Goal: Task Accomplishment & Management: Use online tool/utility

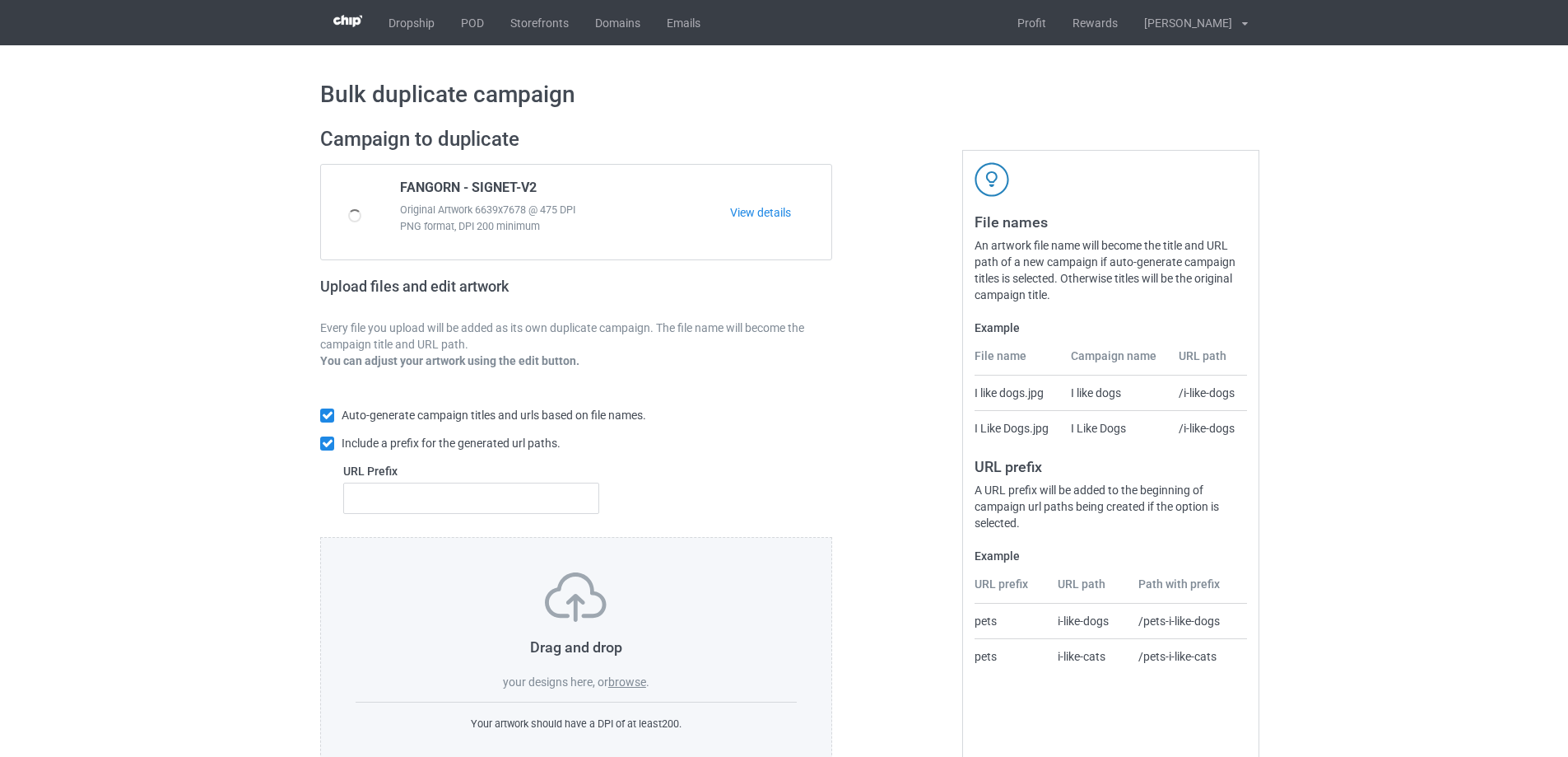
click at [636, 680] on label "browse" at bounding box center [627, 681] width 38 height 13
click at [0, 0] on input "browse" at bounding box center [0, 0] width 0 height 0
click at [630, 682] on label "browse" at bounding box center [627, 681] width 38 height 13
click at [0, 0] on input "browse" at bounding box center [0, 0] width 0 height 0
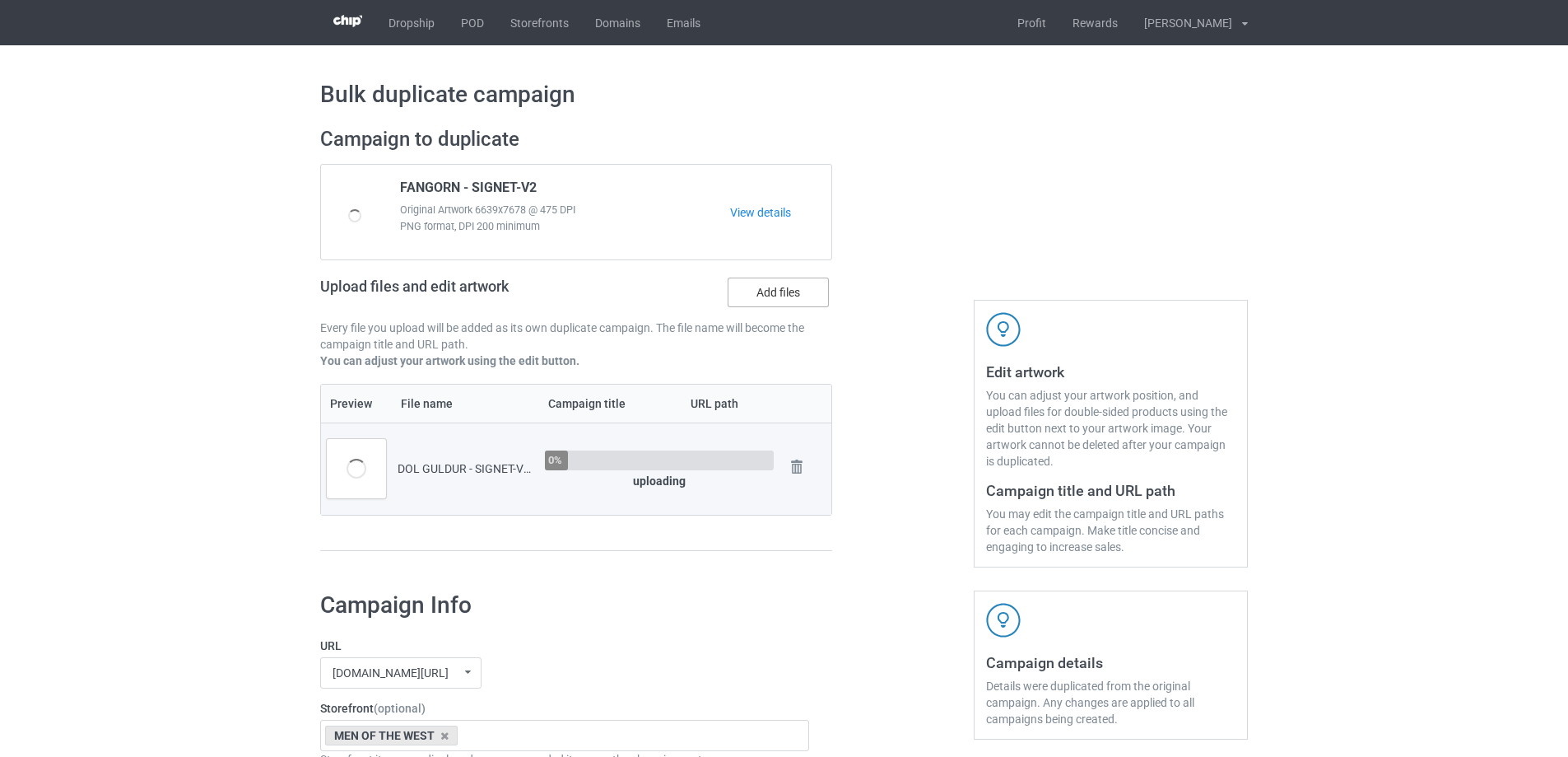
click at [753, 279] on label "Add files" at bounding box center [778, 292] width 101 height 29
click at [0, 0] on input "Add files" at bounding box center [0, 0] width 0 height 0
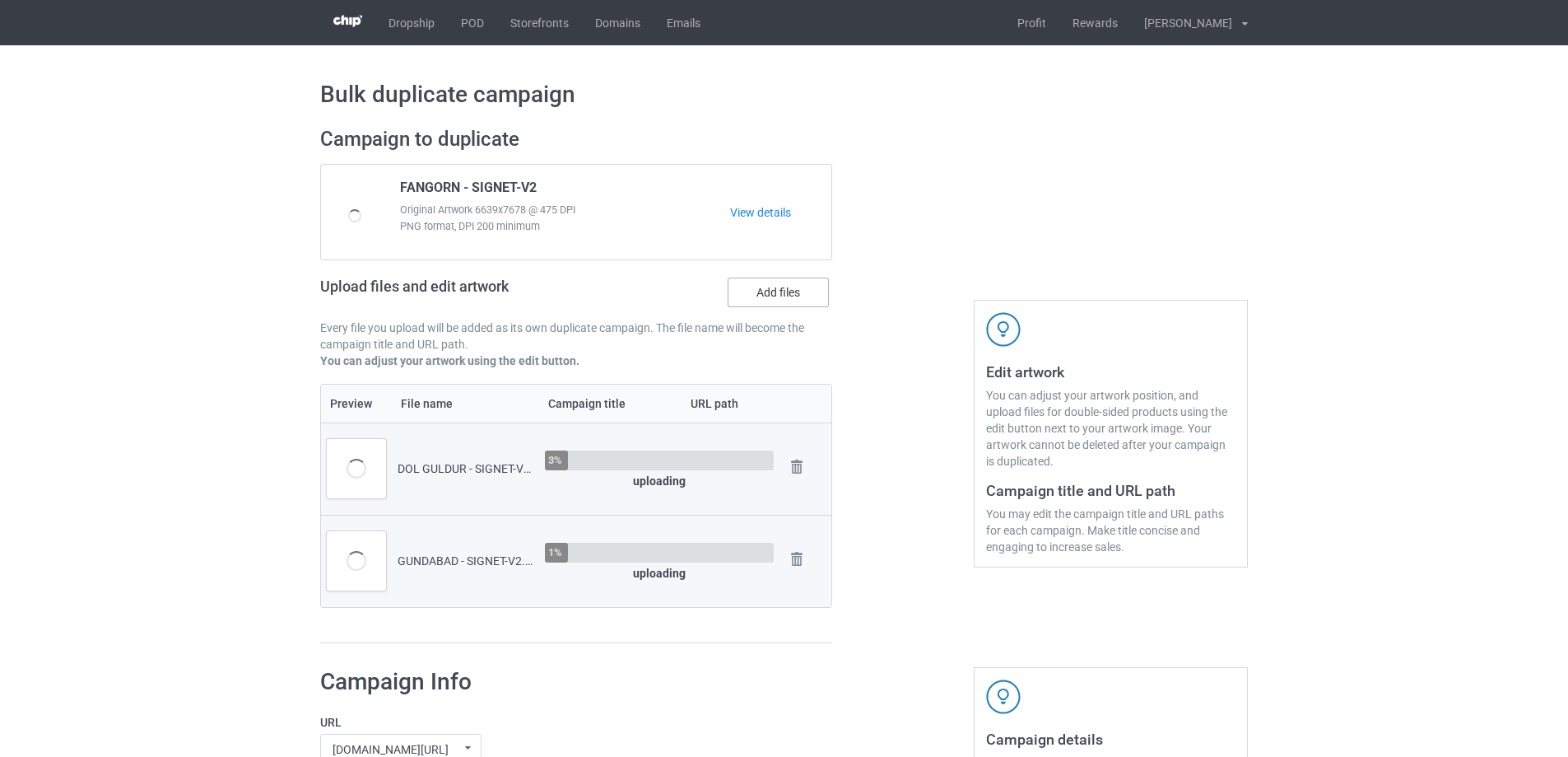
click at [768, 294] on label "Add files" at bounding box center [778, 292] width 101 height 29
click at [0, 0] on input "Add files" at bounding box center [0, 0] width 0 height 0
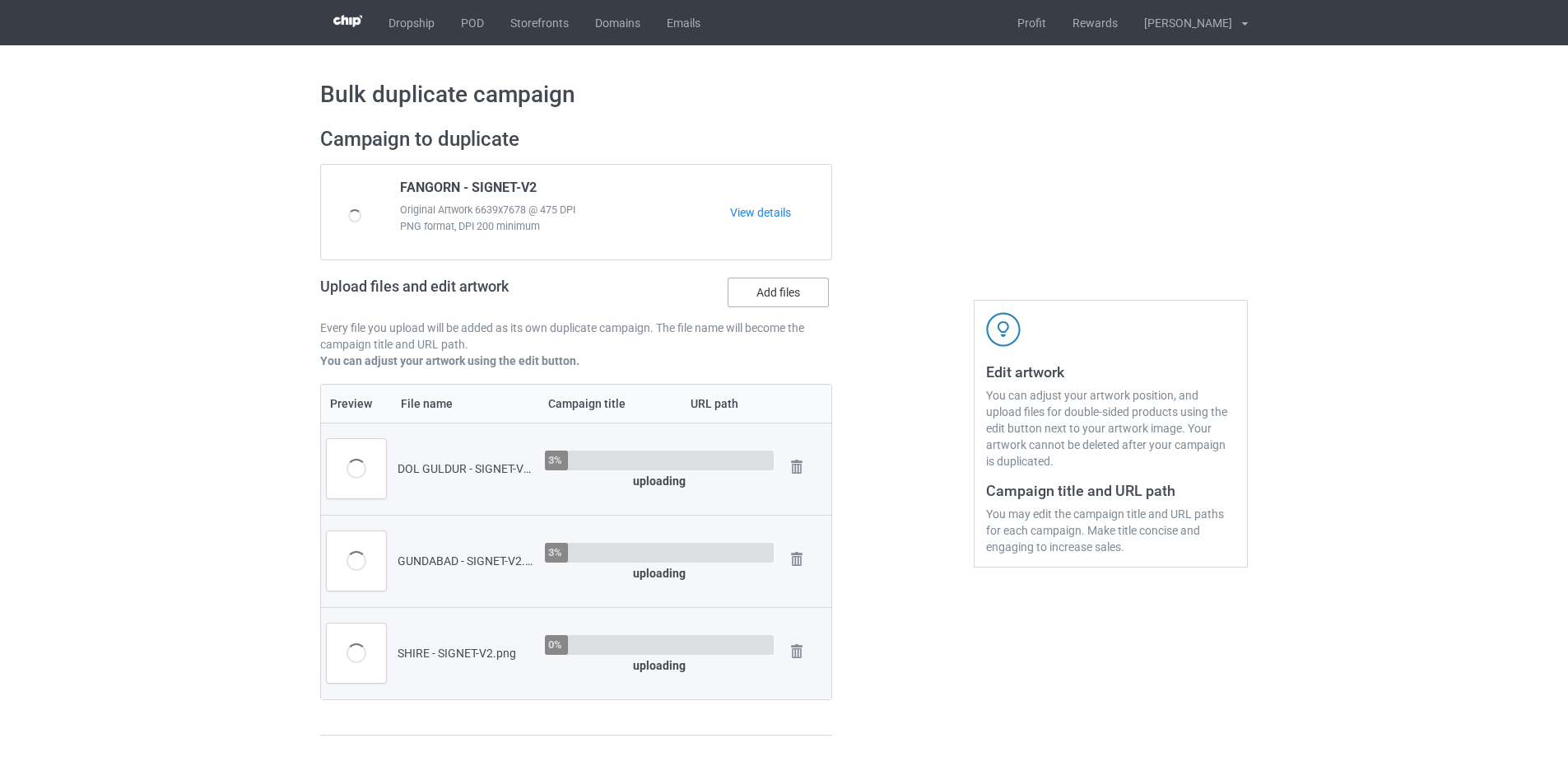
click at [776, 293] on label "Add files" at bounding box center [778, 292] width 101 height 29
click at [0, 0] on input "Add files" at bounding box center [0, 0] width 0 height 0
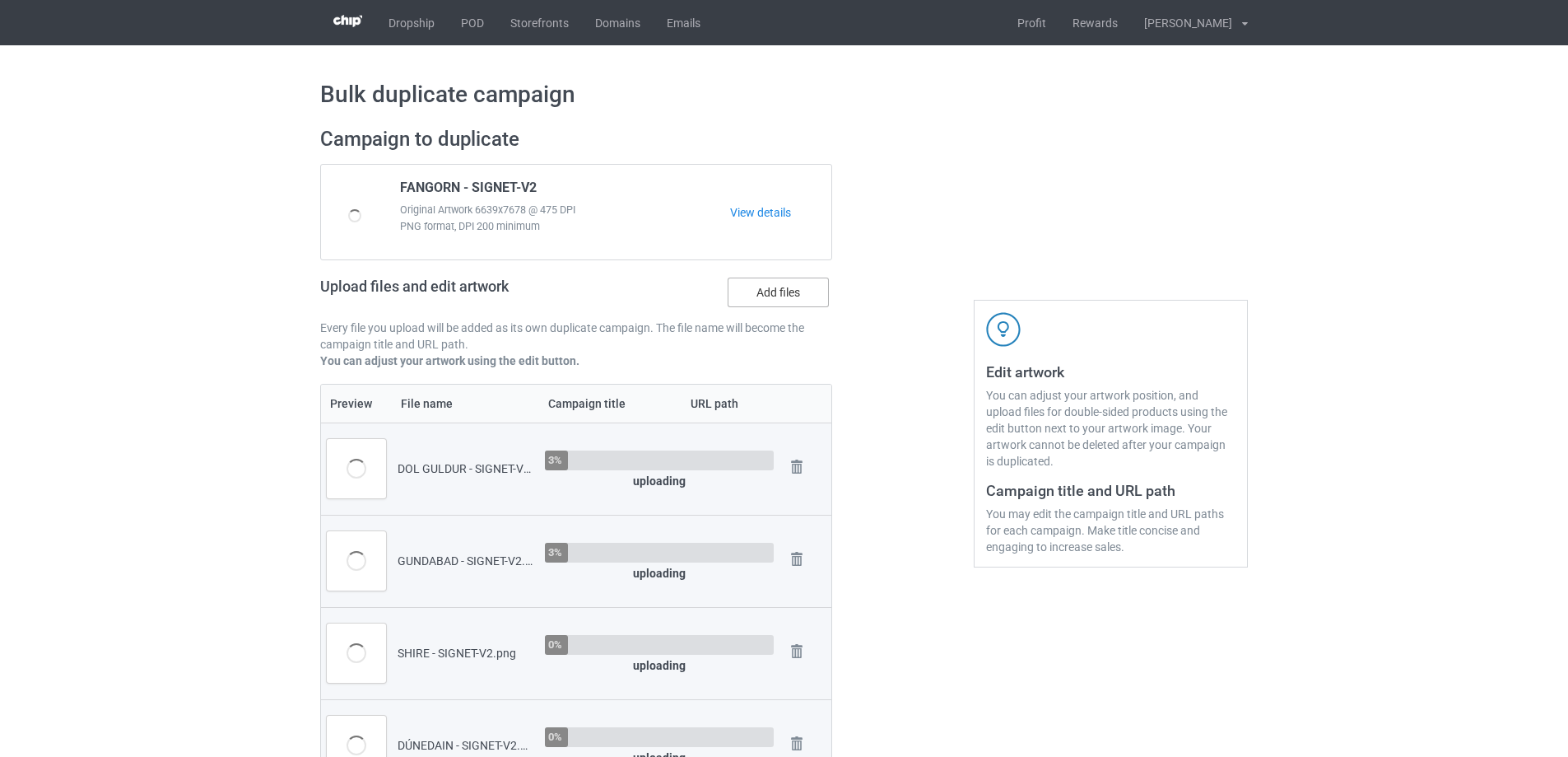
click at [775, 298] on label "Add files" at bounding box center [778, 292] width 101 height 29
click at [0, 0] on input "Add files" at bounding box center [0, 0] width 0 height 0
click at [784, 280] on label "Add files" at bounding box center [778, 292] width 101 height 29
click at [0, 0] on input "Add files" at bounding box center [0, 0] width 0 height 0
click at [757, 276] on div "Upload files and edit artwork Add files" at bounding box center [575, 296] width 512 height 48
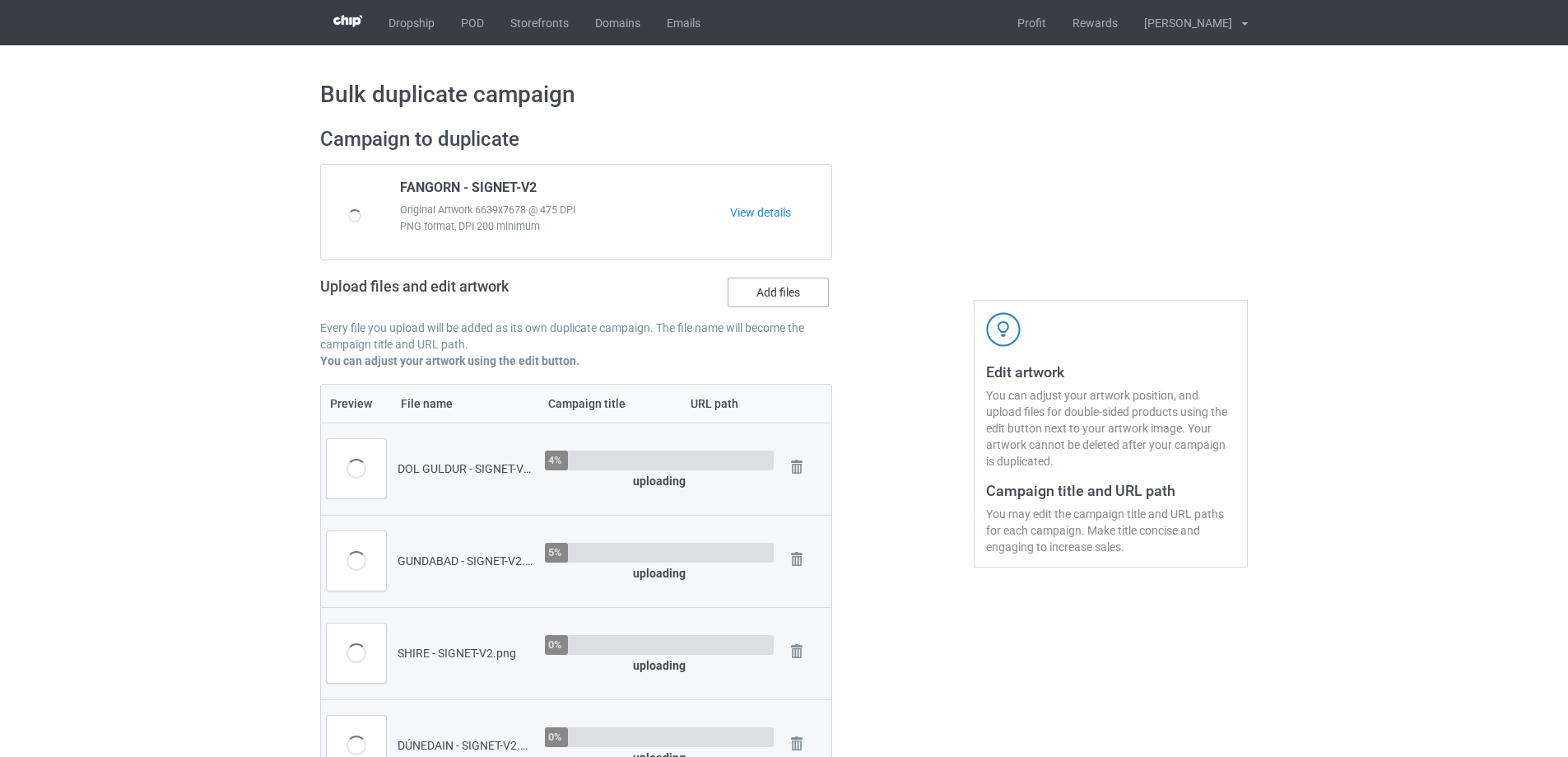
click at [756, 302] on label "Add files" at bounding box center [778, 292] width 101 height 29
click at [0, 0] on input "Add files" at bounding box center [0, 0] width 0 height 0
click at [778, 298] on label "Add files" at bounding box center [778, 292] width 101 height 29
click at [0, 0] on input "Add files" at bounding box center [0, 0] width 0 height 0
click at [780, 296] on label "Add files" at bounding box center [778, 292] width 101 height 29
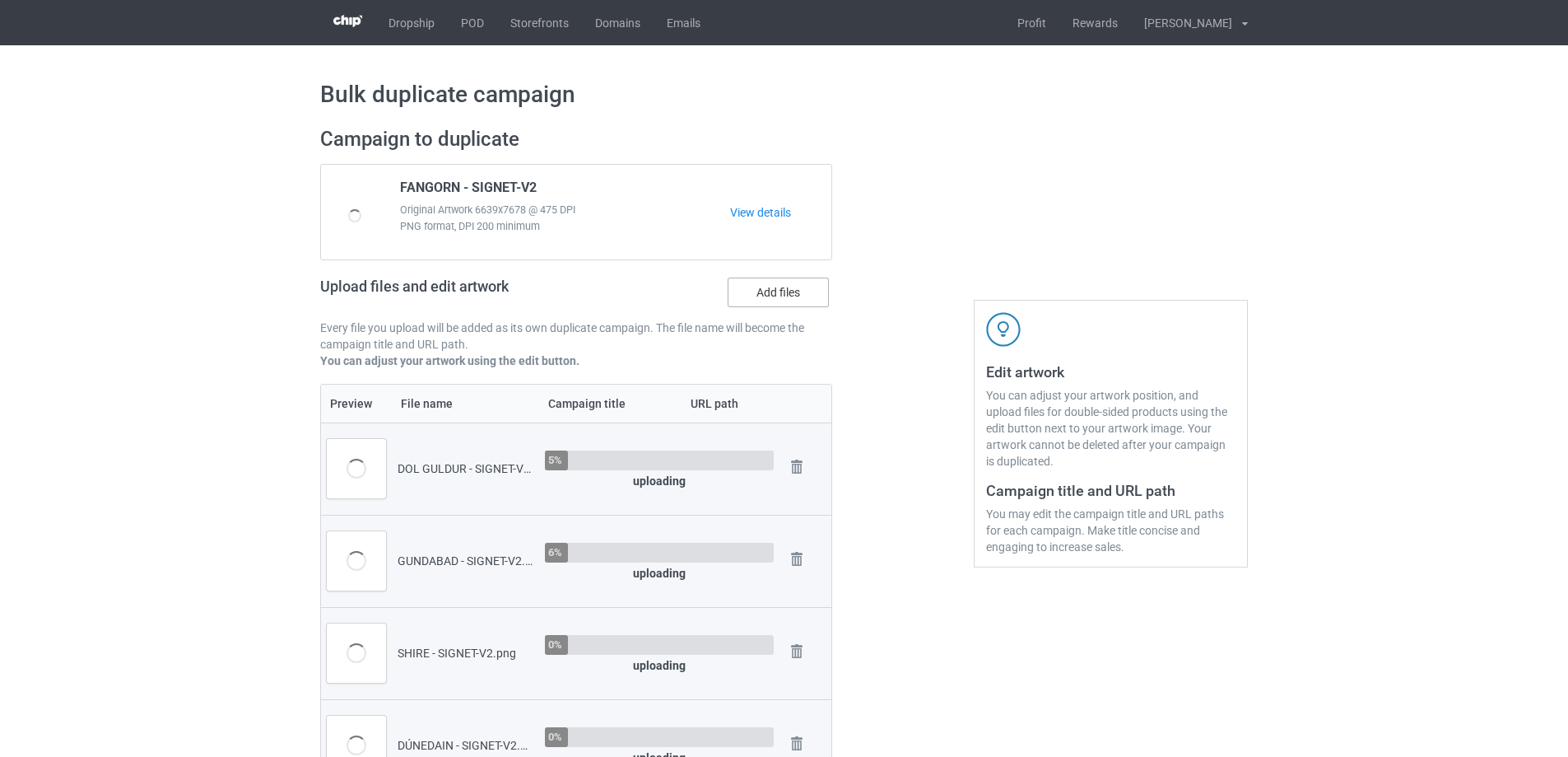
click at [0, 0] on input "Add files" at bounding box center [0, 0] width 0 height 0
click at [776, 303] on label "Add files" at bounding box center [778, 292] width 101 height 29
click at [0, 0] on input "Add files" at bounding box center [0, 0] width 0 height 0
click at [757, 300] on label "Add files" at bounding box center [778, 292] width 101 height 29
click at [0, 0] on input "Add files" at bounding box center [0, 0] width 0 height 0
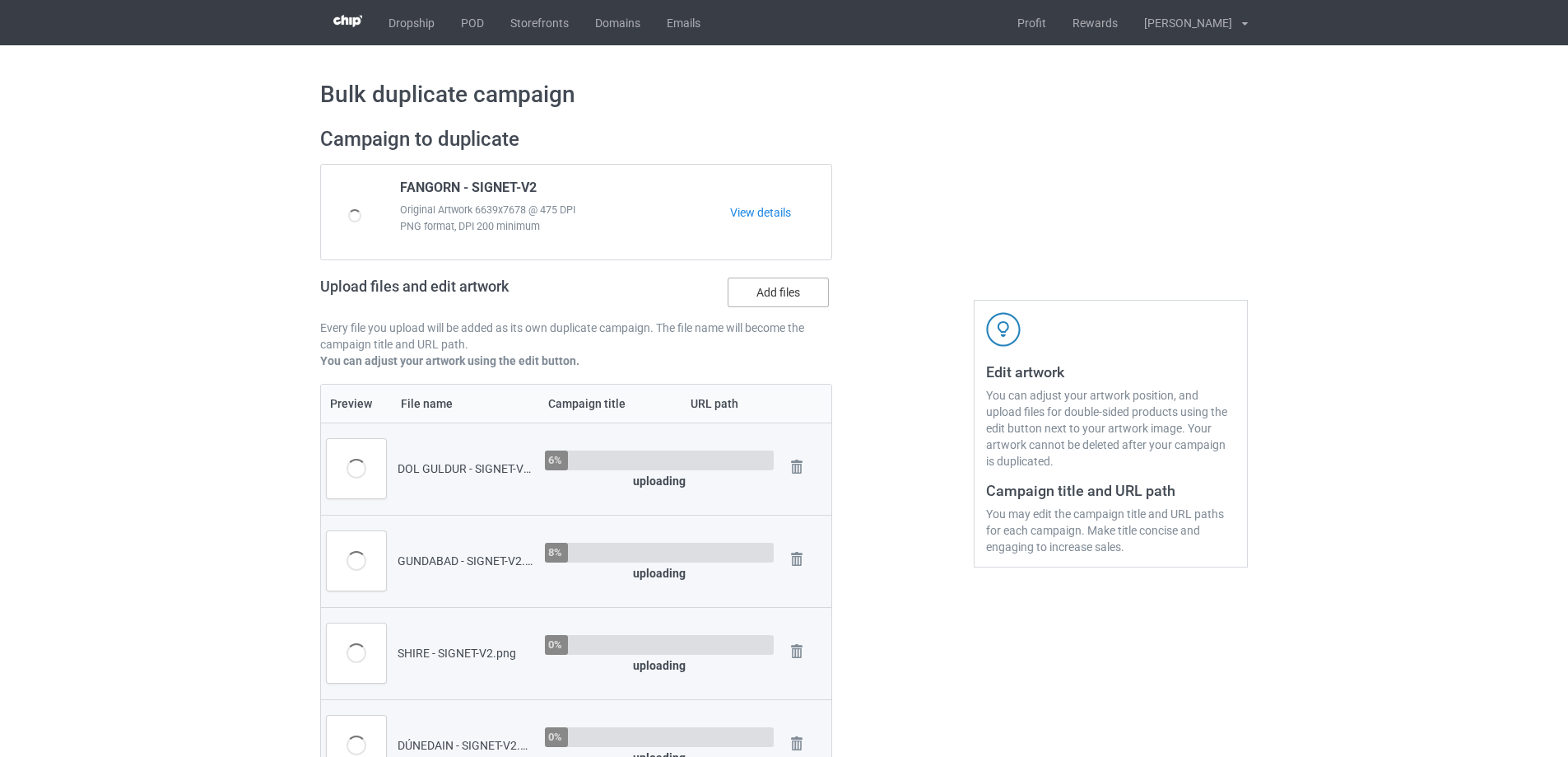
click at [774, 292] on label "Add files" at bounding box center [778, 292] width 101 height 29
click at [0, 0] on input "Add files" at bounding box center [0, 0] width 0 height 0
click at [758, 293] on label "Add files" at bounding box center [778, 292] width 101 height 29
click at [0, 0] on input "Add files" at bounding box center [0, 0] width 0 height 0
click at [772, 295] on label "Add files" at bounding box center [778, 292] width 101 height 29
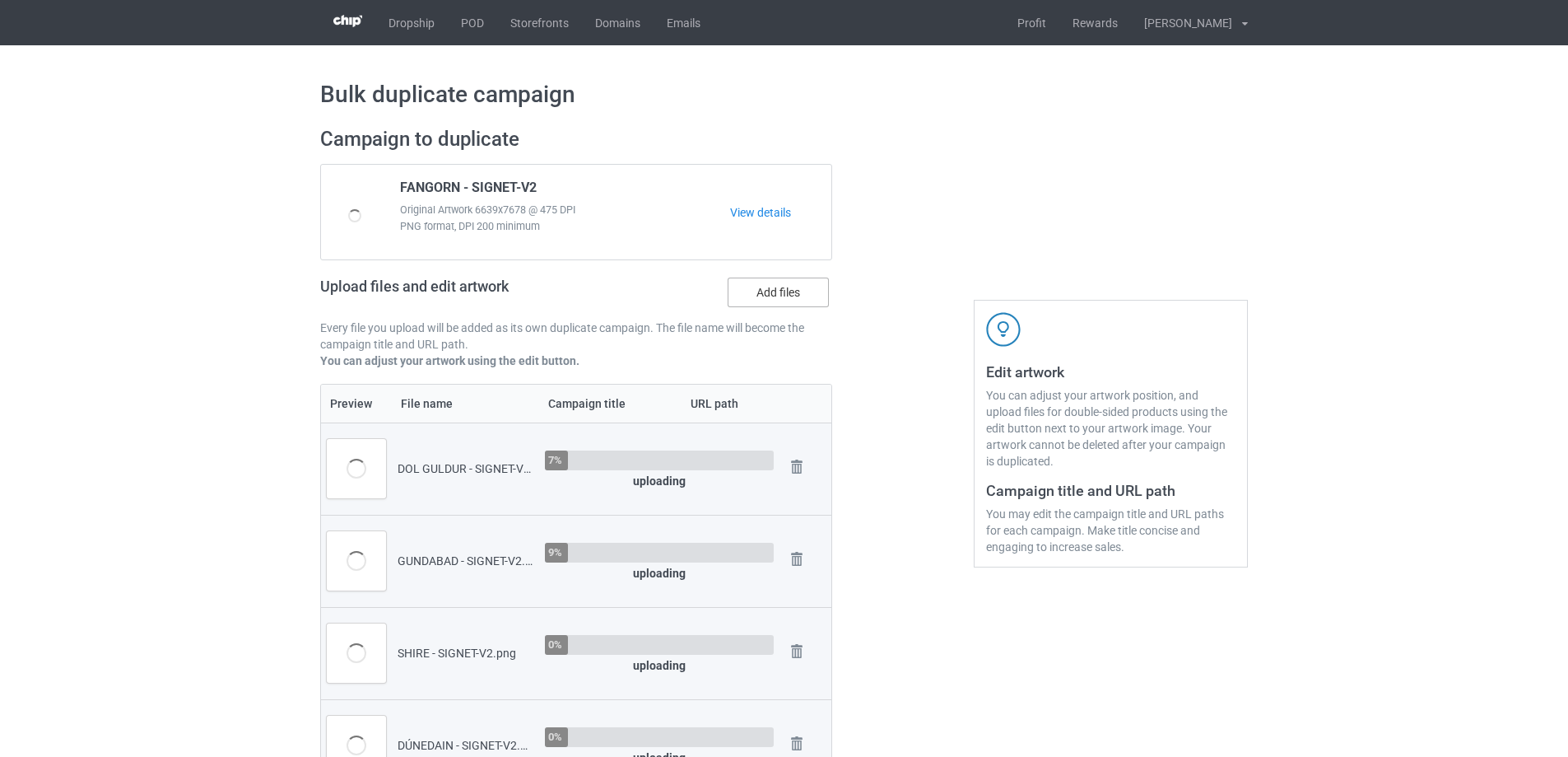
click at [0, 0] on input "Add files" at bounding box center [0, 0] width 0 height 0
click at [775, 295] on label "Add files" at bounding box center [778, 292] width 101 height 29
click at [0, 0] on input "Add files" at bounding box center [0, 0] width 0 height 0
click at [771, 311] on div "Upload files and edit artwork Add files" at bounding box center [575, 296] width 512 height 48
click at [768, 290] on label "Add files" at bounding box center [778, 292] width 101 height 29
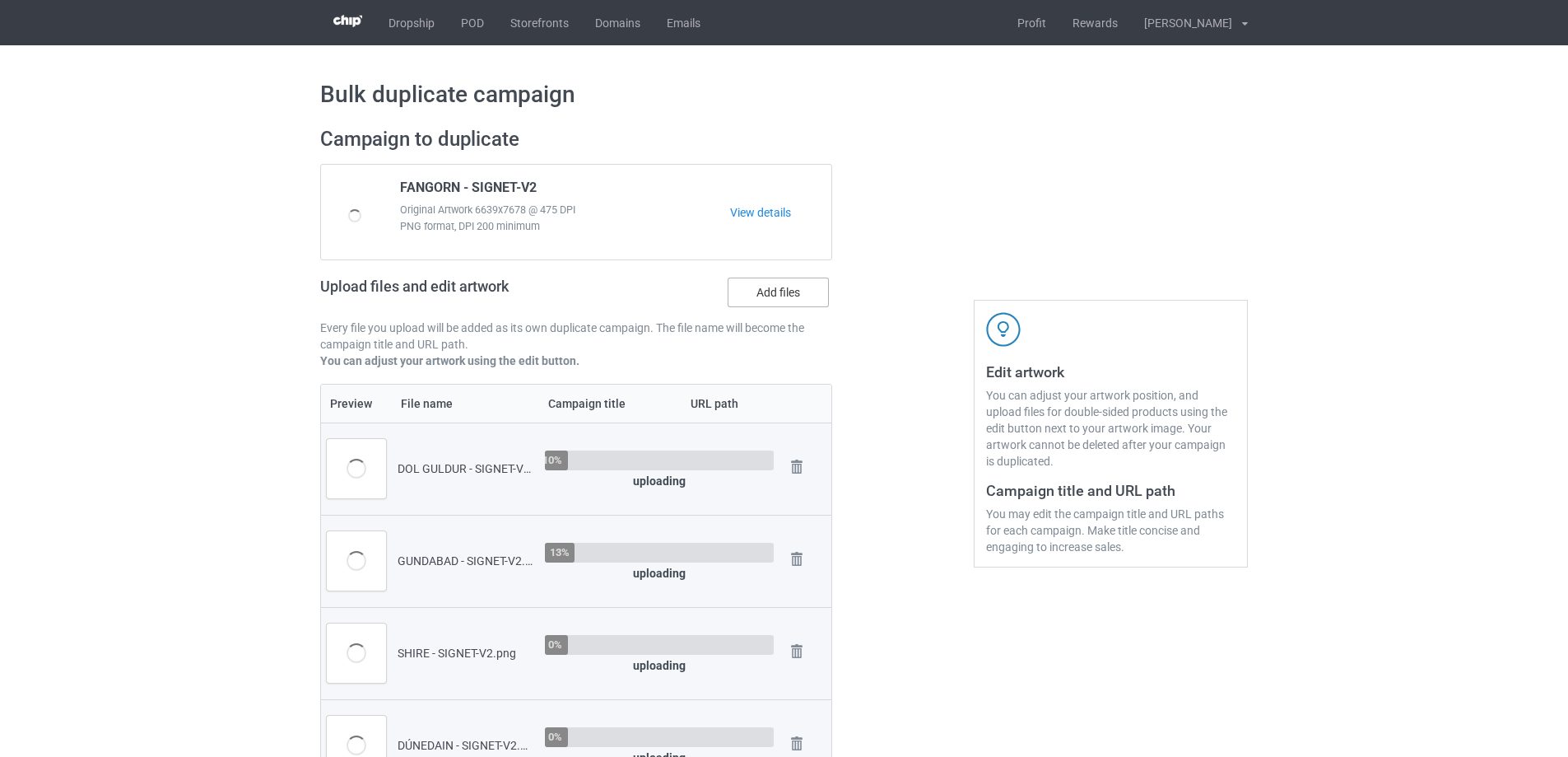
click at [0, 0] on input "Add files" at bounding box center [0, 0] width 0 height 0
click at [782, 290] on label "Add files" at bounding box center [778, 292] width 101 height 29
click at [0, 0] on input "Add files" at bounding box center [0, 0] width 0 height 0
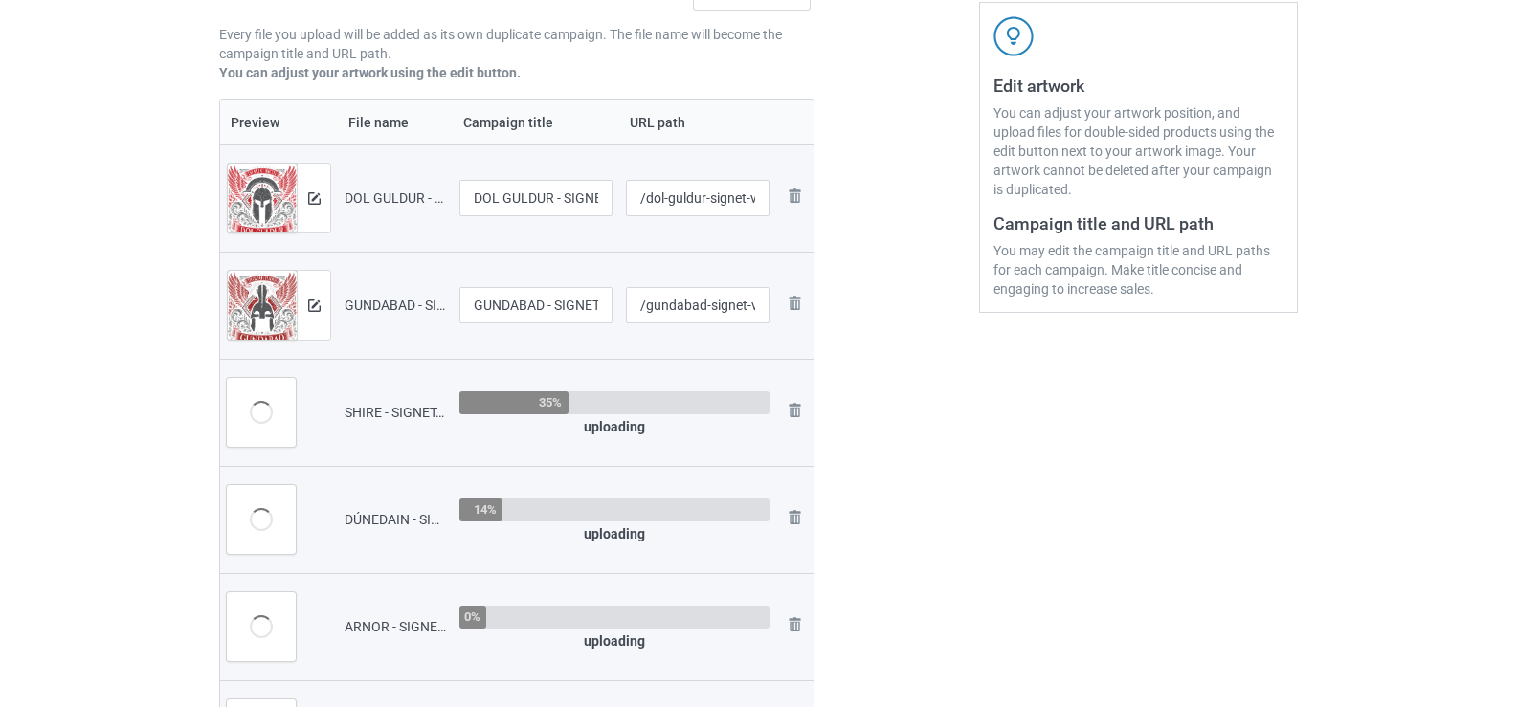
scroll to position [479, 0]
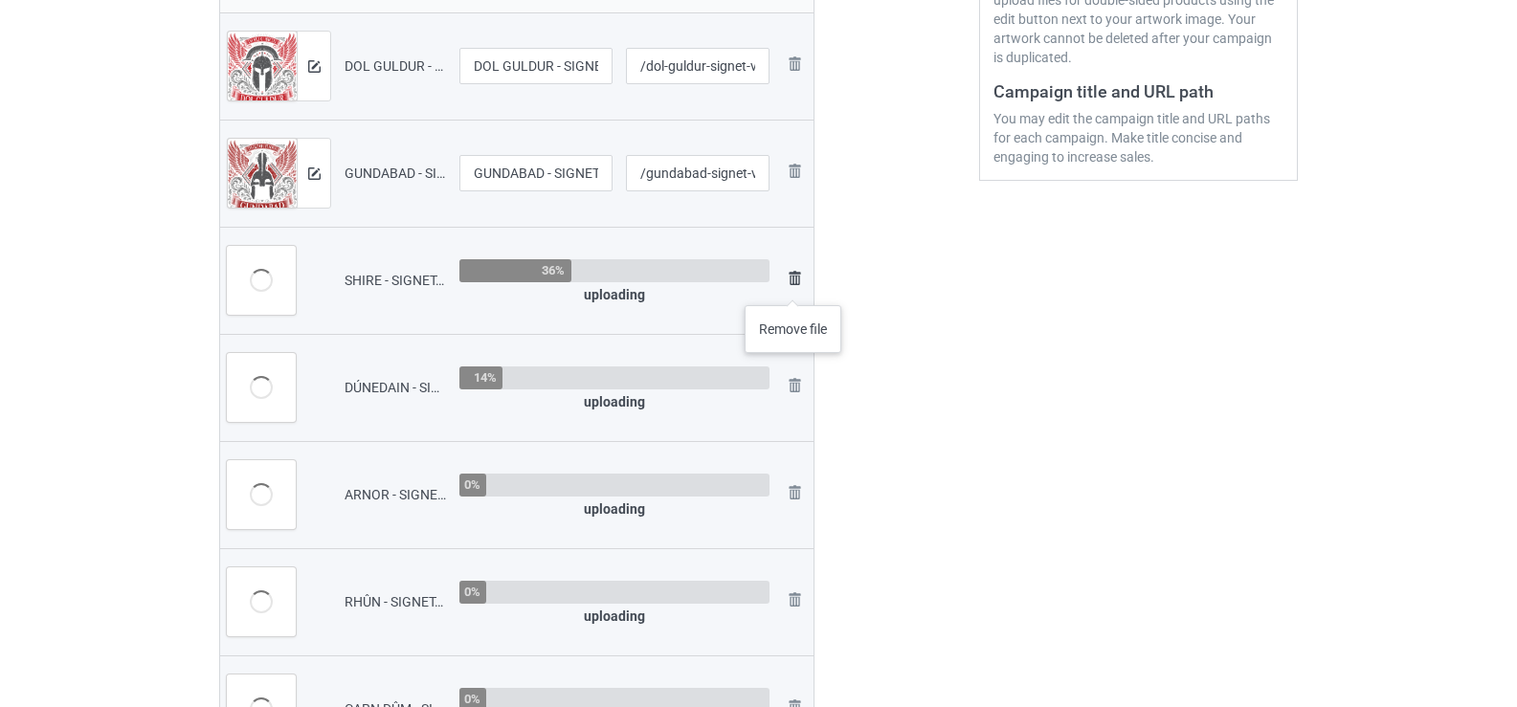
click at [794, 286] on img at bounding box center [794, 278] width 23 height 23
click at [792, 274] on img at bounding box center [794, 278] width 23 height 23
click at [0, 0] on img at bounding box center [0, 0] width 0 height 0
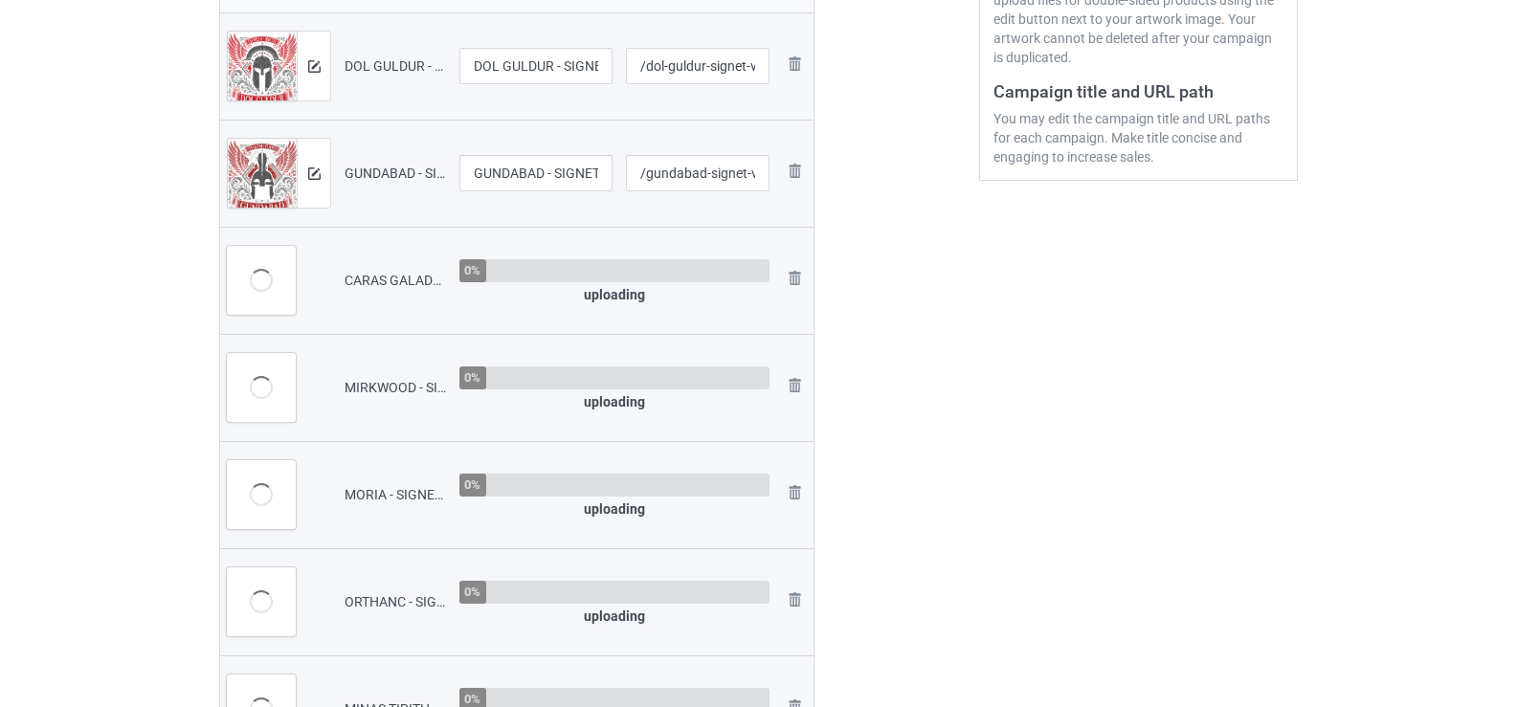
click at [0, 0] on img at bounding box center [0, 0] width 0 height 0
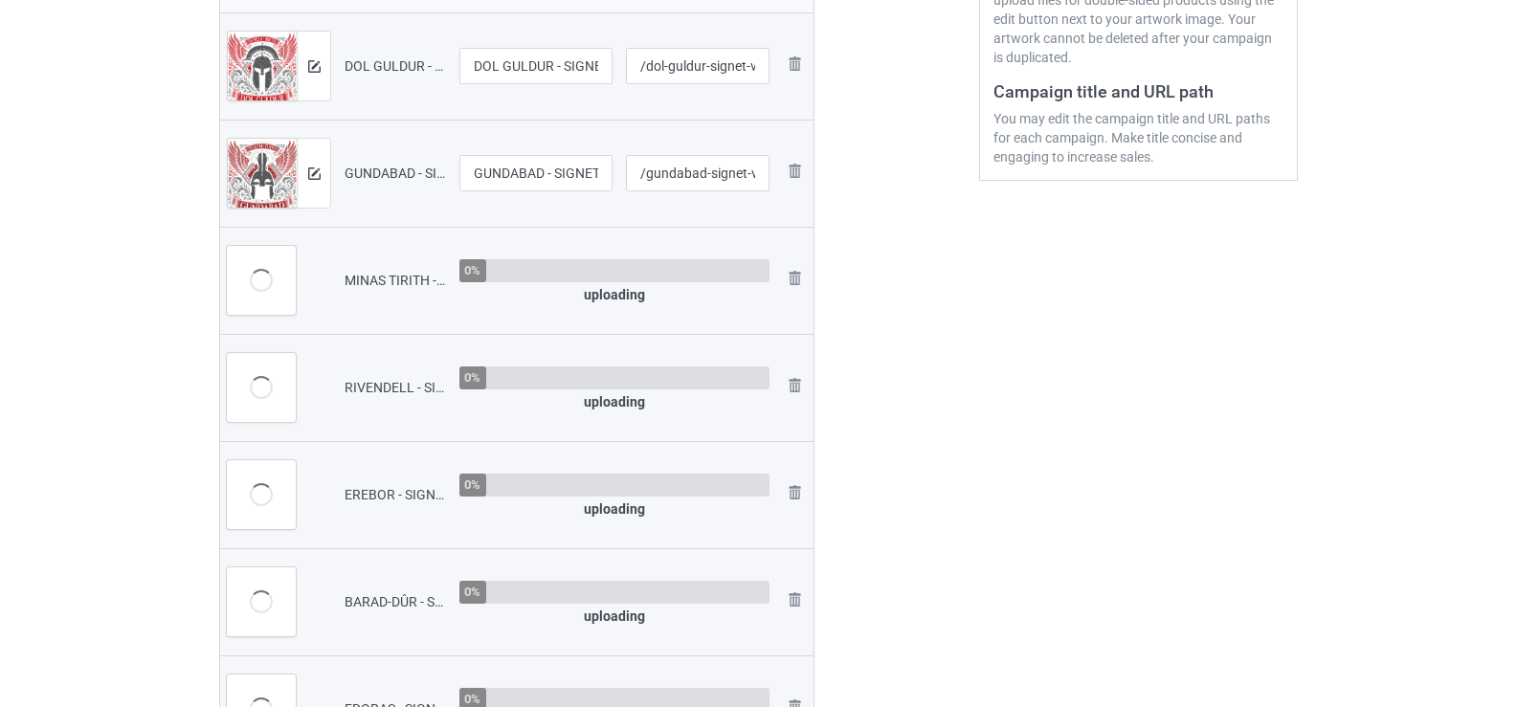
click at [0, 0] on img at bounding box center [0, 0] width 0 height 0
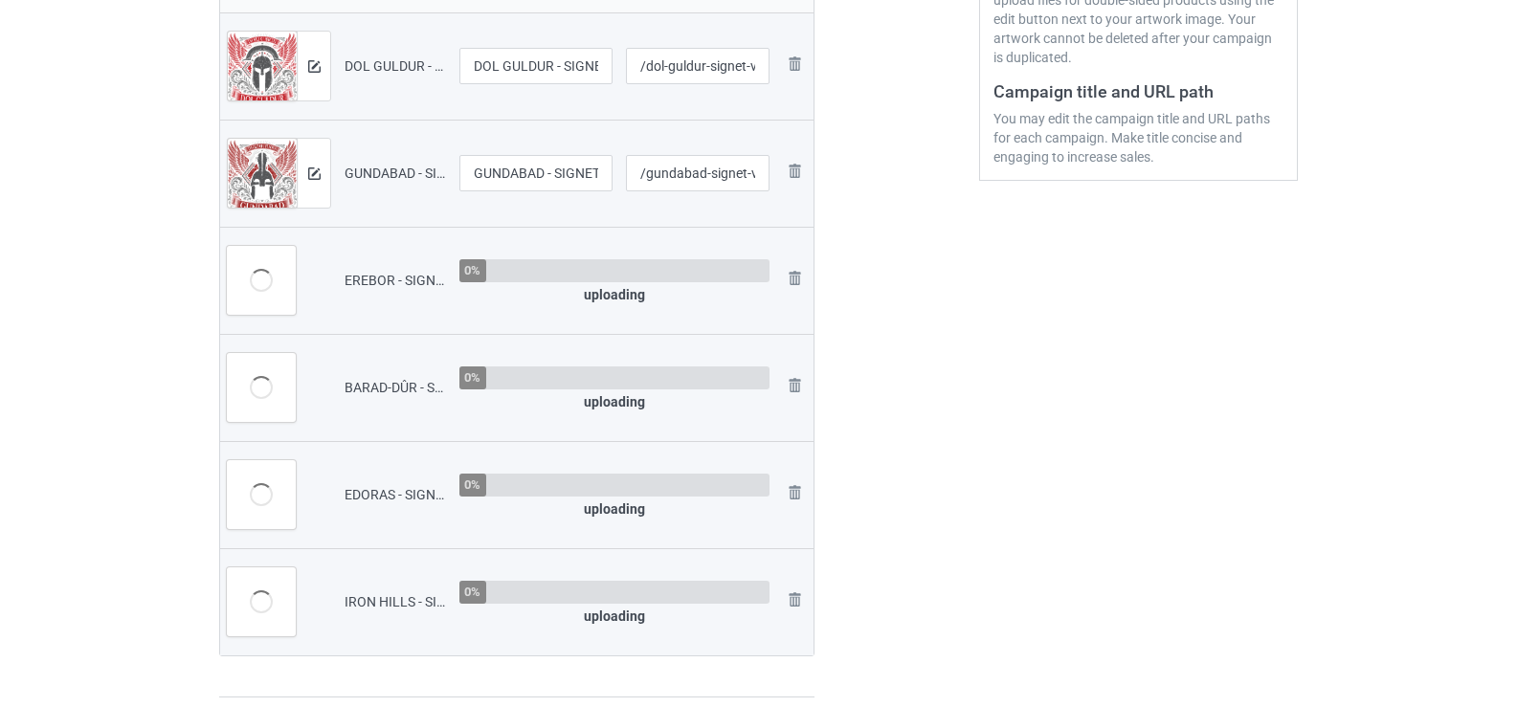
click at [0, 0] on img at bounding box center [0, 0] width 0 height 0
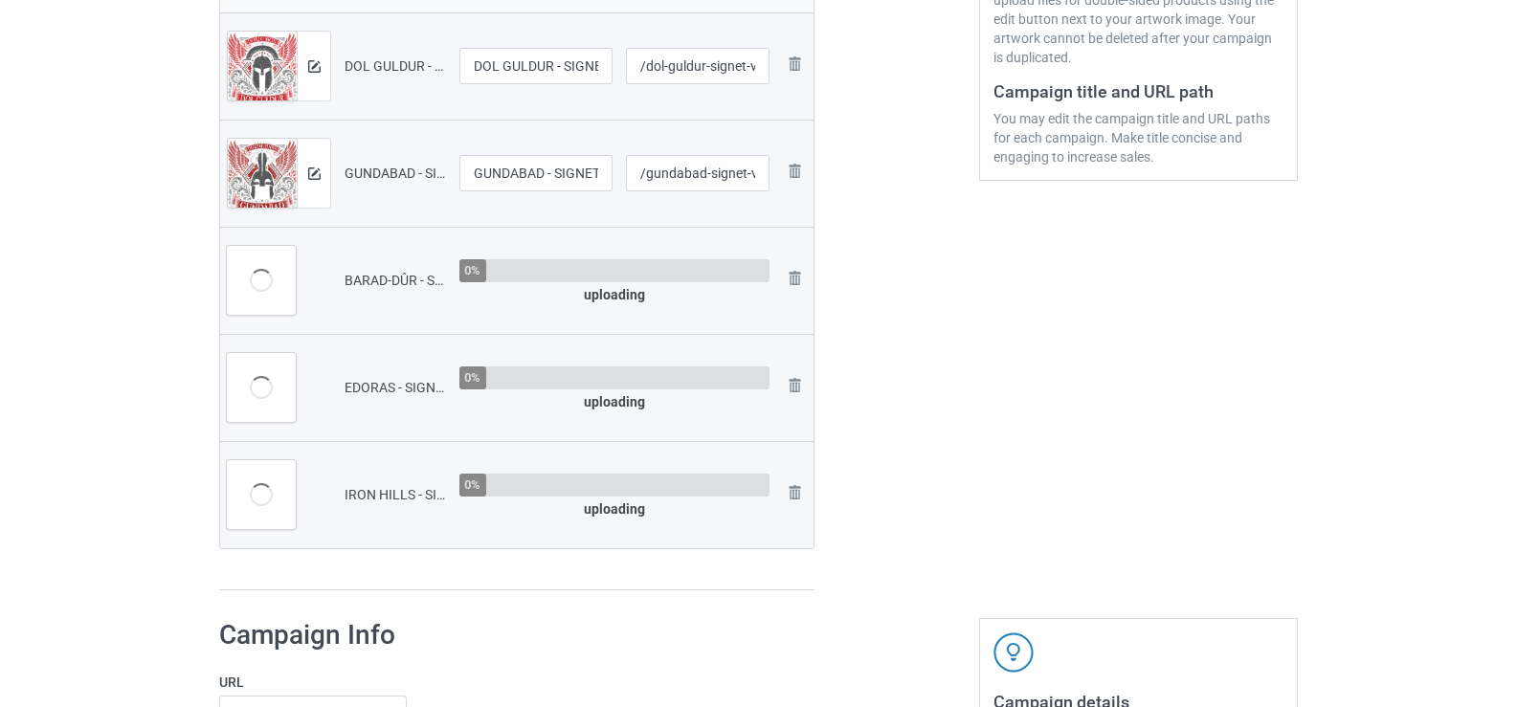
click at [0, 0] on img at bounding box center [0, 0] width 0 height 0
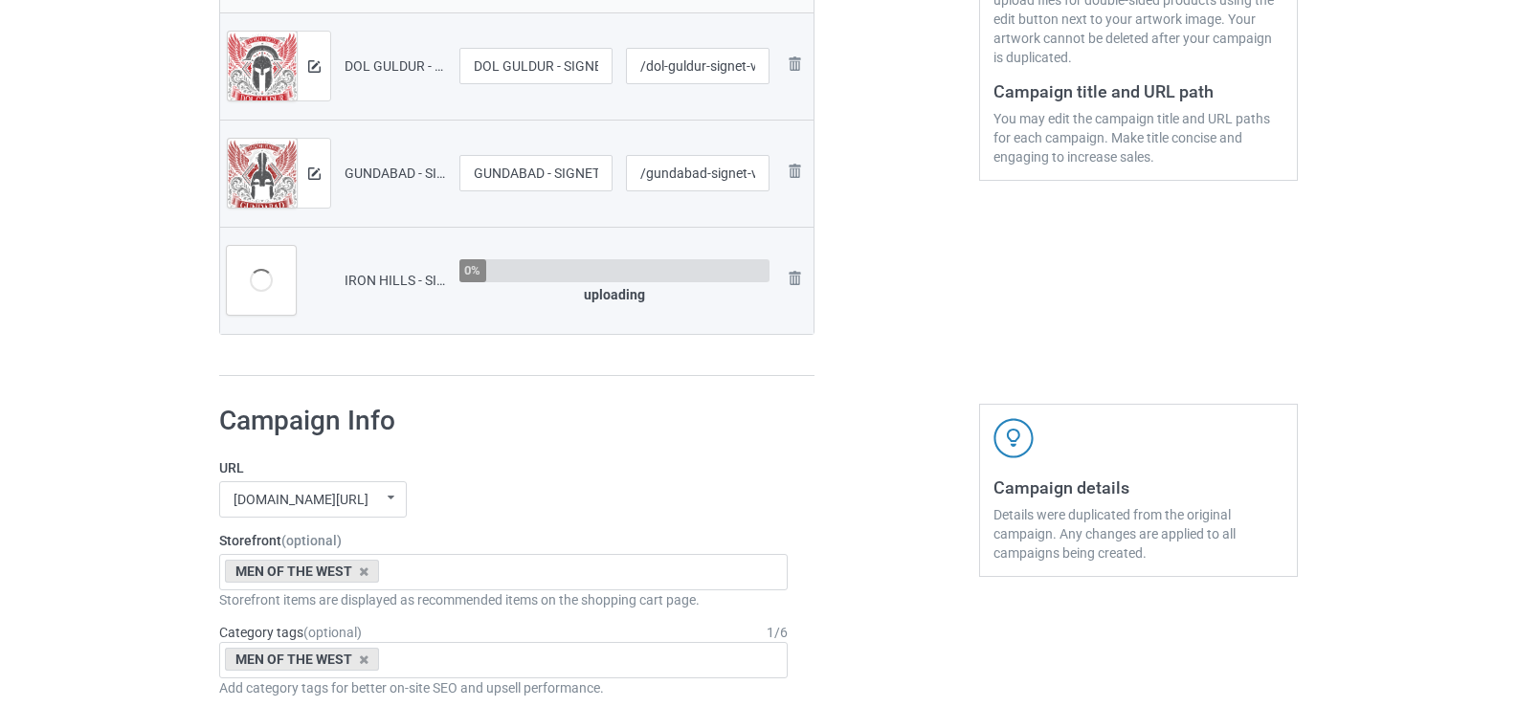
click at [0, 0] on img at bounding box center [0, 0] width 0 height 0
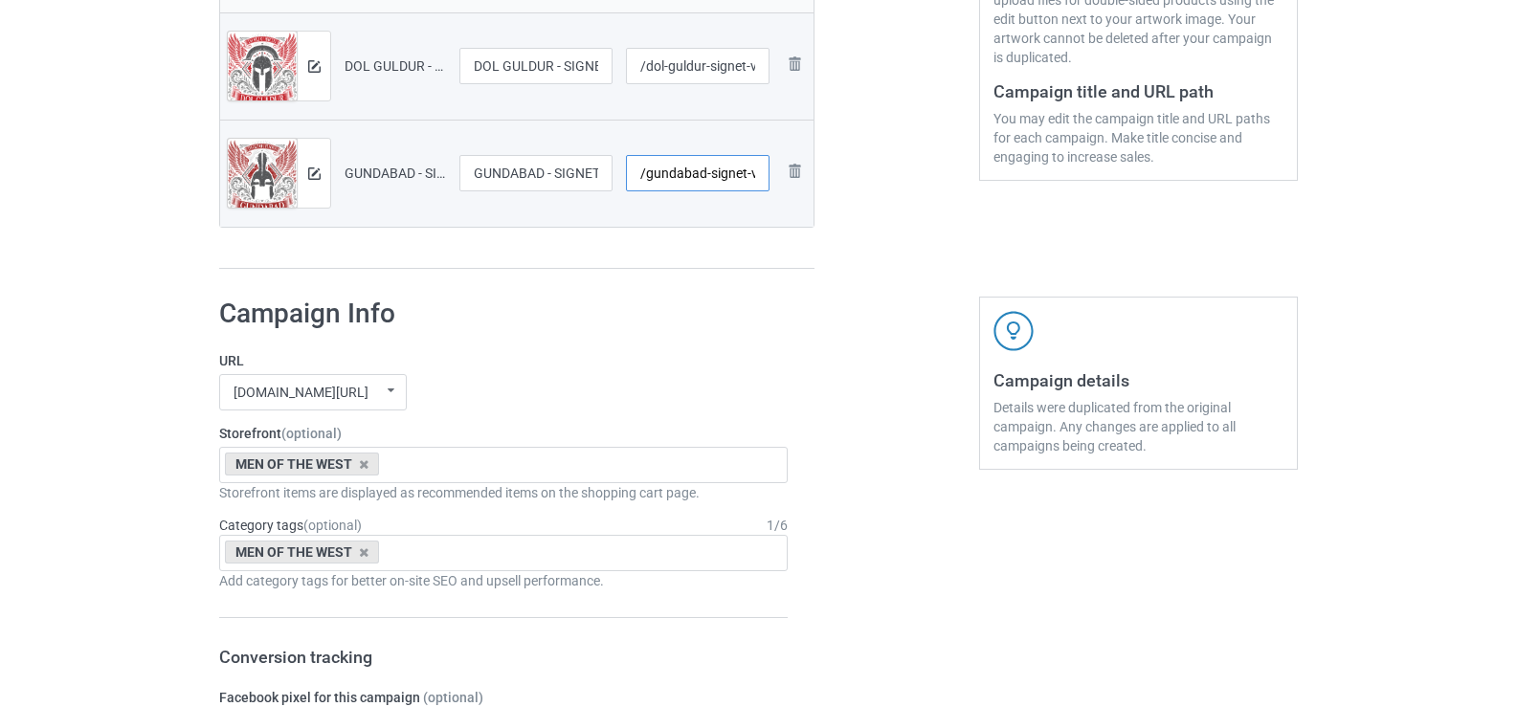
scroll to position [0, 11]
drag, startPoint x: 715, startPoint y: 174, endPoint x: 853, endPoint y: 193, distance: 139.2
type input "/gundabad-signet-v2"
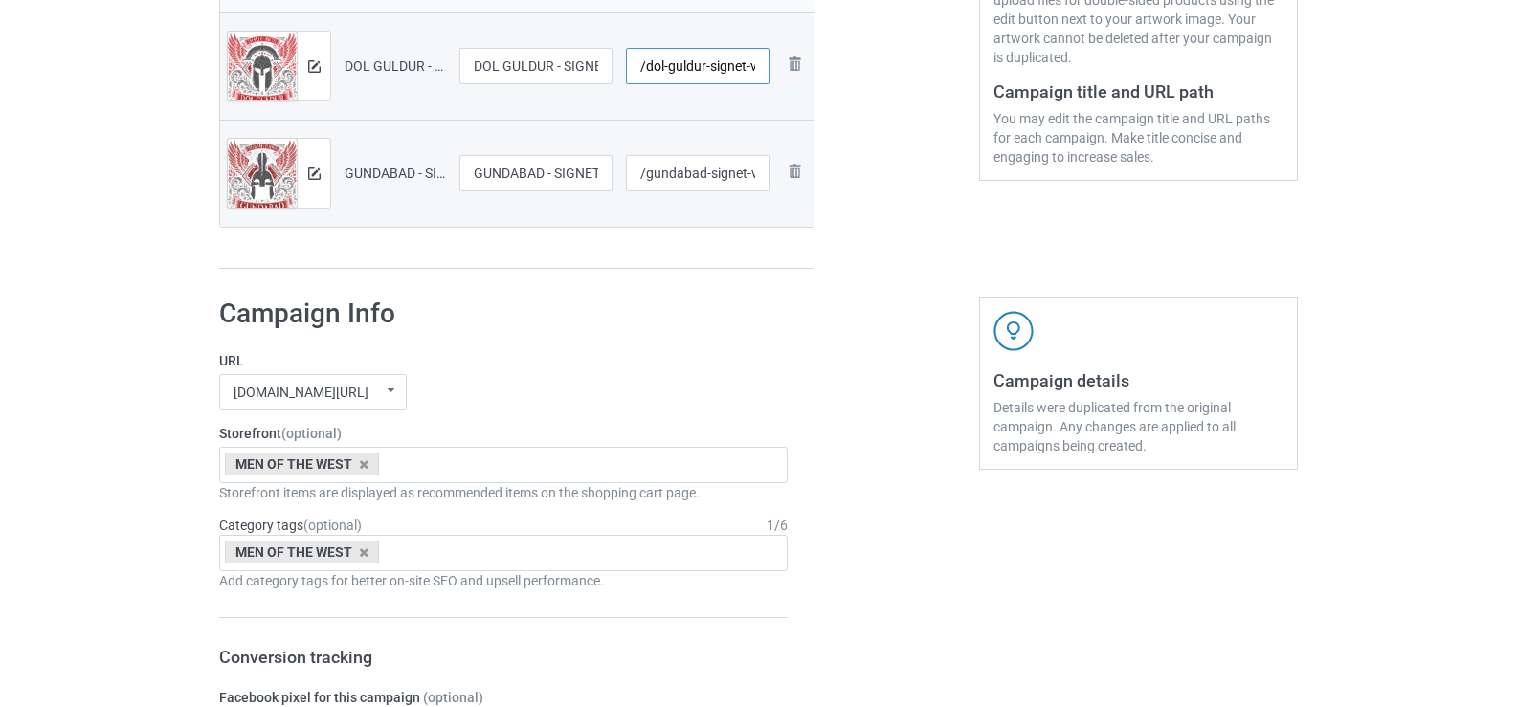
scroll to position [0, 11]
drag, startPoint x: 827, startPoint y: 90, endPoint x: 1024, endPoint y: 78, distance: 197.5
type input "/dol-guldur-signet-v2"
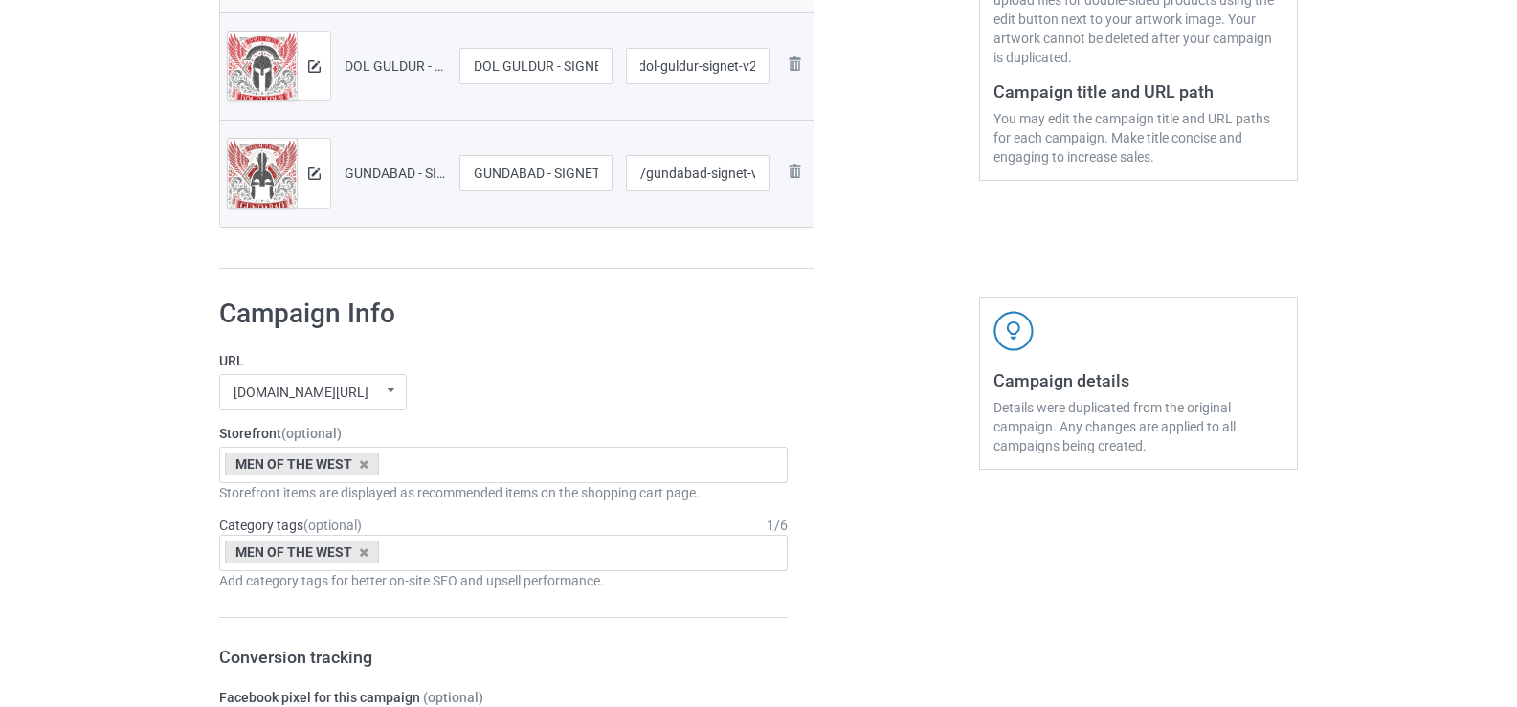
scroll to position [0, 0]
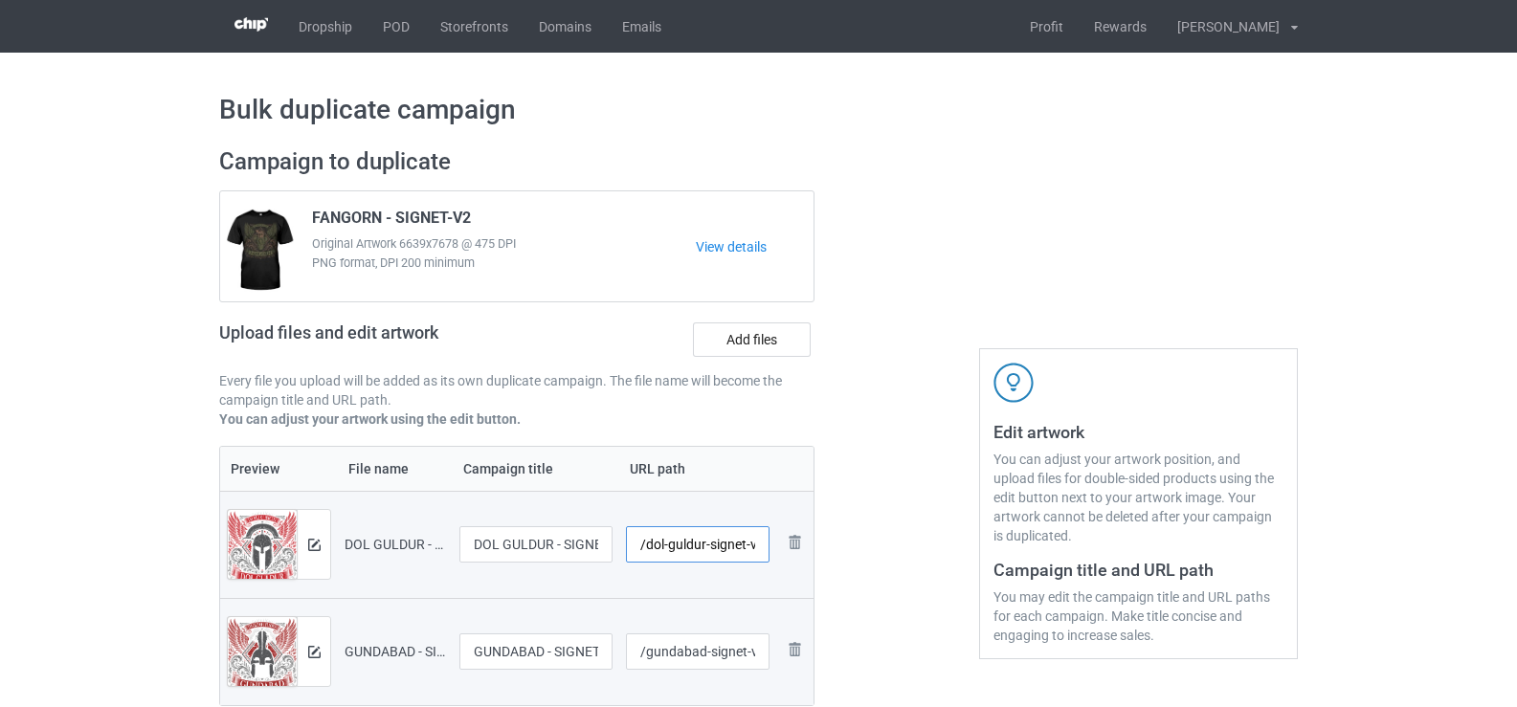
scroll to position [0, 8]
drag, startPoint x: 650, startPoint y: 544, endPoint x: 953, endPoint y: 570, distance: 304.6
click at [953, 570] on div "Campaign to duplicate FANGORN - SIGNET-V2 Original Artwork 6639x7678 @ 475 DPI …" at bounding box center [759, 448] width 1106 height 628
click at [846, 488] on div at bounding box center [897, 448] width 138 height 628
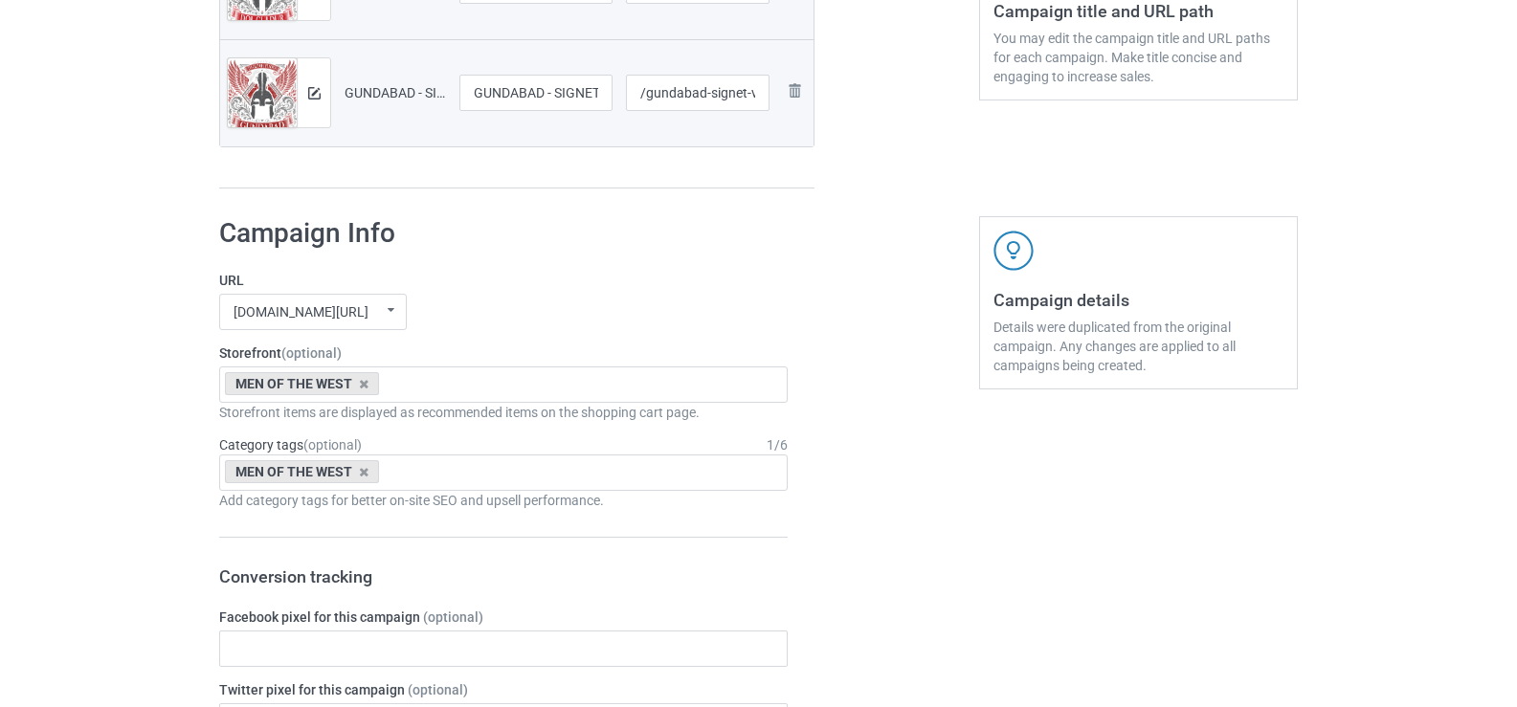
scroll to position [1838, 0]
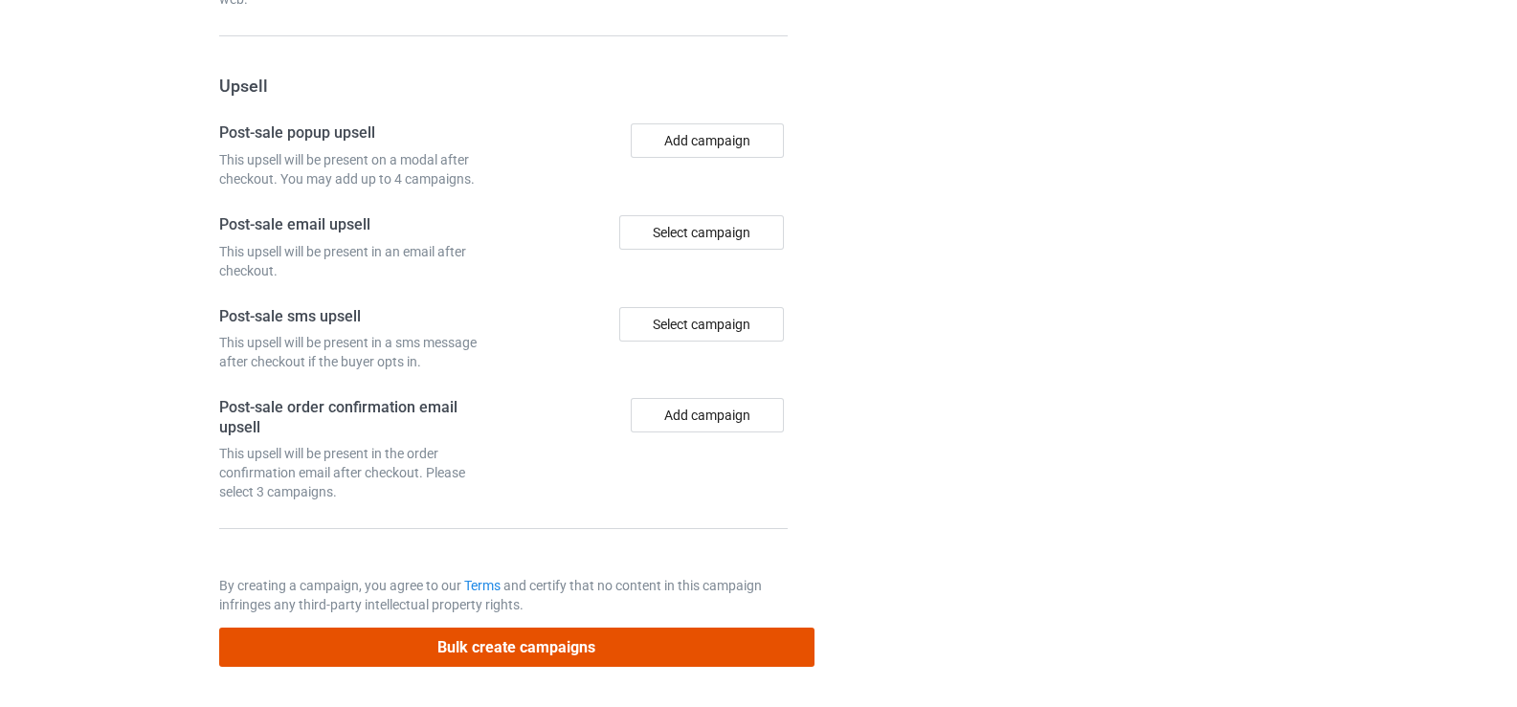
click at [587, 639] on button "Bulk create campaigns" at bounding box center [516, 647] width 595 height 39
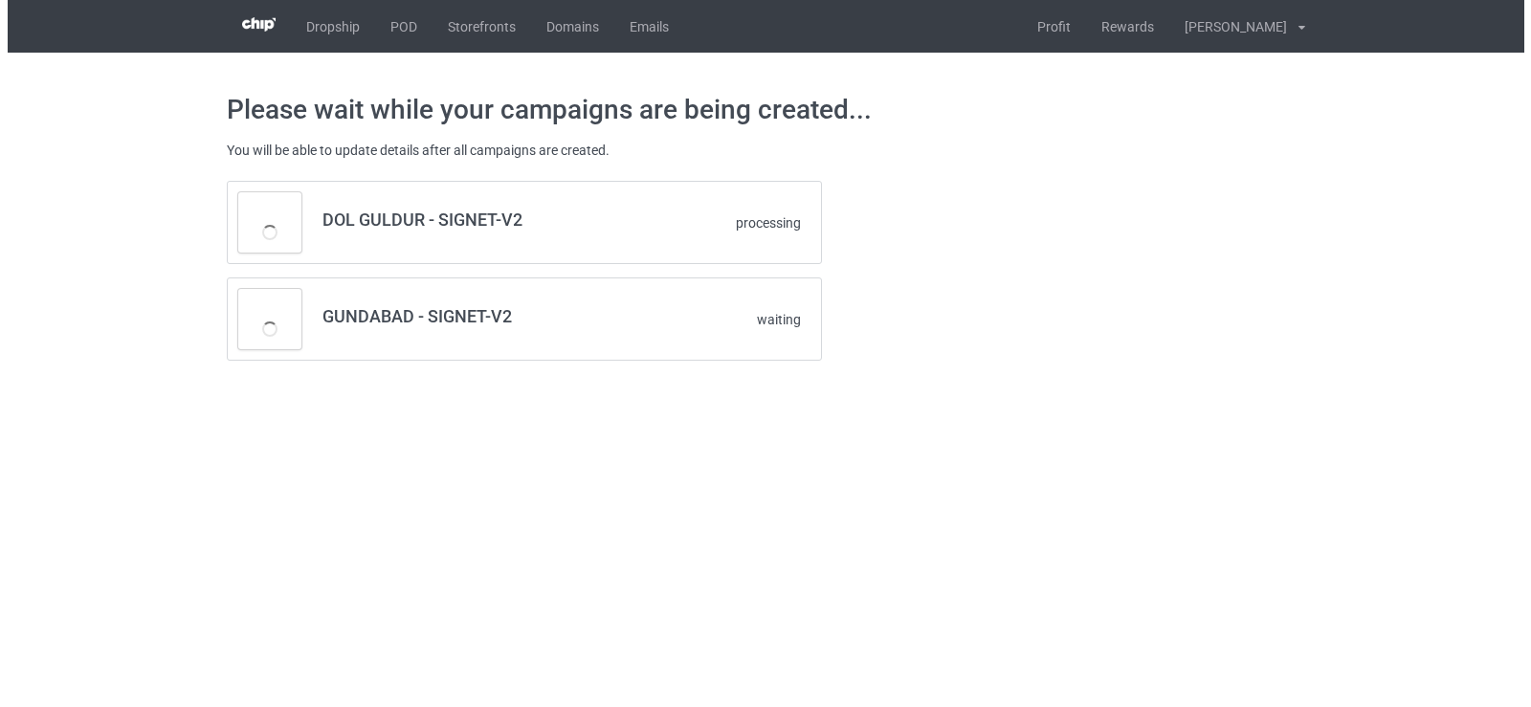
scroll to position [0, 0]
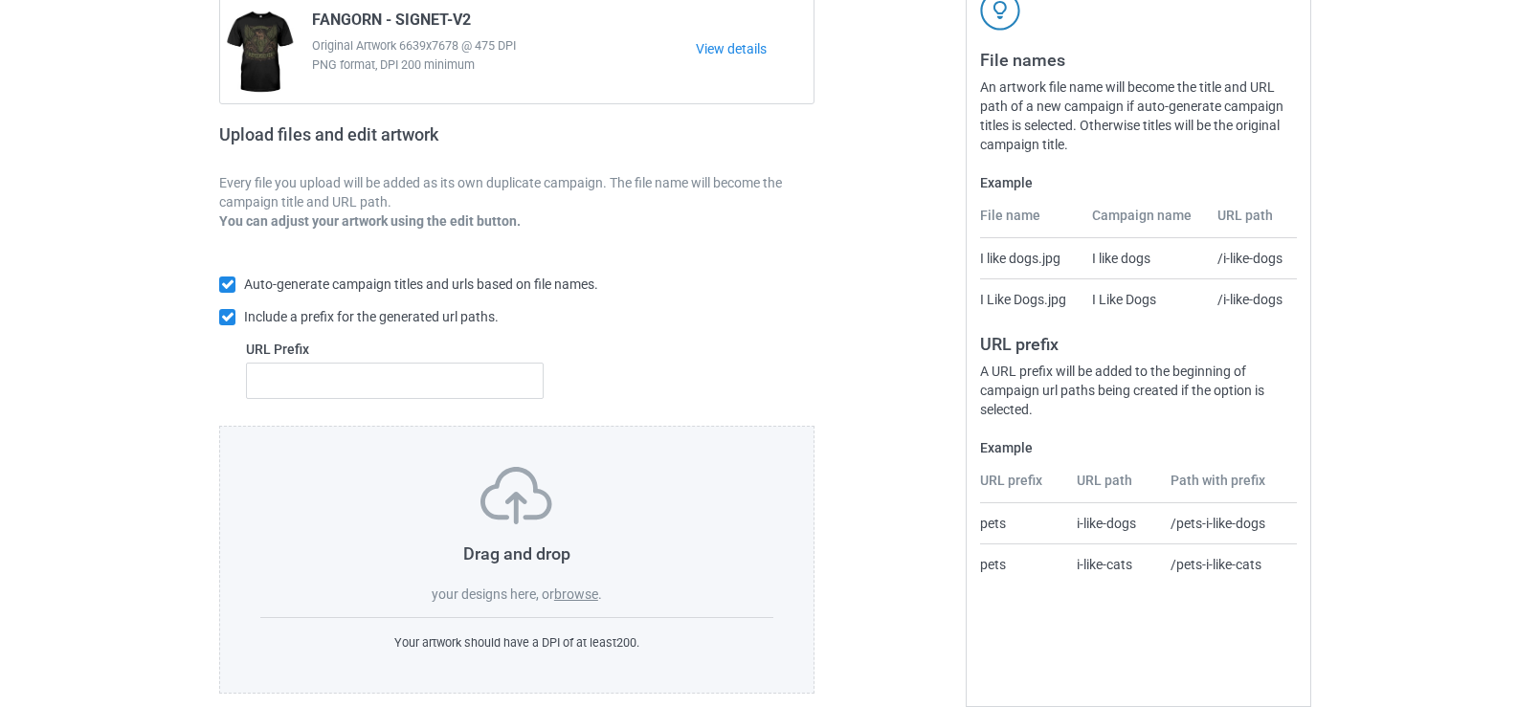
scroll to position [226, 0]
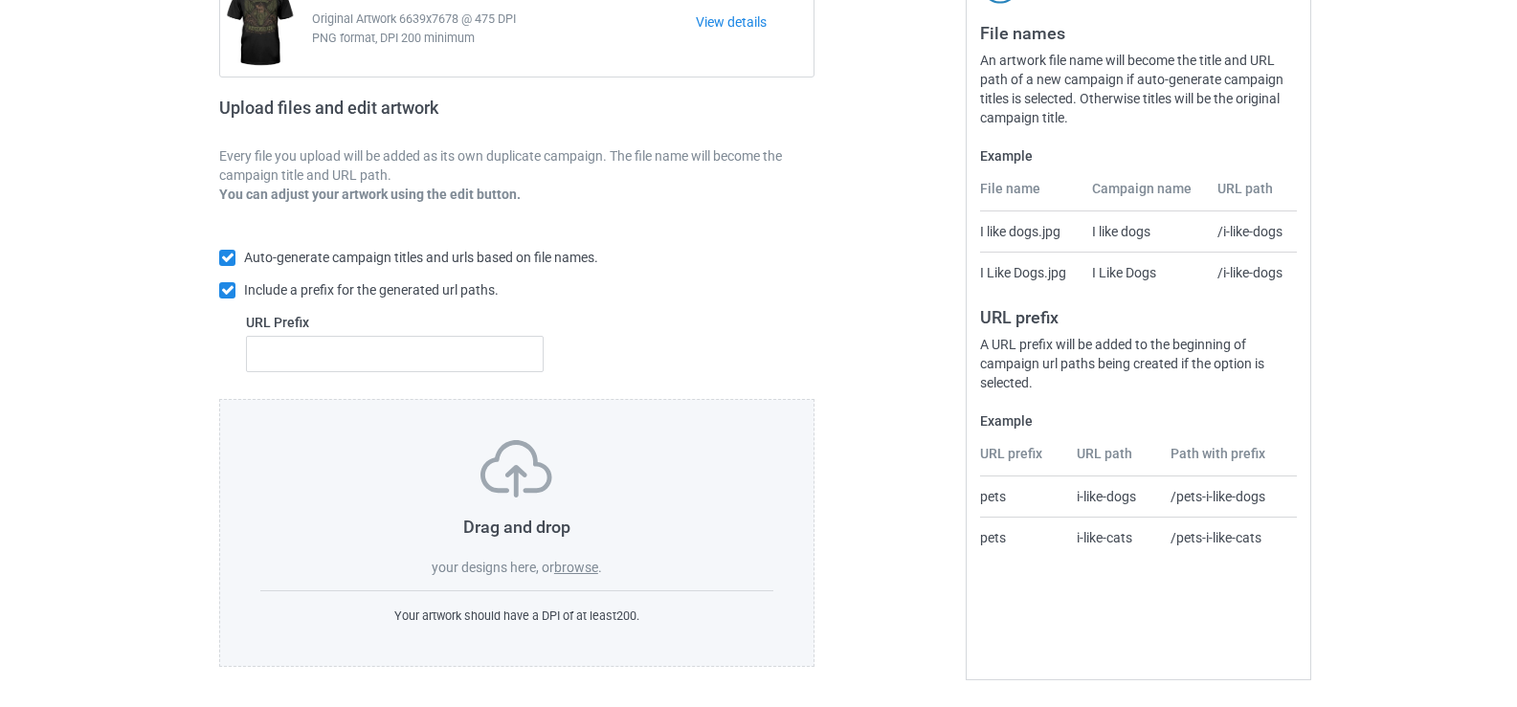
click at [591, 570] on label "browse" at bounding box center [576, 567] width 44 height 15
click at [0, 0] on input "browse" at bounding box center [0, 0] width 0 height 0
click at [591, 564] on label "browse" at bounding box center [576, 567] width 44 height 15
click at [0, 0] on input "browse" at bounding box center [0, 0] width 0 height 0
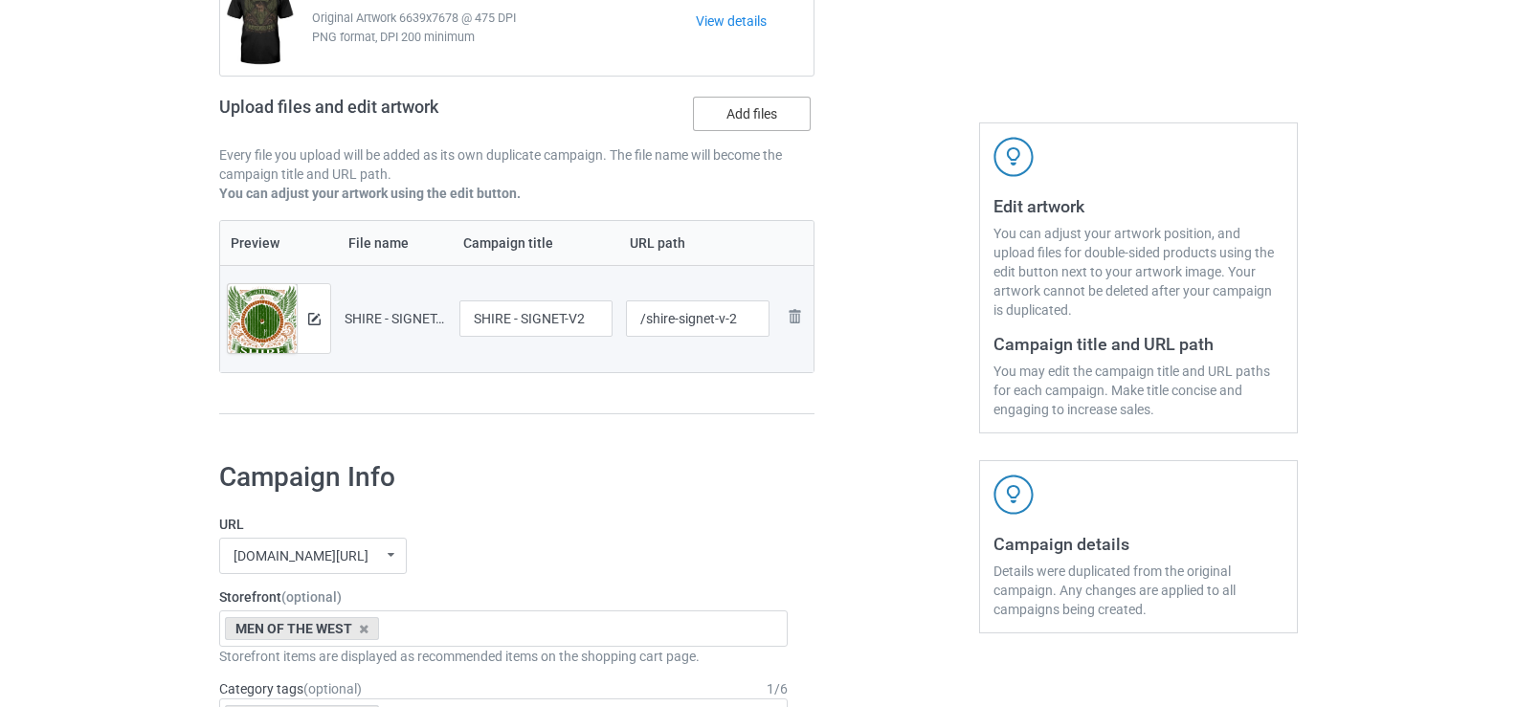
click at [751, 104] on label "Add files" at bounding box center [752, 114] width 118 height 34
click at [0, 0] on input "Add files" at bounding box center [0, 0] width 0 height 0
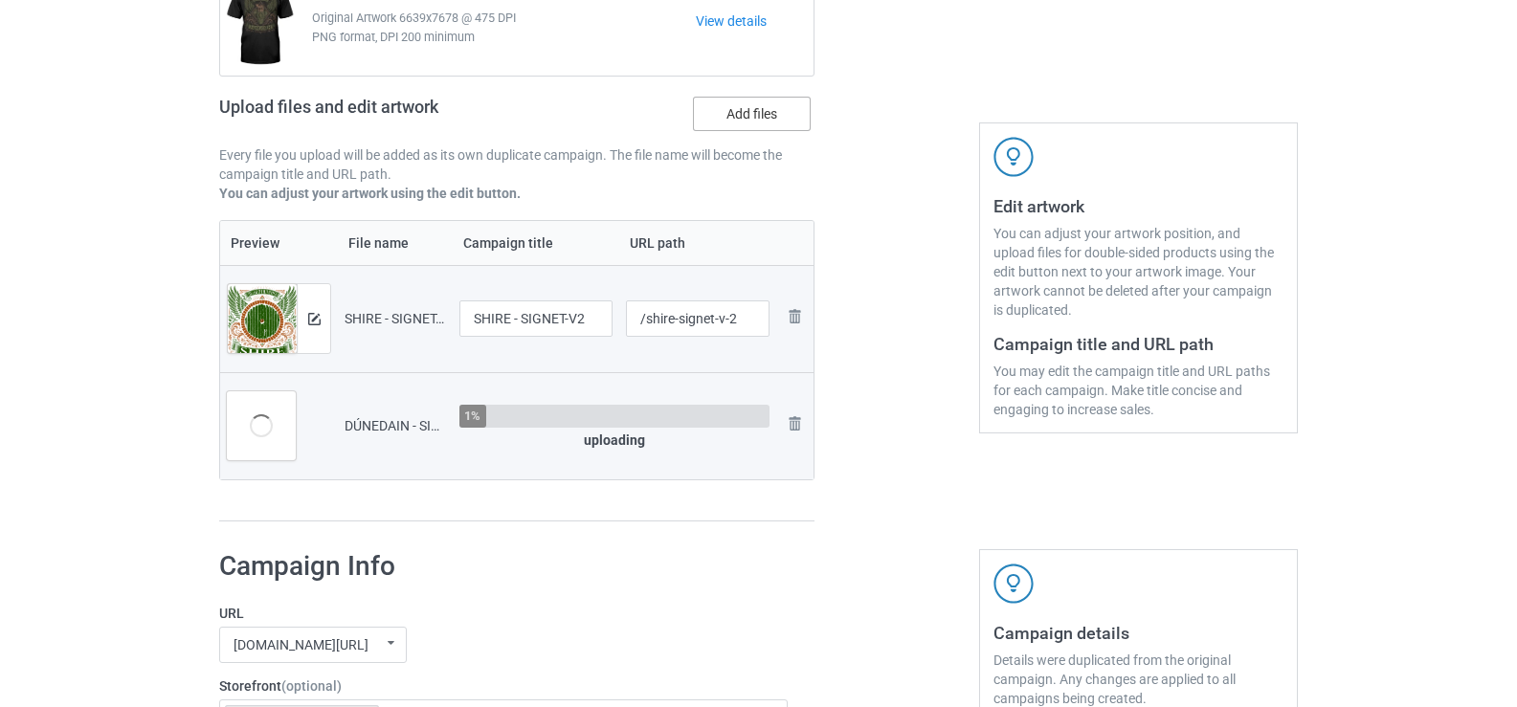
click at [762, 123] on label "Add files" at bounding box center [752, 114] width 118 height 34
click at [0, 0] on input "Add files" at bounding box center [0, 0] width 0 height 0
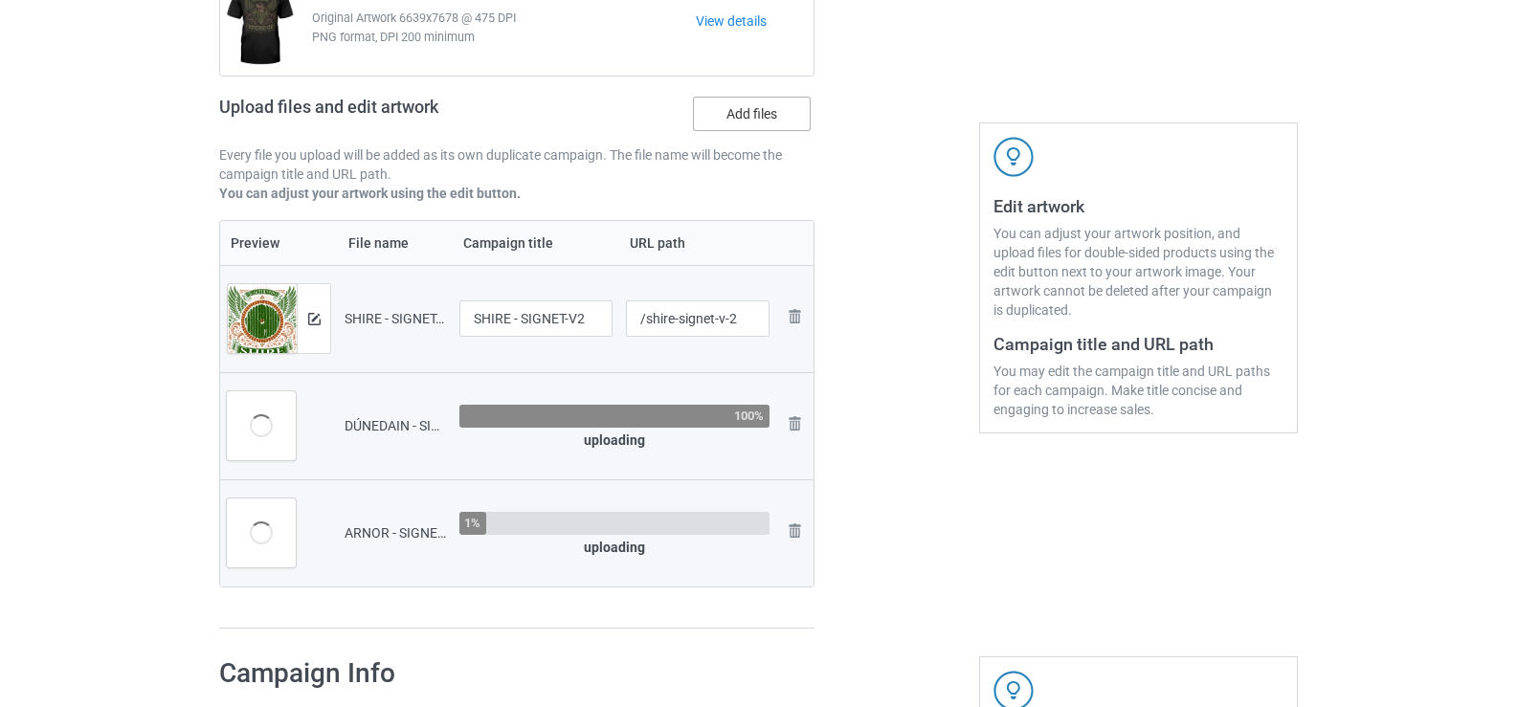
click at [737, 123] on label "Add files" at bounding box center [752, 114] width 118 height 34
click at [0, 0] on input "Add files" at bounding box center [0, 0] width 0 height 0
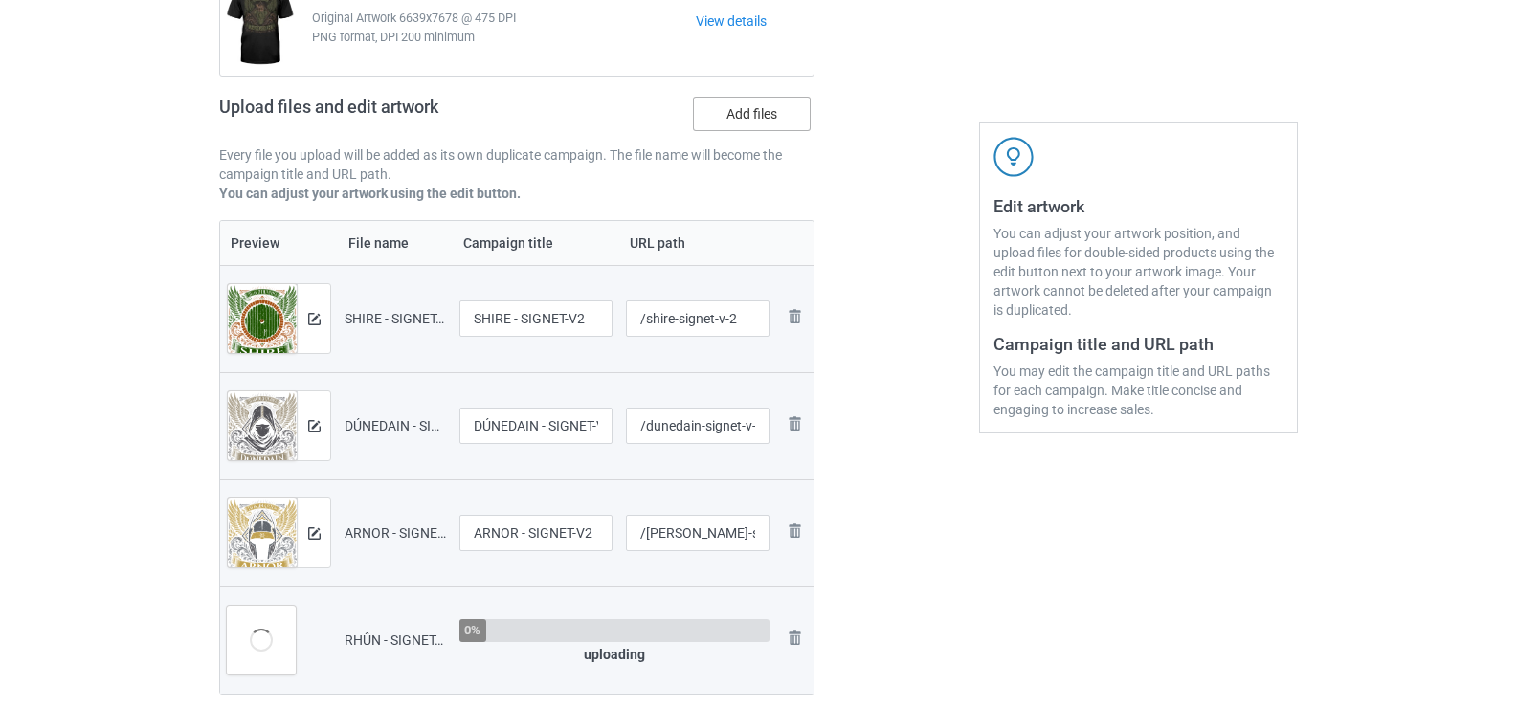
click at [789, 114] on label "Add files" at bounding box center [752, 114] width 118 height 34
click at [0, 0] on input "Add files" at bounding box center [0, 0] width 0 height 0
click at [770, 122] on label "Add files" at bounding box center [752, 114] width 118 height 34
click at [0, 0] on input "Add files" at bounding box center [0, 0] width 0 height 0
click at [744, 124] on label "Add files" at bounding box center [752, 114] width 118 height 34
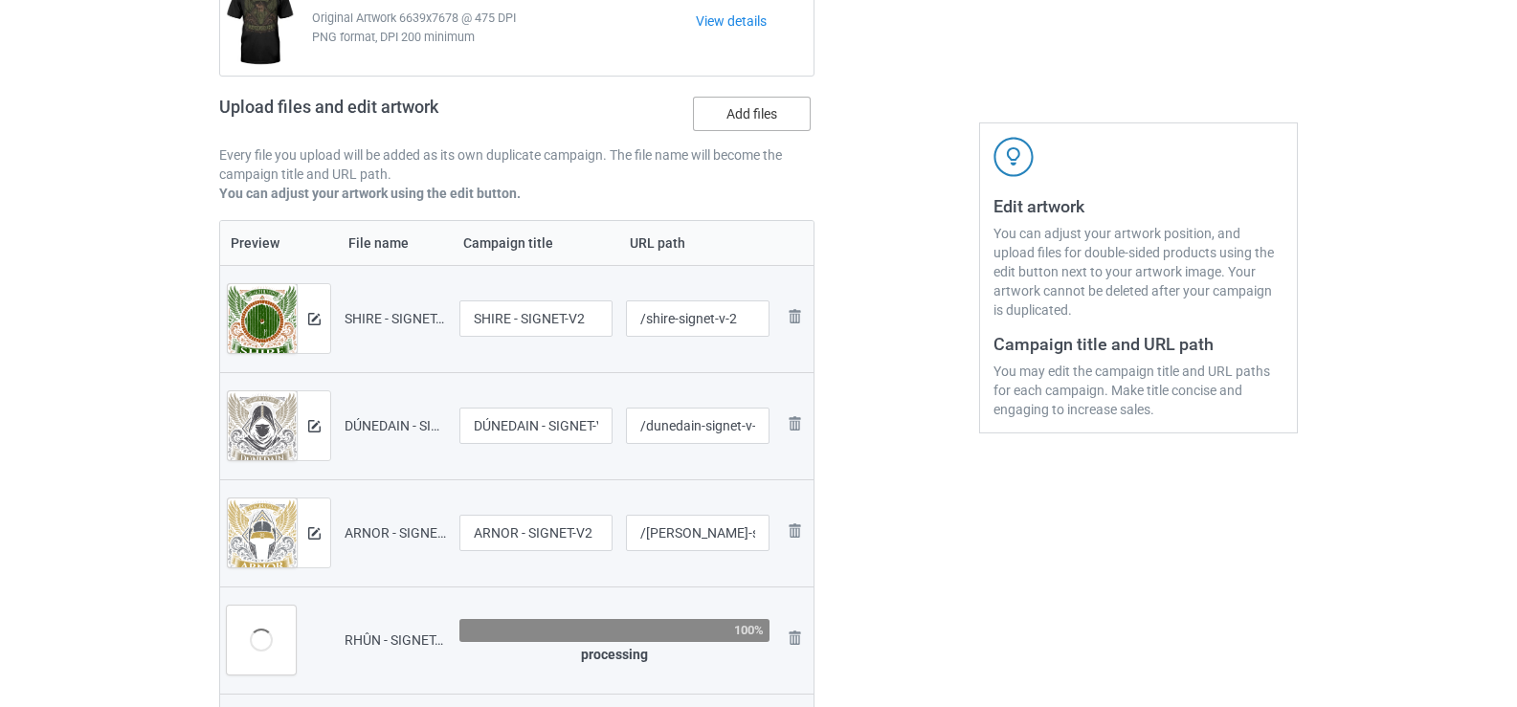
click at [0, 0] on input "Add files" at bounding box center [0, 0] width 0 height 0
click at [711, 120] on label "Add files" at bounding box center [752, 114] width 118 height 34
click at [0, 0] on input "Add files" at bounding box center [0, 0] width 0 height 0
click at [744, 116] on label "Add files" at bounding box center [752, 114] width 118 height 34
click at [0, 0] on input "Add files" at bounding box center [0, 0] width 0 height 0
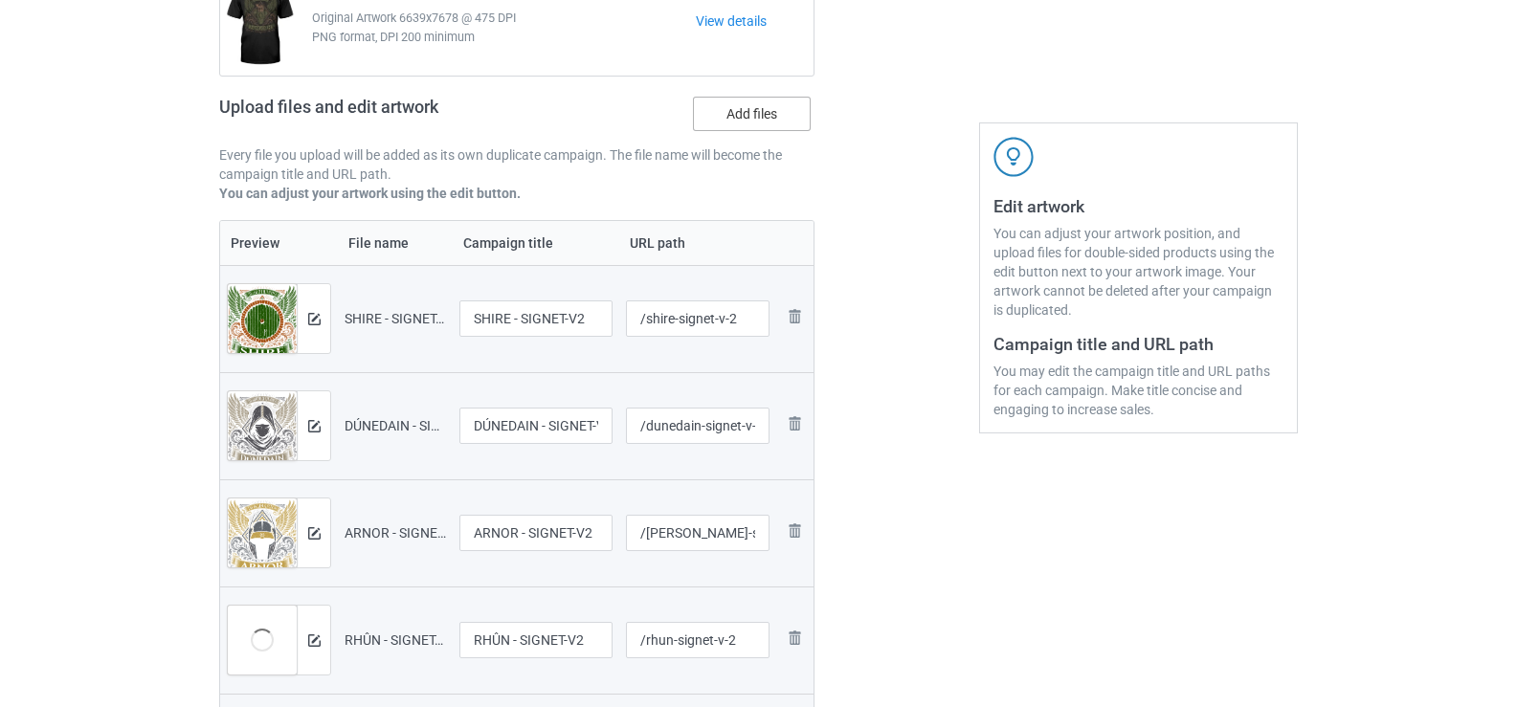
click at [722, 126] on label "Add files" at bounding box center [752, 114] width 118 height 34
click at [0, 0] on input "Add files" at bounding box center [0, 0] width 0 height 0
click at [772, 113] on label "Add files" at bounding box center [752, 114] width 118 height 34
click at [0, 0] on input "Add files" at bounding box center [0, 0] width 0 height 0
click at [768, 128] on label "Add files" at bounding box center [752, 114] width 118 height 34
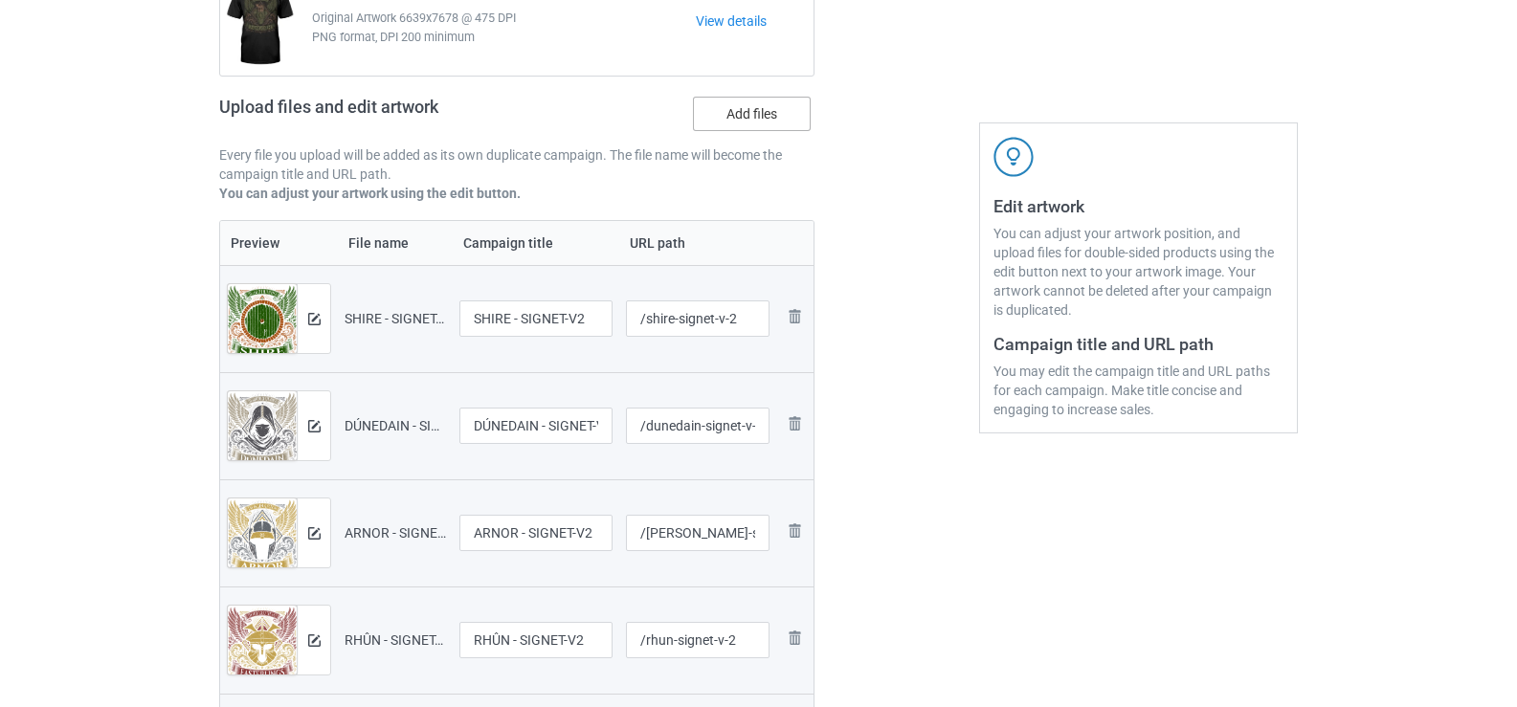
click at [0, 0] on input "Add files" at bounding box center [0, 0] width 0 height 0
click at [758, 121] on label "Add files" at bounding box center [752, 114] width 118 height 34
click at [0, 0] on input "Add files" at bounding box center [0, 0] width 0 height 0
click at [760, 121] on label "Add files" at bounding box center [752, 114] width 118 height 34
click at [0, 0] on input "Add files" at bounding box center [0, 0] width 0 height 0
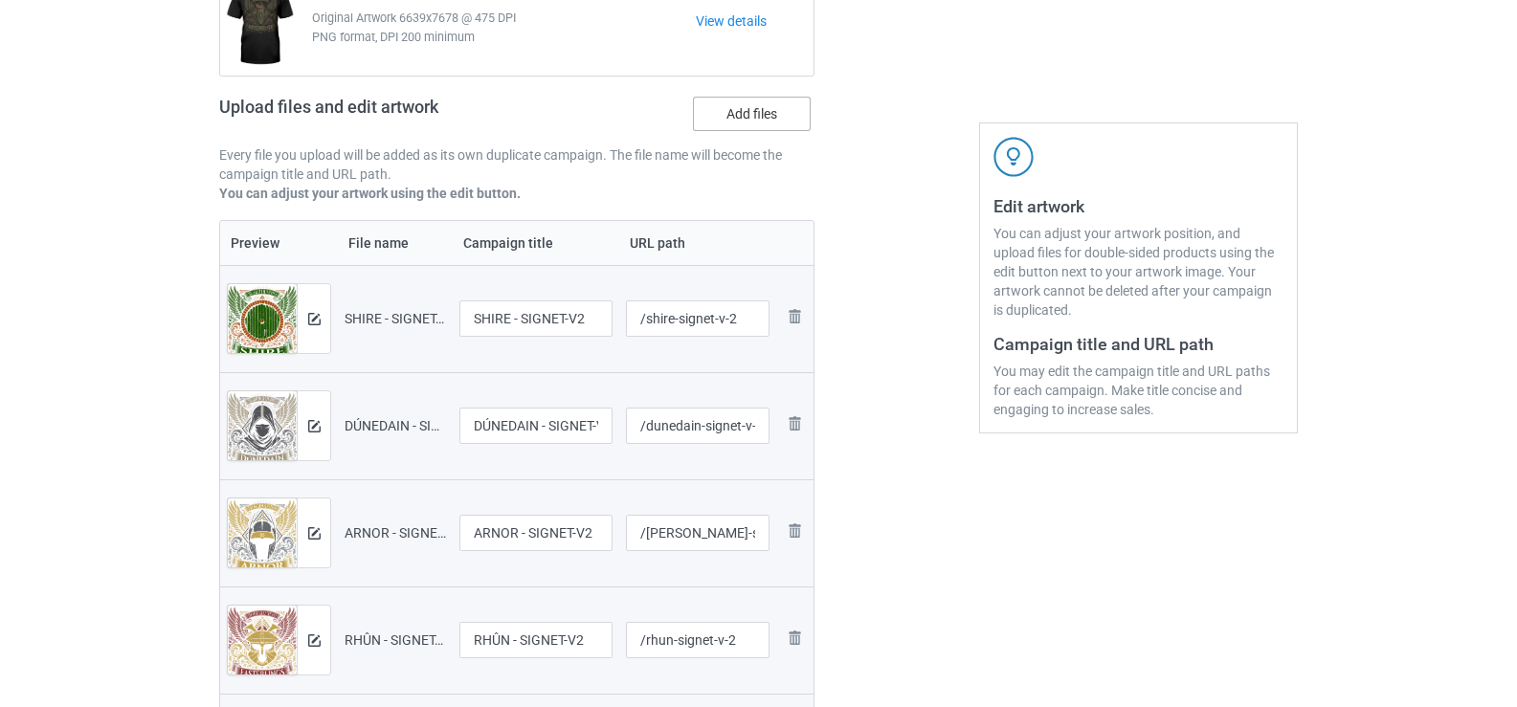
click at [751, 123] on label "Add files" at bounding box center [752, 114] width 118 height 34
click at [0, 0] on input "Add files" at bounding box center [0, 0] width 0 height 0
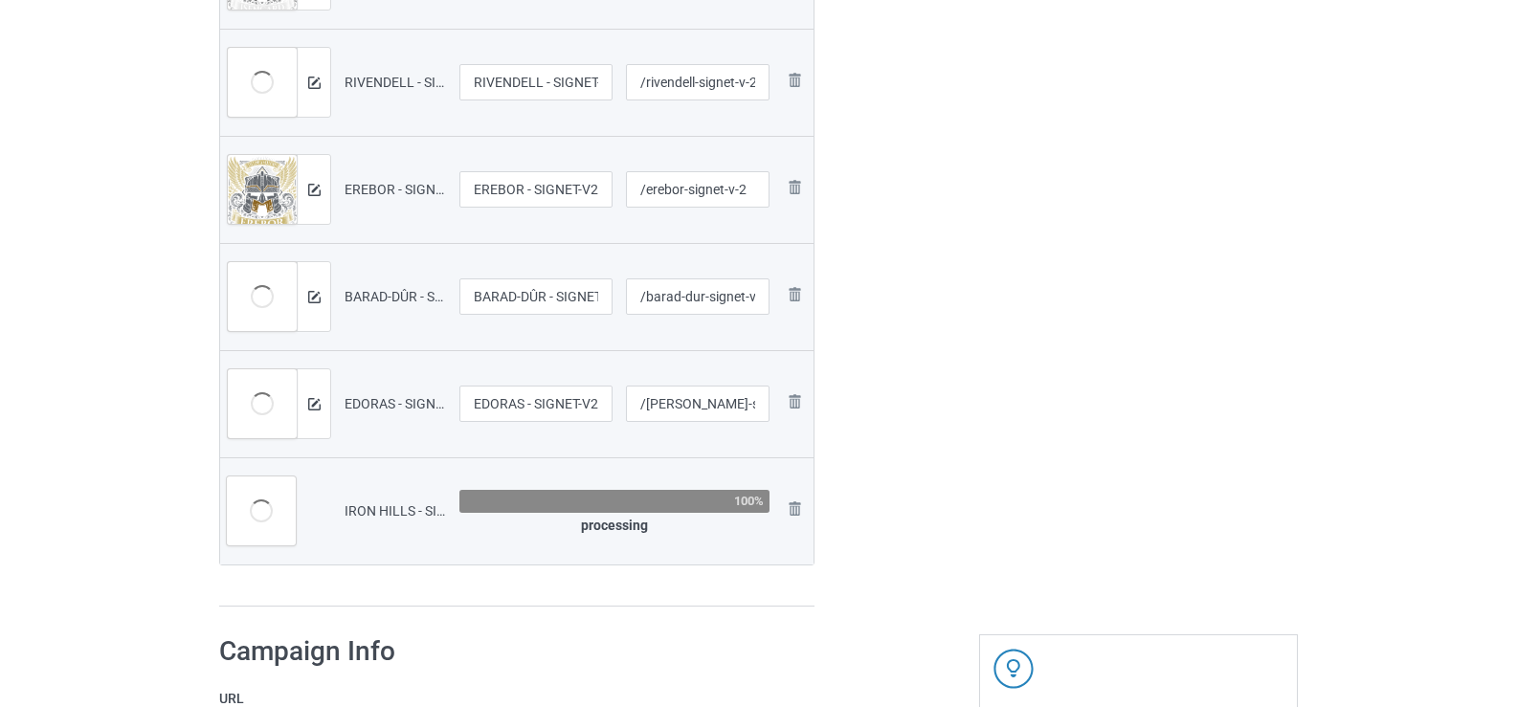
scroll to position [1470, 0]
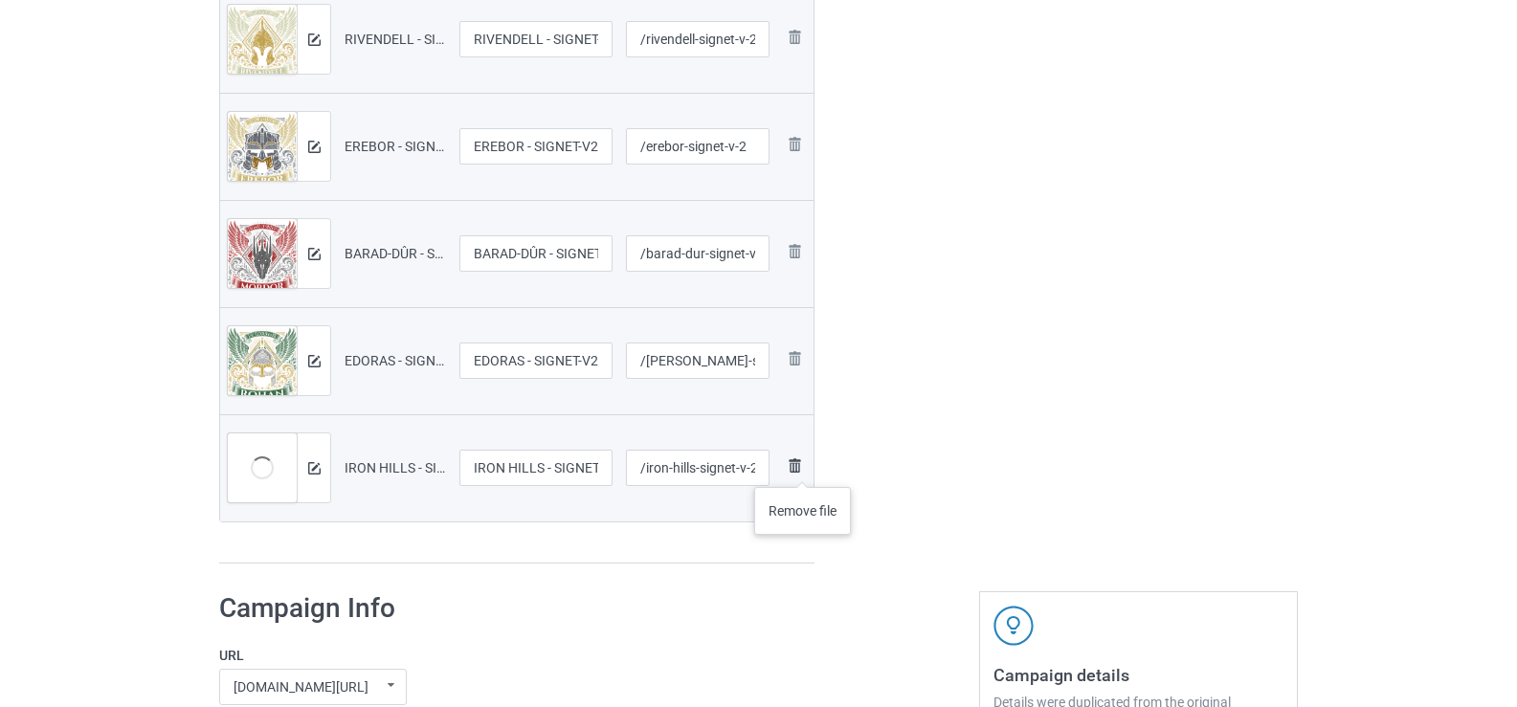
click at [803, 468] on img at bounding box center [794, 466] width 23 height 23
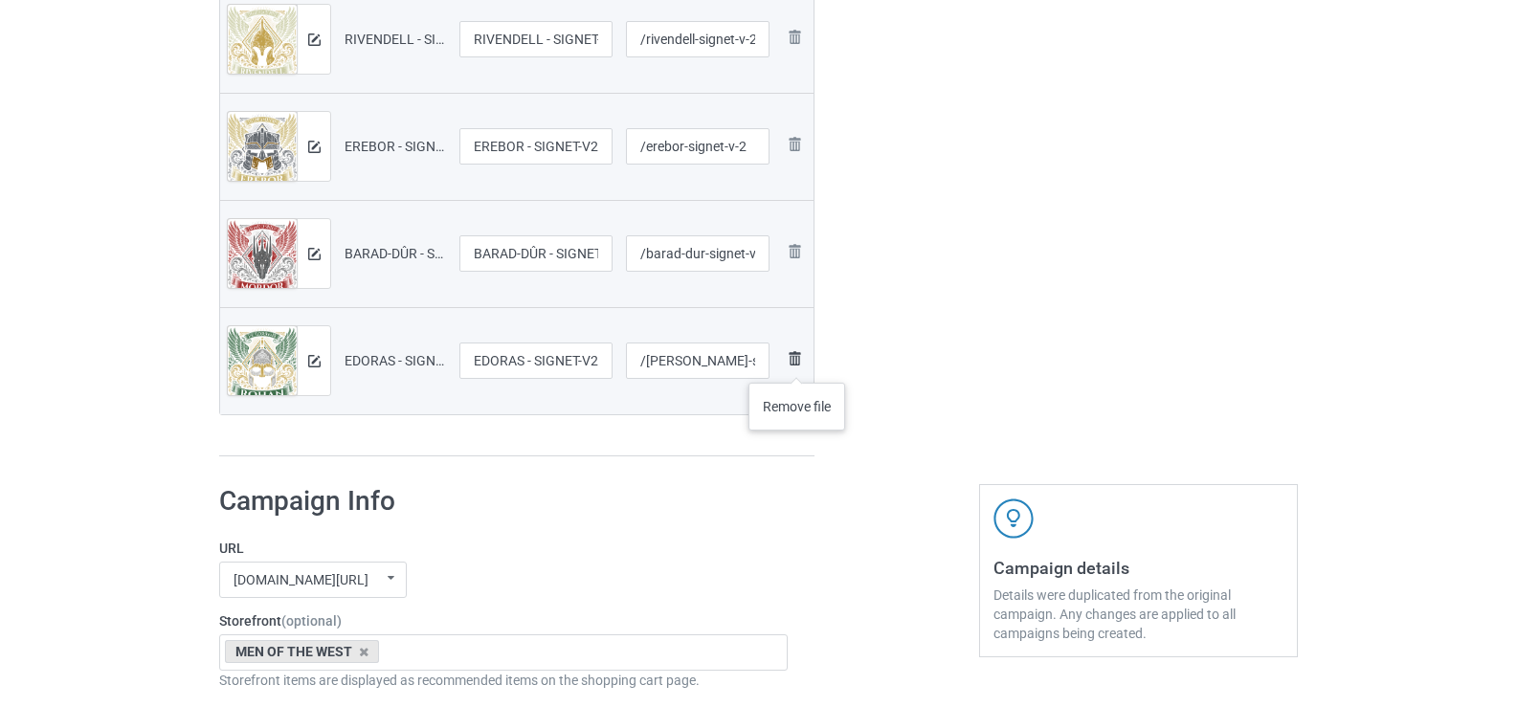
click at [797, 364] on img at bounding box center [794, 358] width 23 height 23
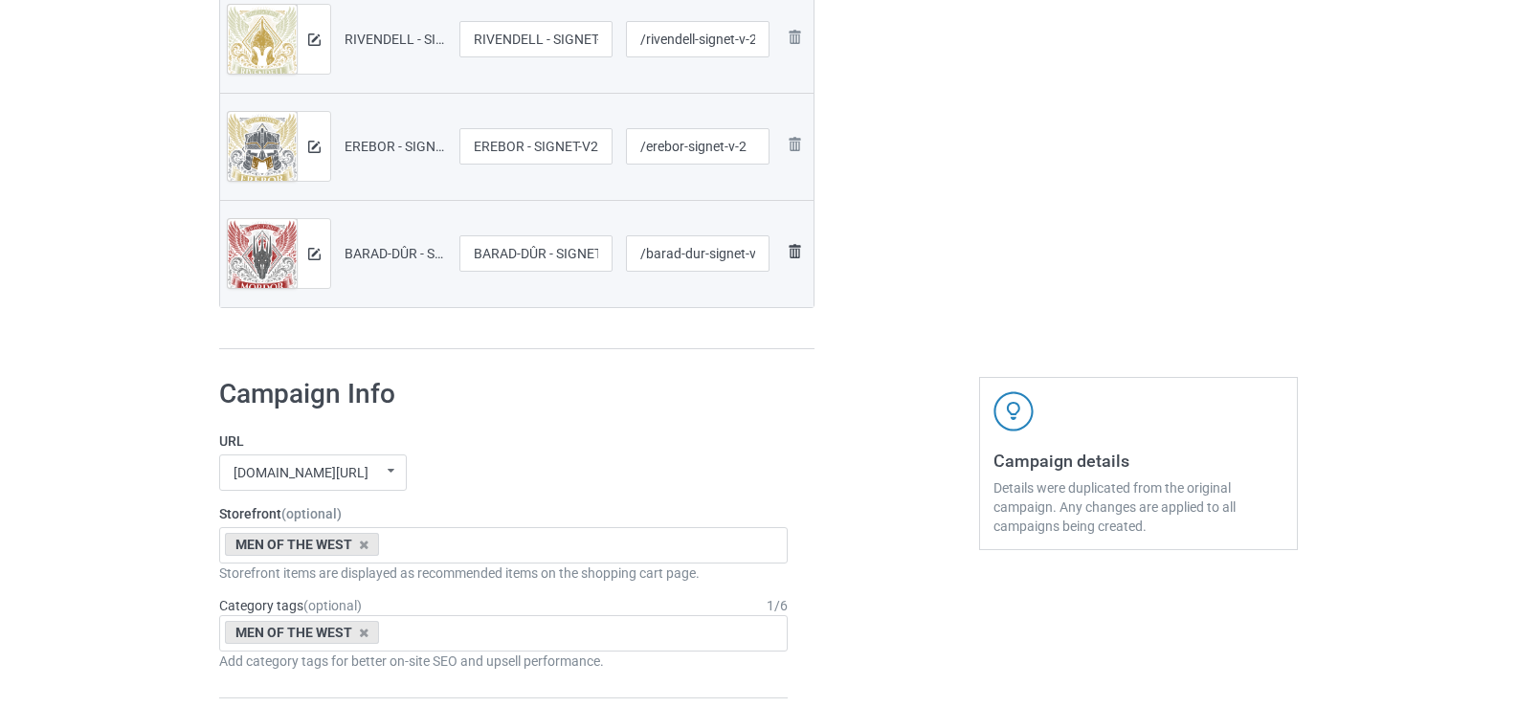
click at [789, 240] on img at bounding box center [794, 251] width 23 height 23
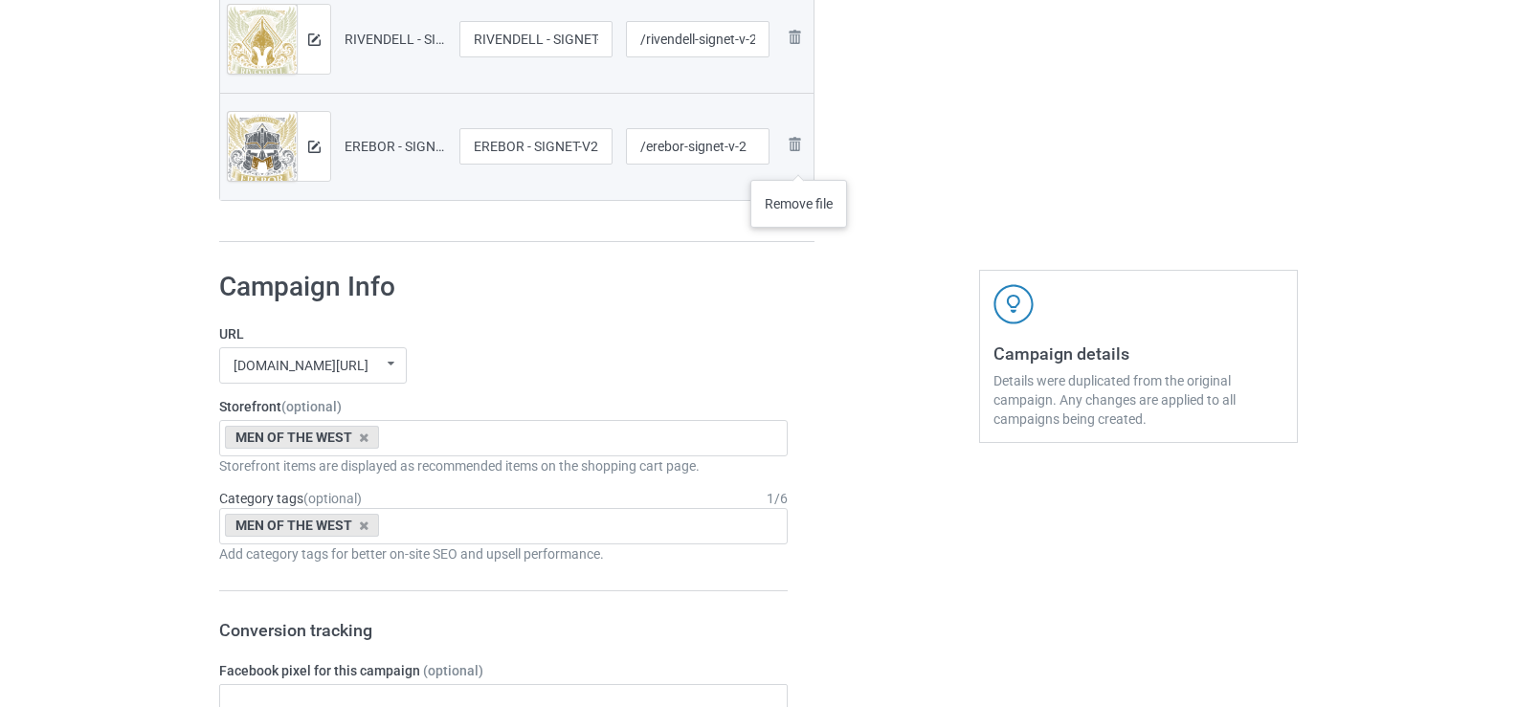
click at [0, 0] on img at bounding box center [0, 0] width 0 height 0
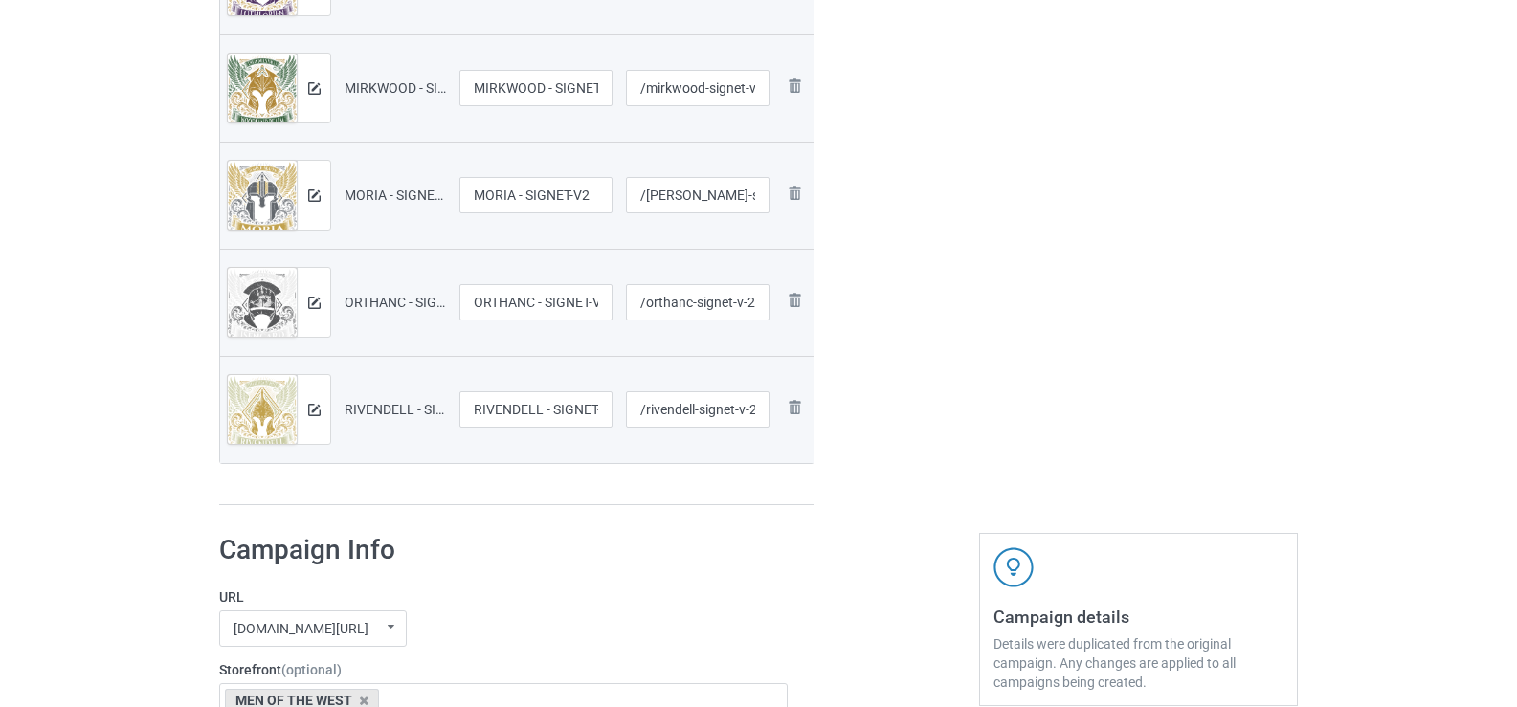
scroll to position [1087, 0]
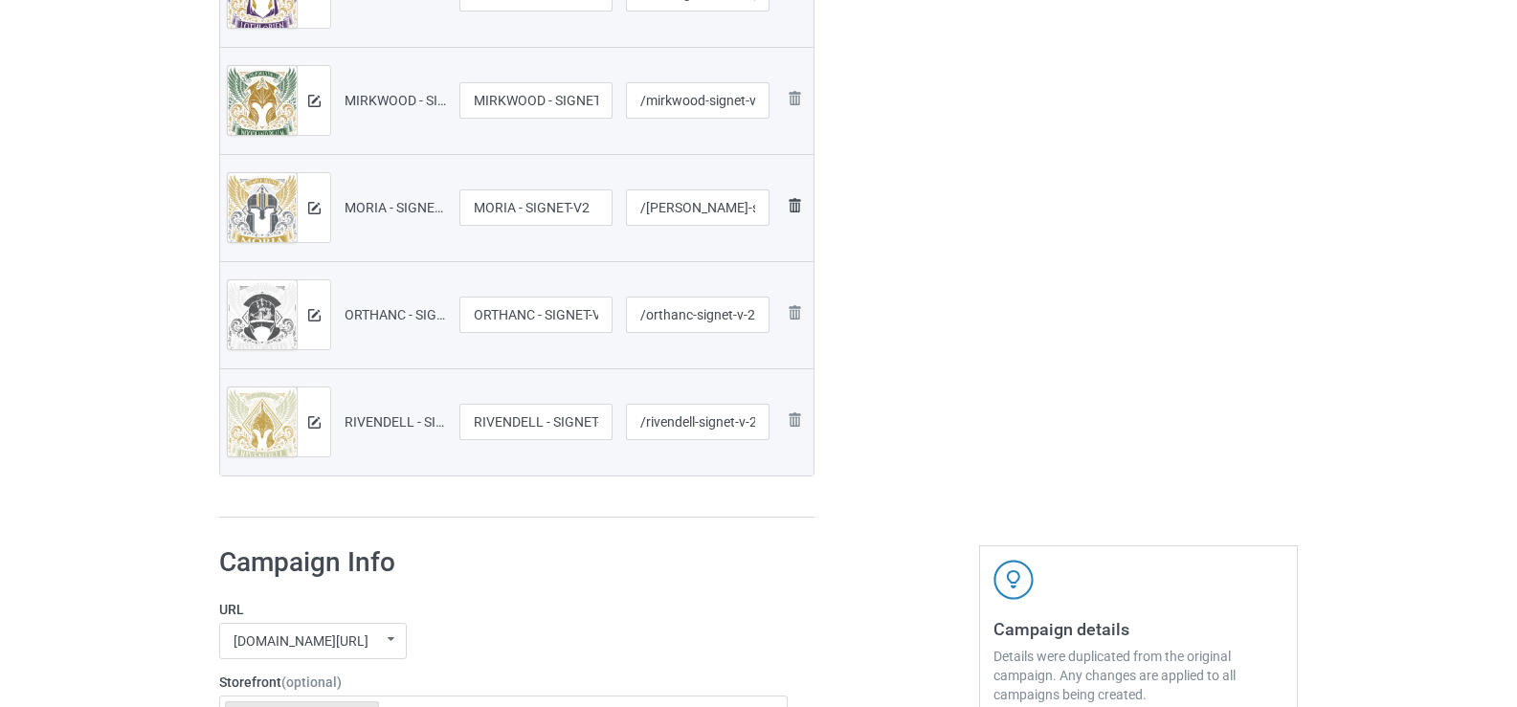
click at [0, 0] on img at bounding box center [0, 0] width 0 height 0
click at [792, 215] on img at bounding box center [794, 205] width 23 height 23
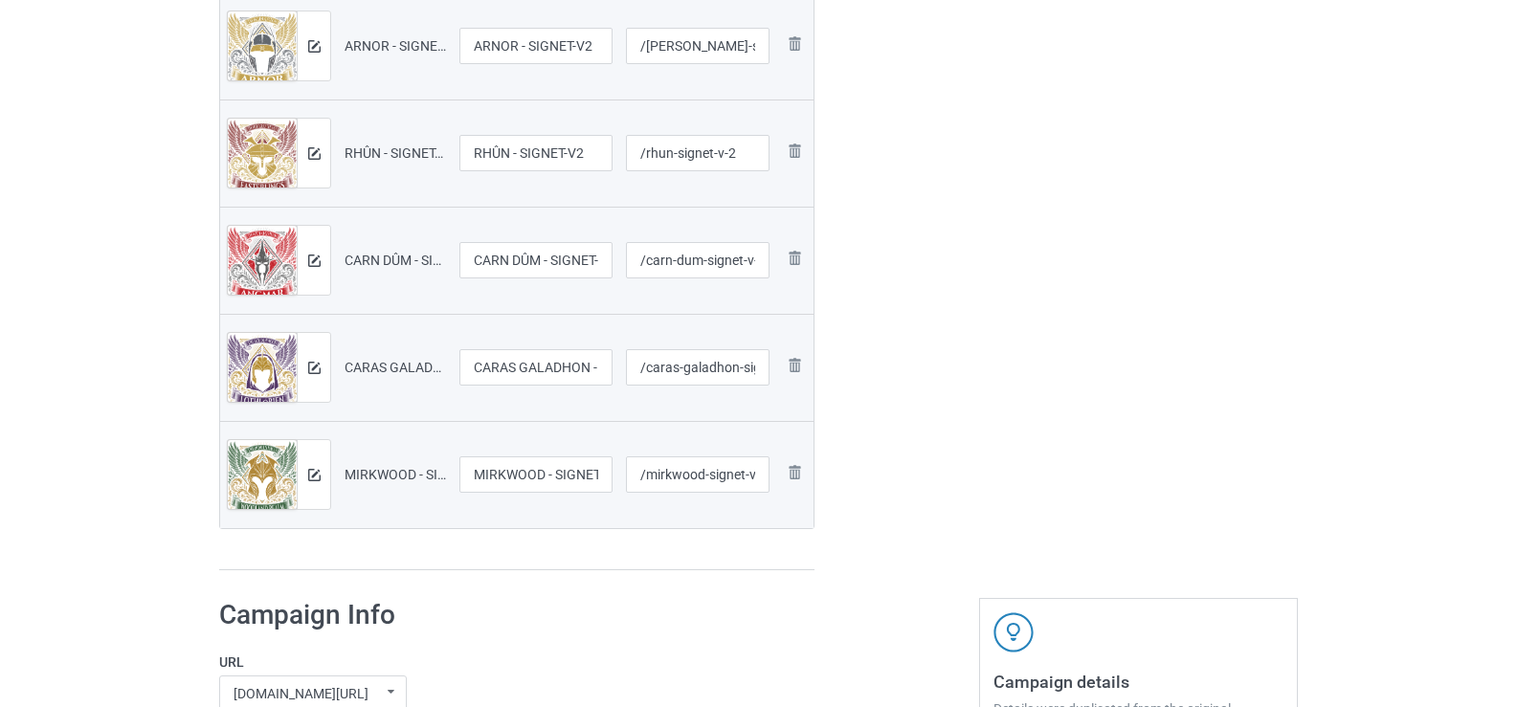
scroll to position [704, 0]
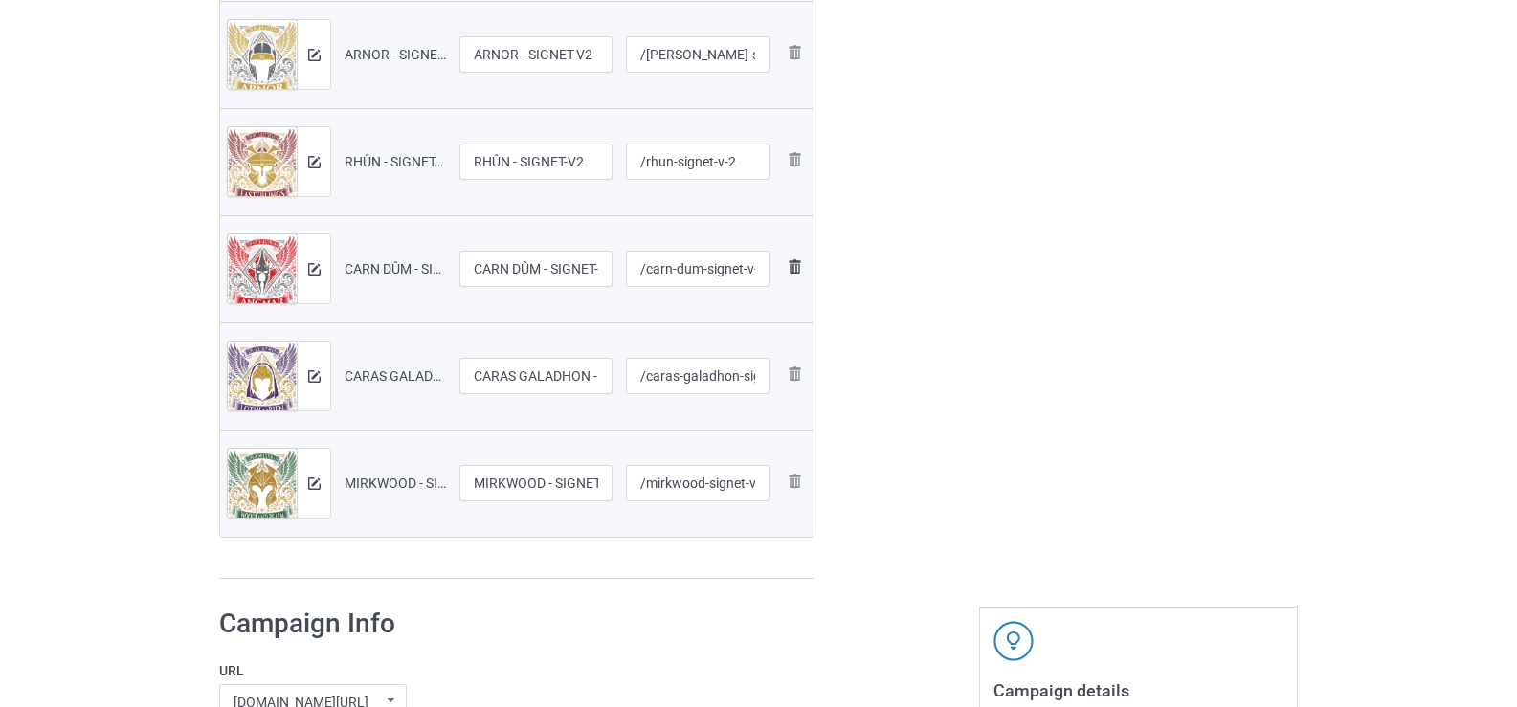
click at [0, 0] on img at bounding box center [0, 0] width 0 height 0
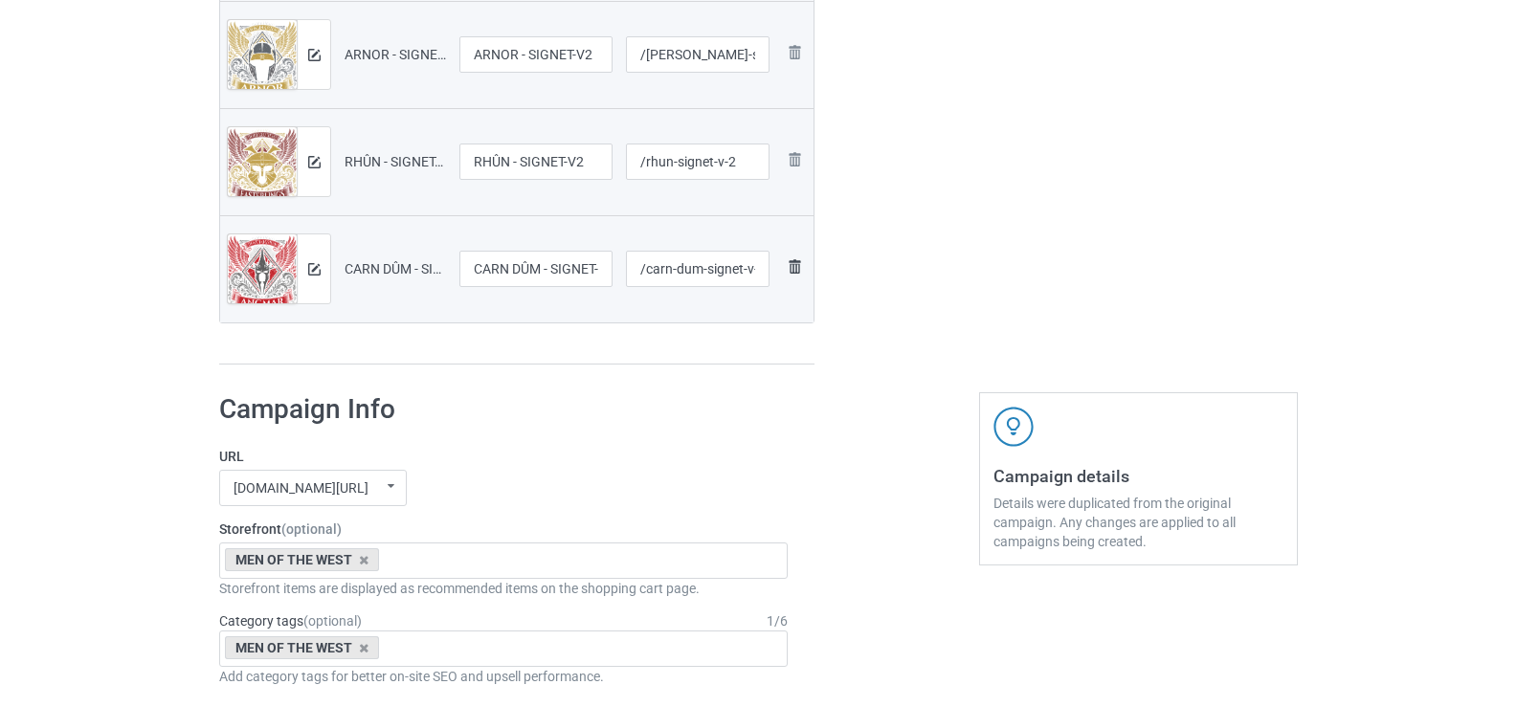
click at [793, 258] on img at bounding box center [794, 267] width 23 height 23
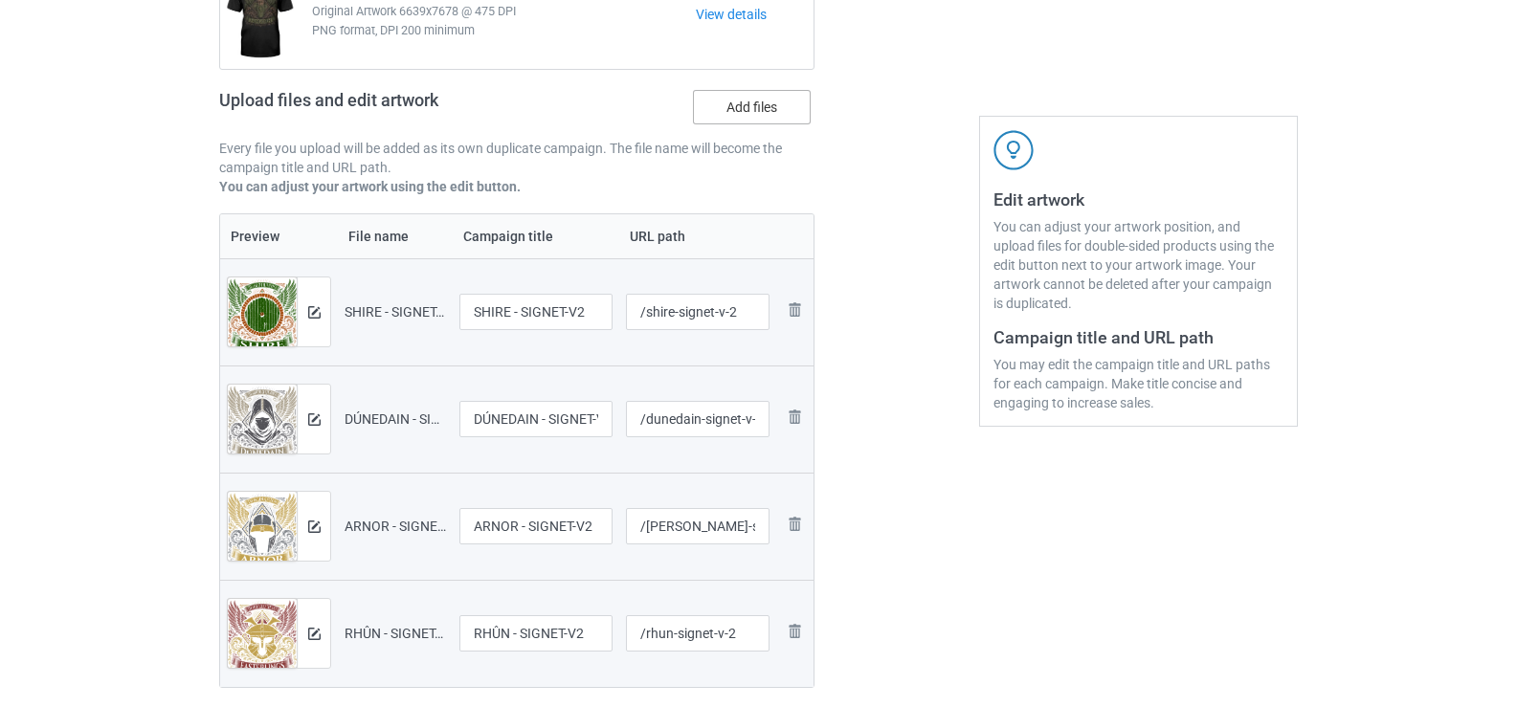
scroll to position [226, 0]
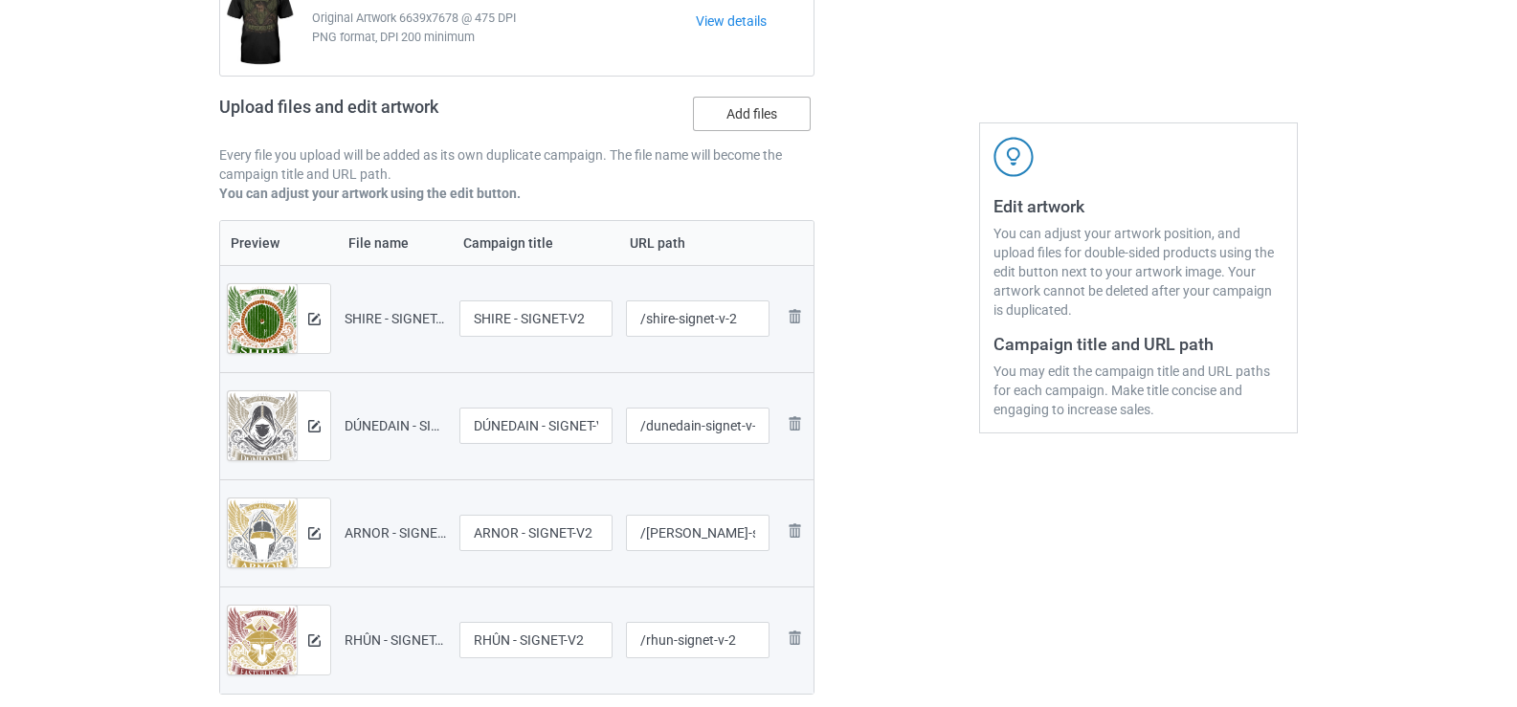
click at [764, 126] on label "Add files" at bounding box center [752, 114] width 118 height 34
click at [0, 0] on input "Add files" at bounding box center [0, 0] width 0 height 0
click at [735, 130] on label "Add files" at bounding box center [752, 114] width 118 height 34
click at [0, 0] on input "Add files" at bounding box center [0, 0] width 0 height 0
click at [728, 101] on label "Add files" at bounding box center [752, 114] width 118 height 34
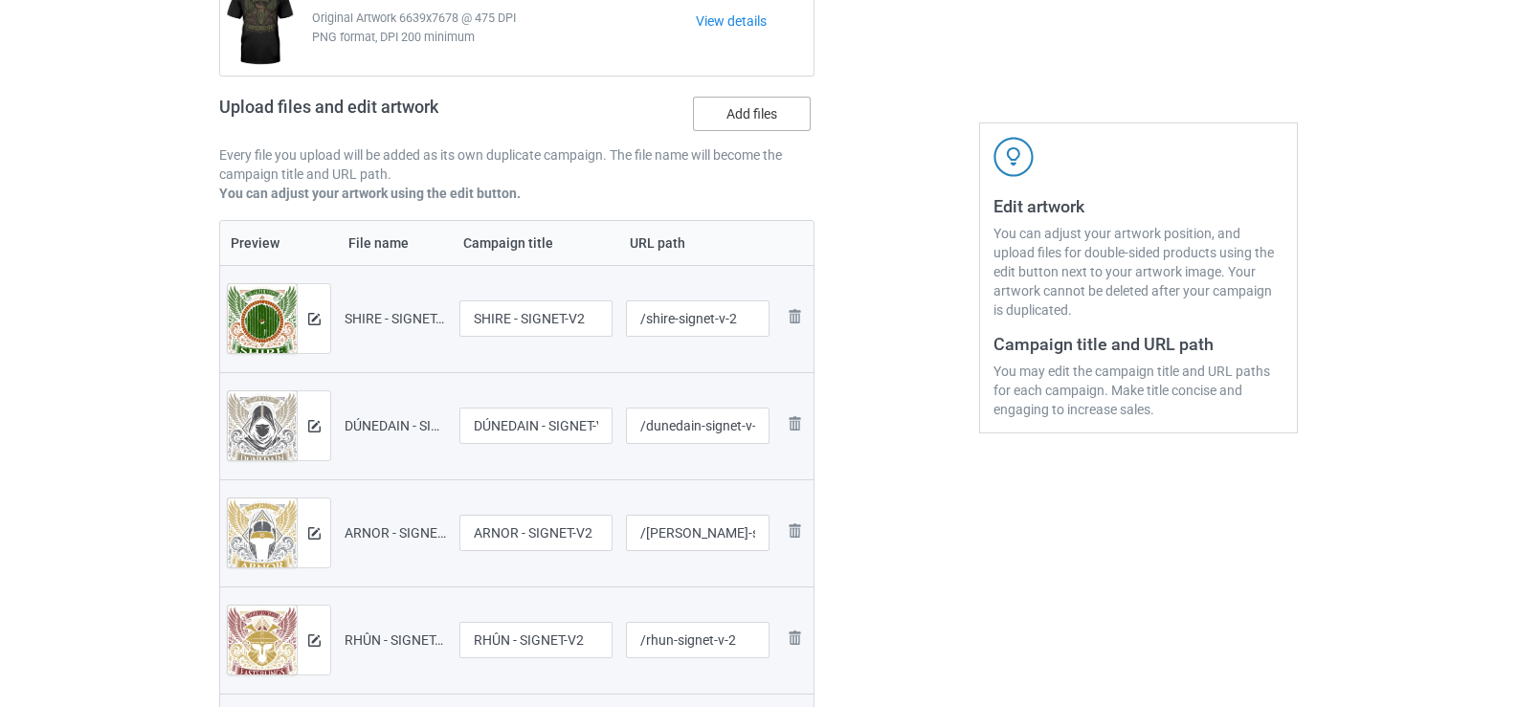
click at [0, 0] on input "Add files" at bounding box center [0, 0] width 0 height 0
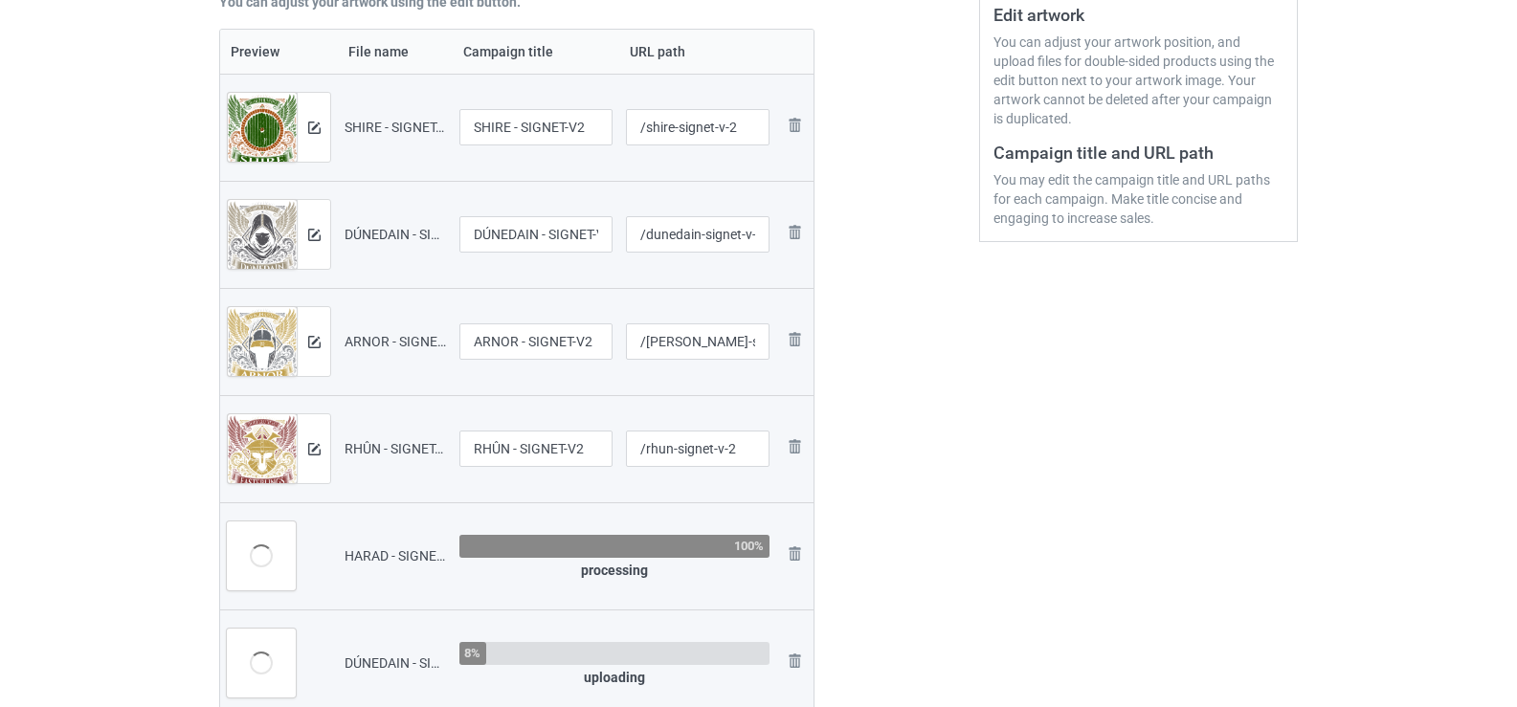
scroll to position [513, 0]
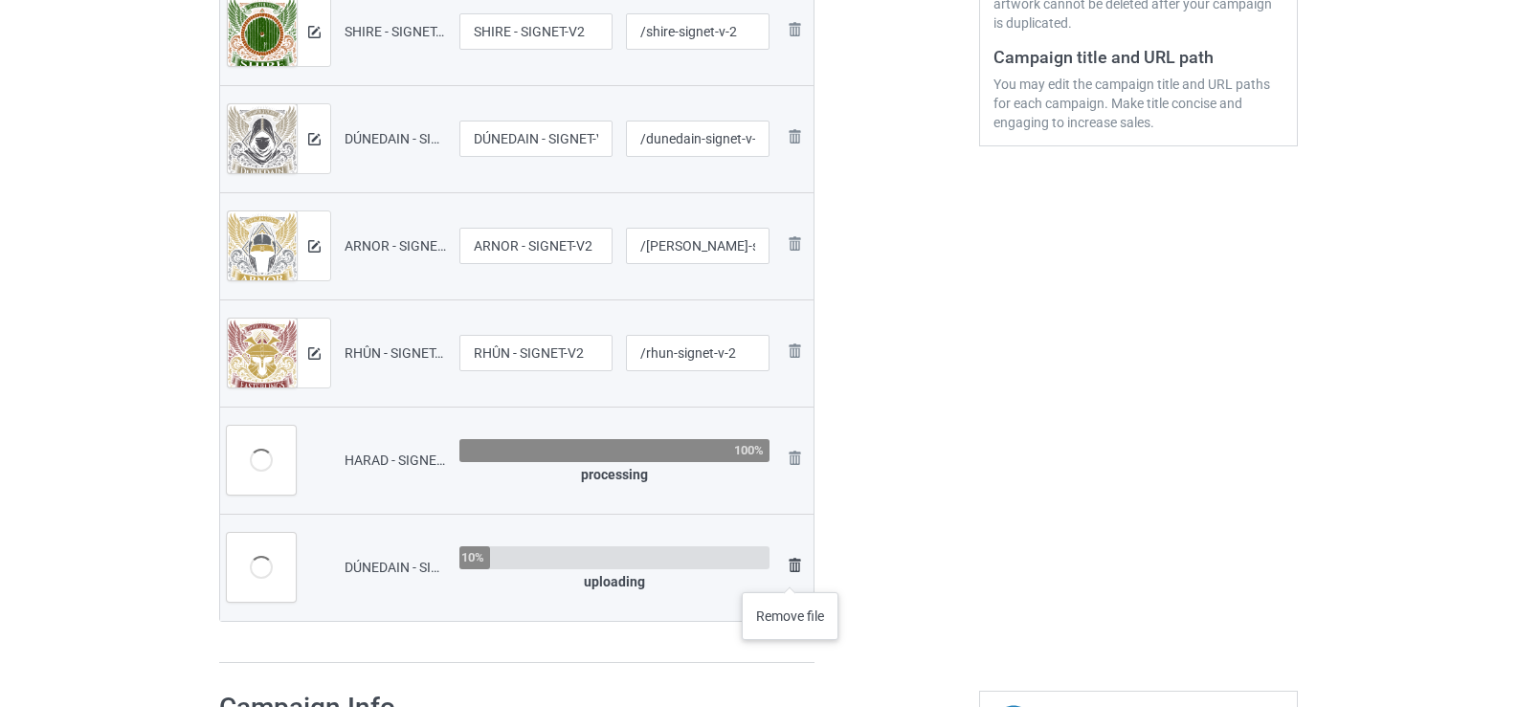
click at [790, 573] on img at bounding box center [794, 565] width 23 height 23
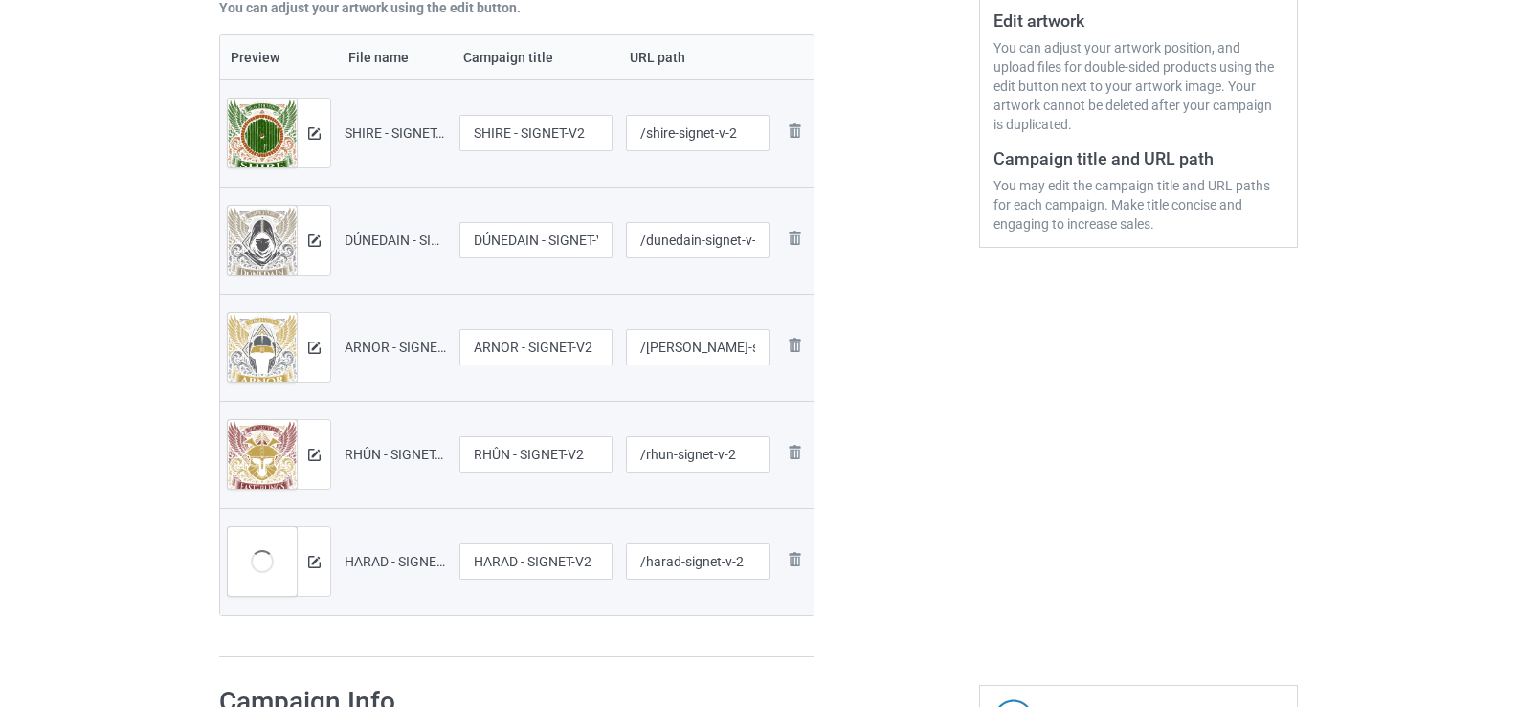
scroll to position [226, 0]
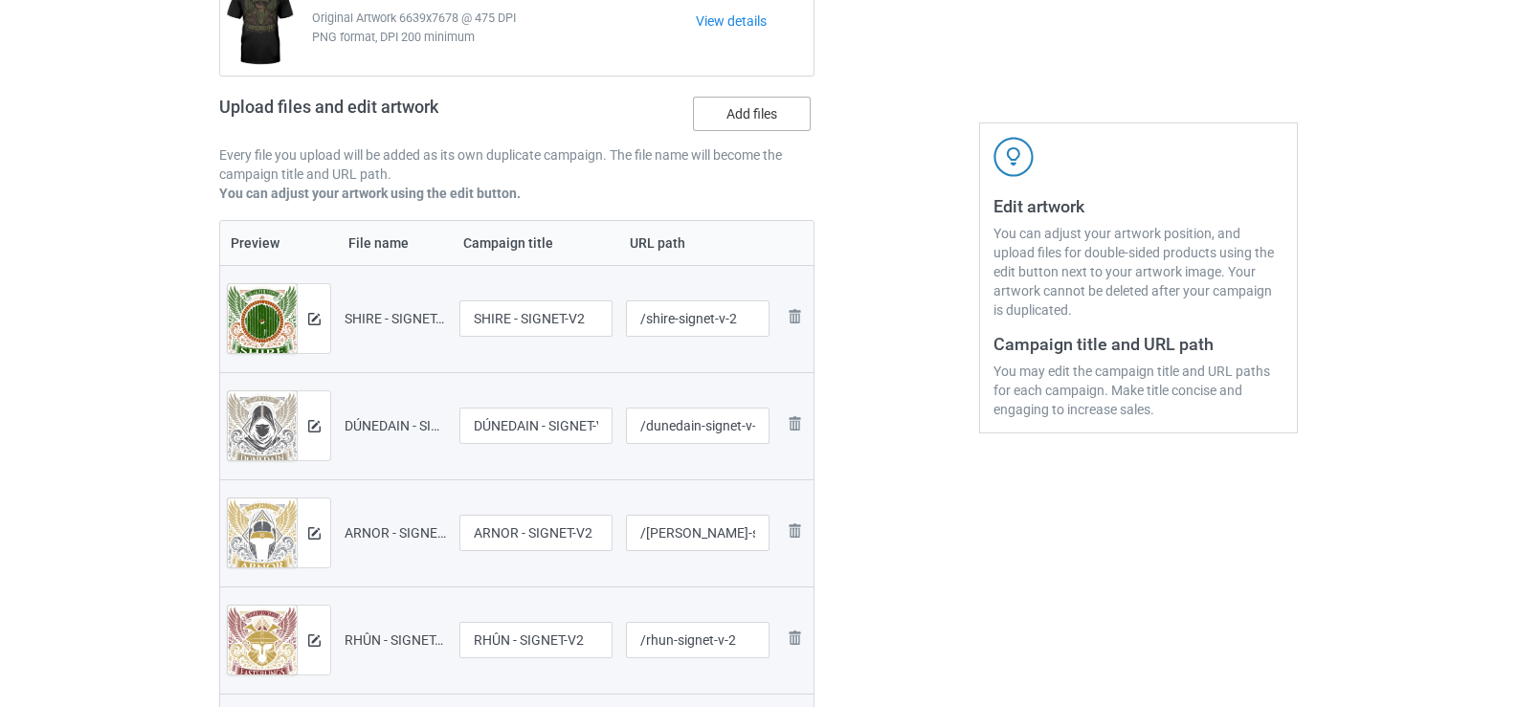
click at [767, 114] on label "Add files" at bounding box center [752, 114] width 118 height 34
click at [0, 0] on input "Add files" at bounding box center [0, 0] width 0 height 0
click at [765, 109] on label "Add files" at bounding box center [752, 114] width 118 height 34
click at [0, 0] on input "Add files" at bounding box center [0, 0] width 0 height 0
click at [743, 115] on label "Add files" at bounding box center [752, 114] width 118 height 34
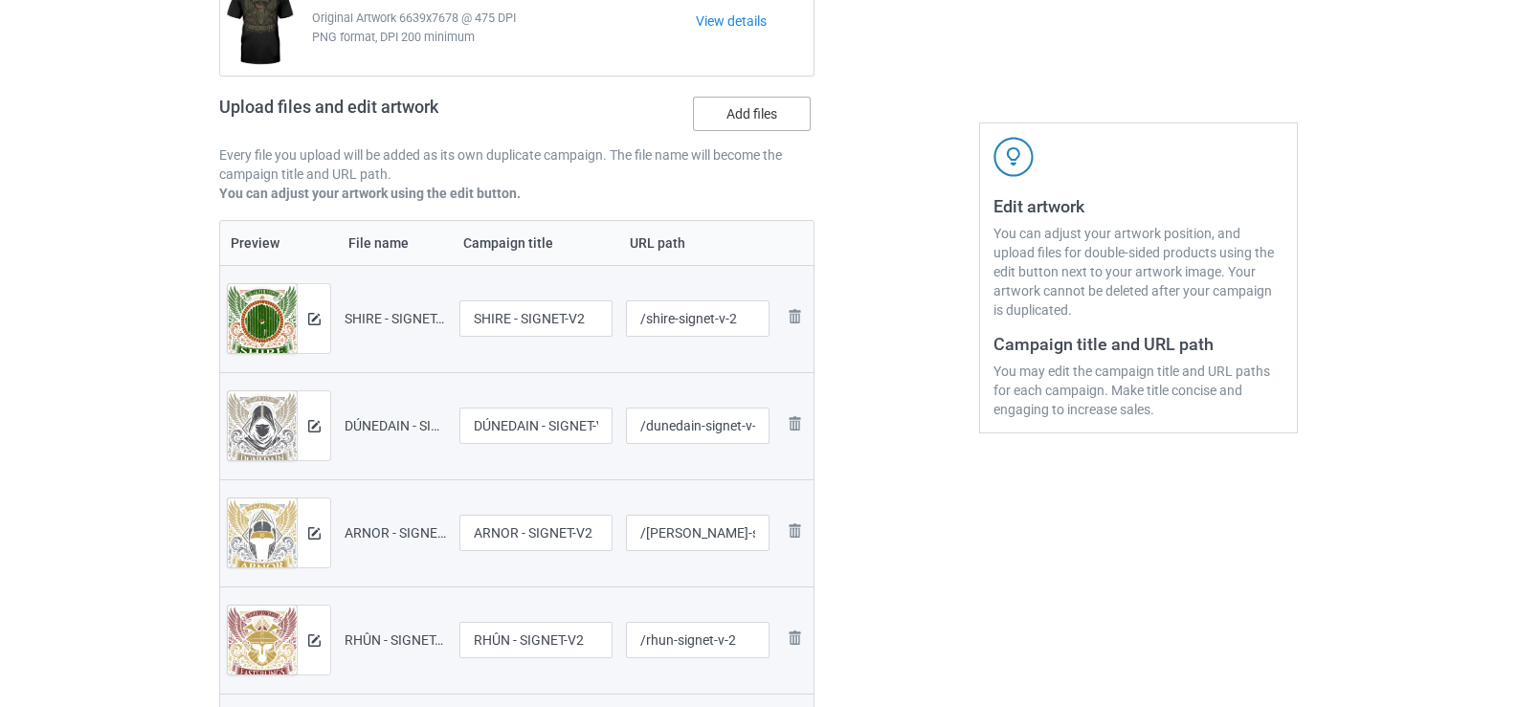
click at [0, 0] on input "Add files" at bounding box center [0, 0] width 0 height 0
click at [758, 119] on label "Add files" at bounding box center [752, 114] width 118 height 34
click at [0, 0] on input "Add files" at bounding box center [0, 0] width 0 height 0
click at [753, 124] on label "Add files" at bounding box center [752, 114] width 118 height 34
click at [0, 0] on input "Add files" at bounding box center [0, 0] width 0 height 0
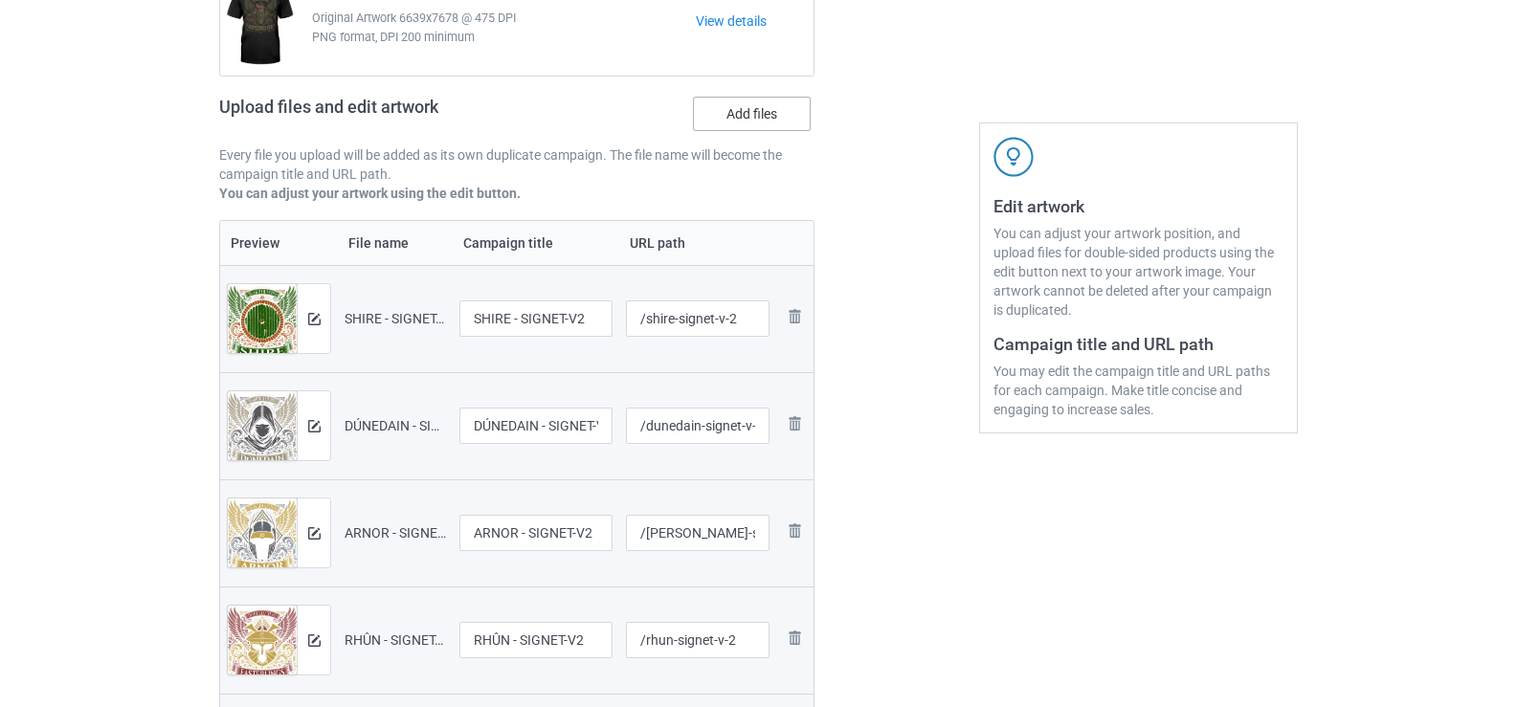
click at [747, 123] on label "Add files" at bounding box center [752, 114] width 118 height 34
click at [0, 0] on input "Add files" at bounding box center [0, 0] width 0 height 0
click at [771, 104] on label "Add files" at bounding box center [752, 114] width 118 height 34
click at [0, 0] on input "Add files" at bounding box center [0, 0] width 0 height 0
click at [744, 123] on label "Add files" at bounding box center [752, 114] width 118 height 34
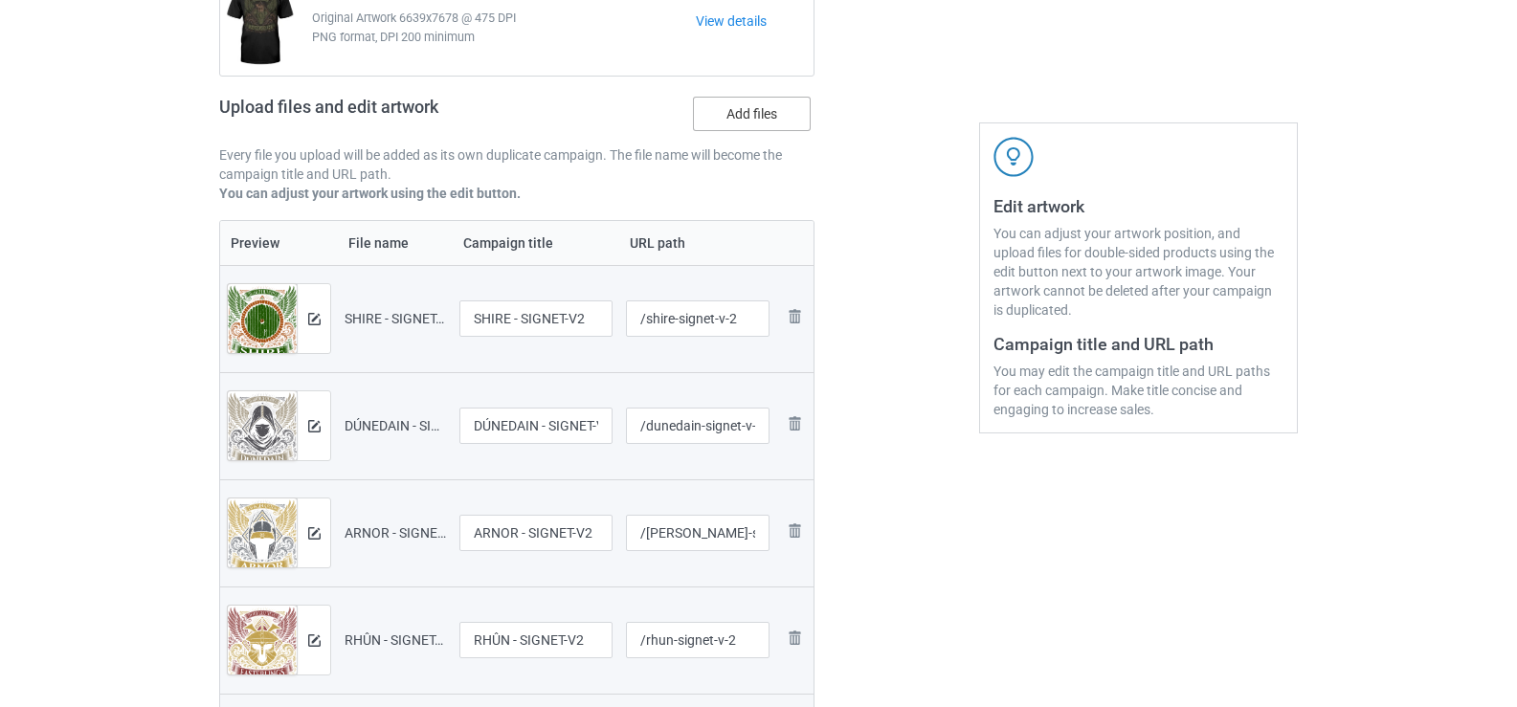
click at [0, 0] on input "Add files" at bounding box center [0, 0] width 0 height 0
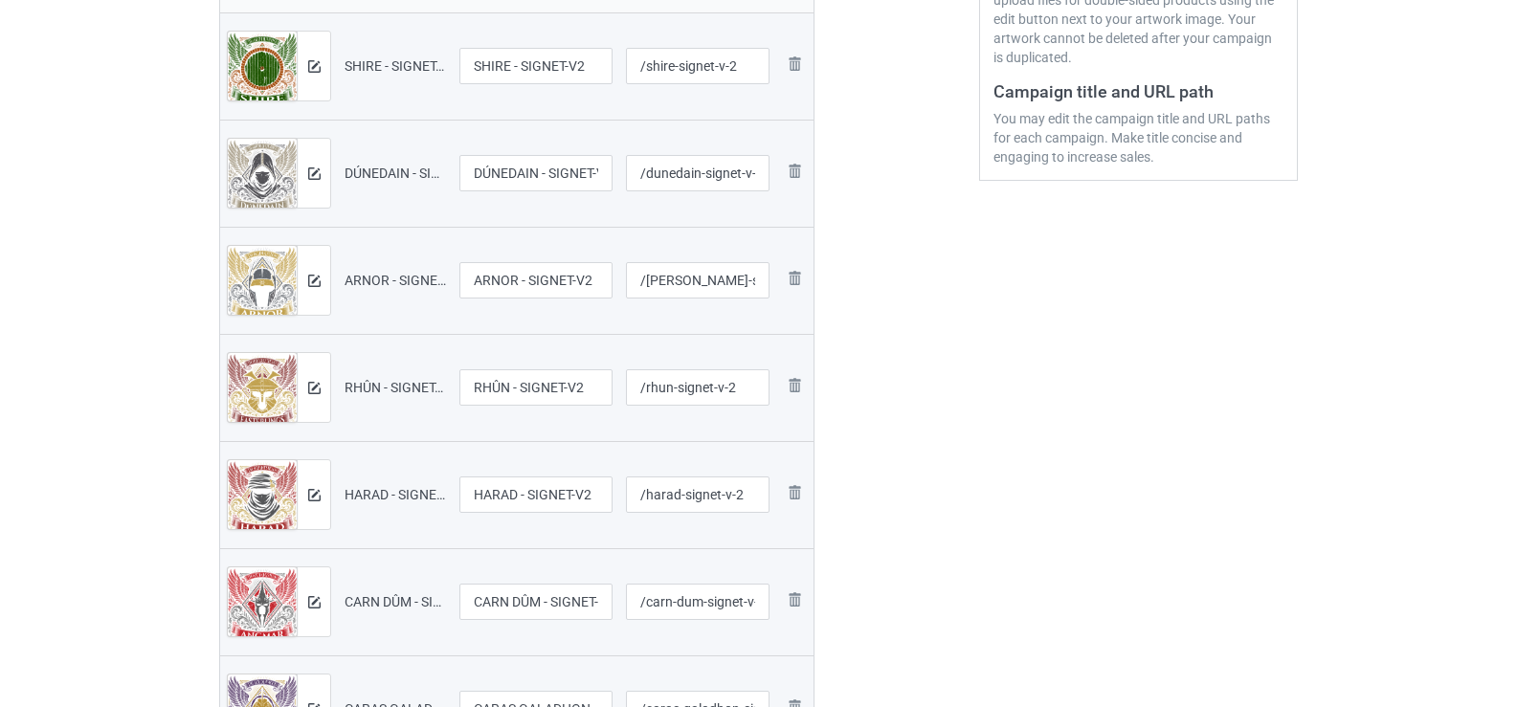
scroll to position [0, 0]
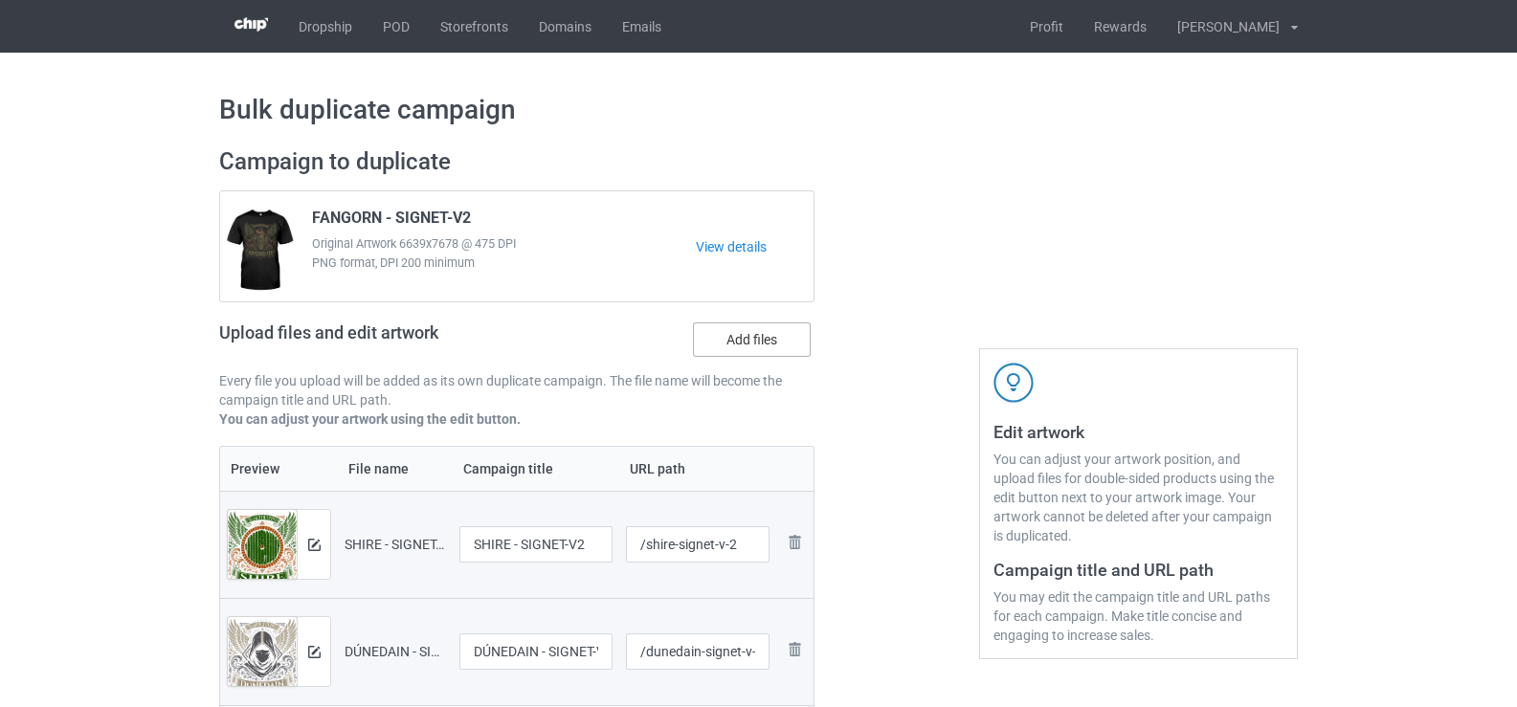
click at [749, 350] on label "Add files" at bounding box center [752, 340] width 118 height 34
click at [0, 0] on input "Add files" at bounding box center [0, 0] width 0 height 0
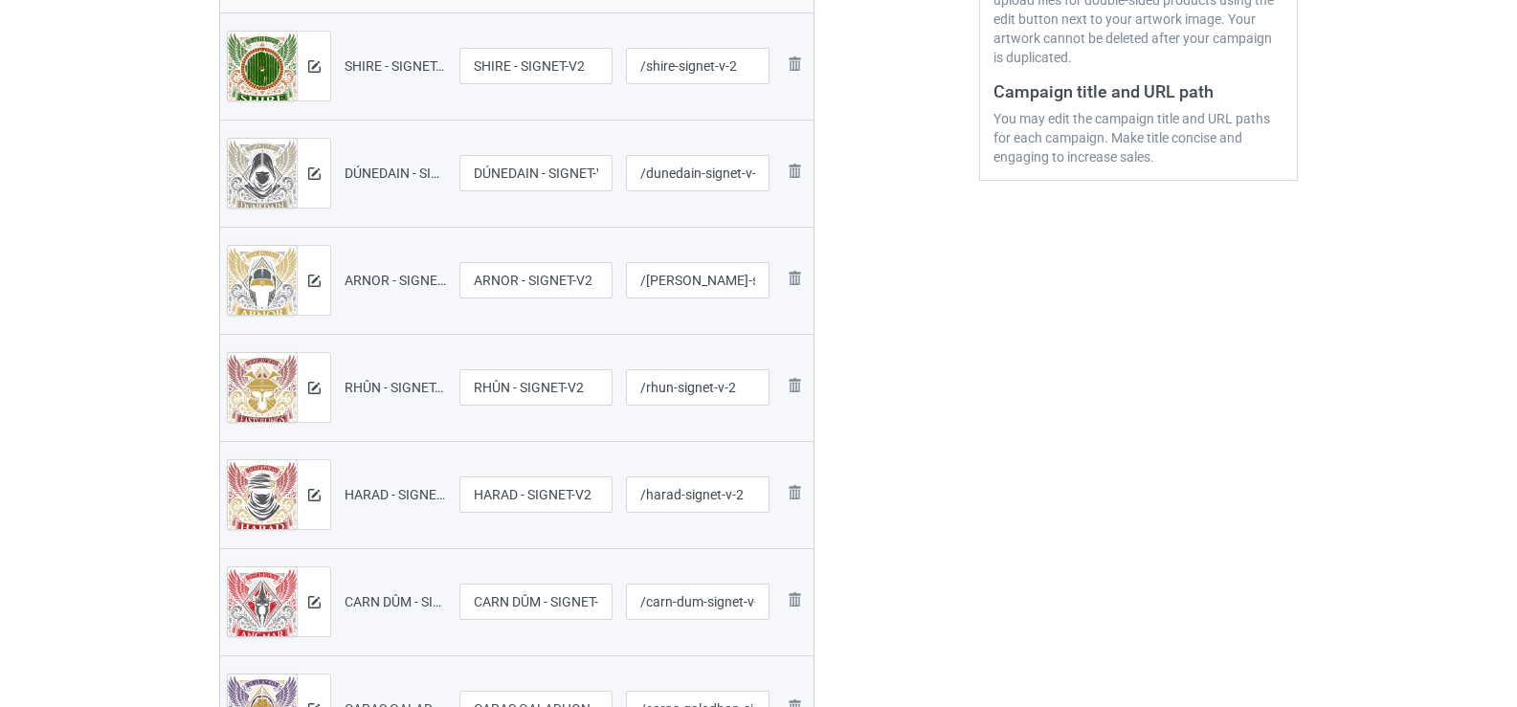
scroll to position [287, 0]
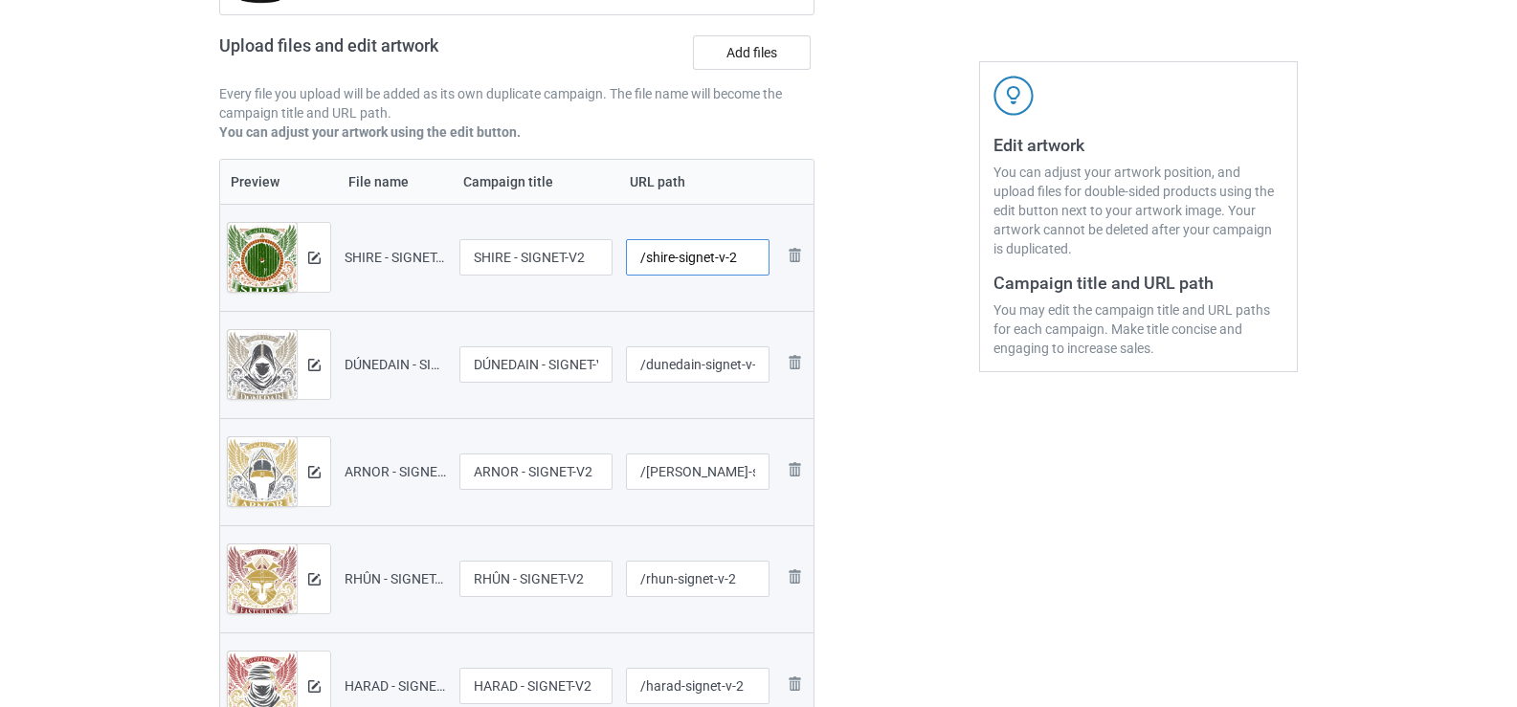
drag, startPoint x: 709, startPoint y: 255, endPoint x: 886, endPoint y: 265, distance: 177.4
type input "/shire-signet-v2"
type input "/dunedain-signet-v2"
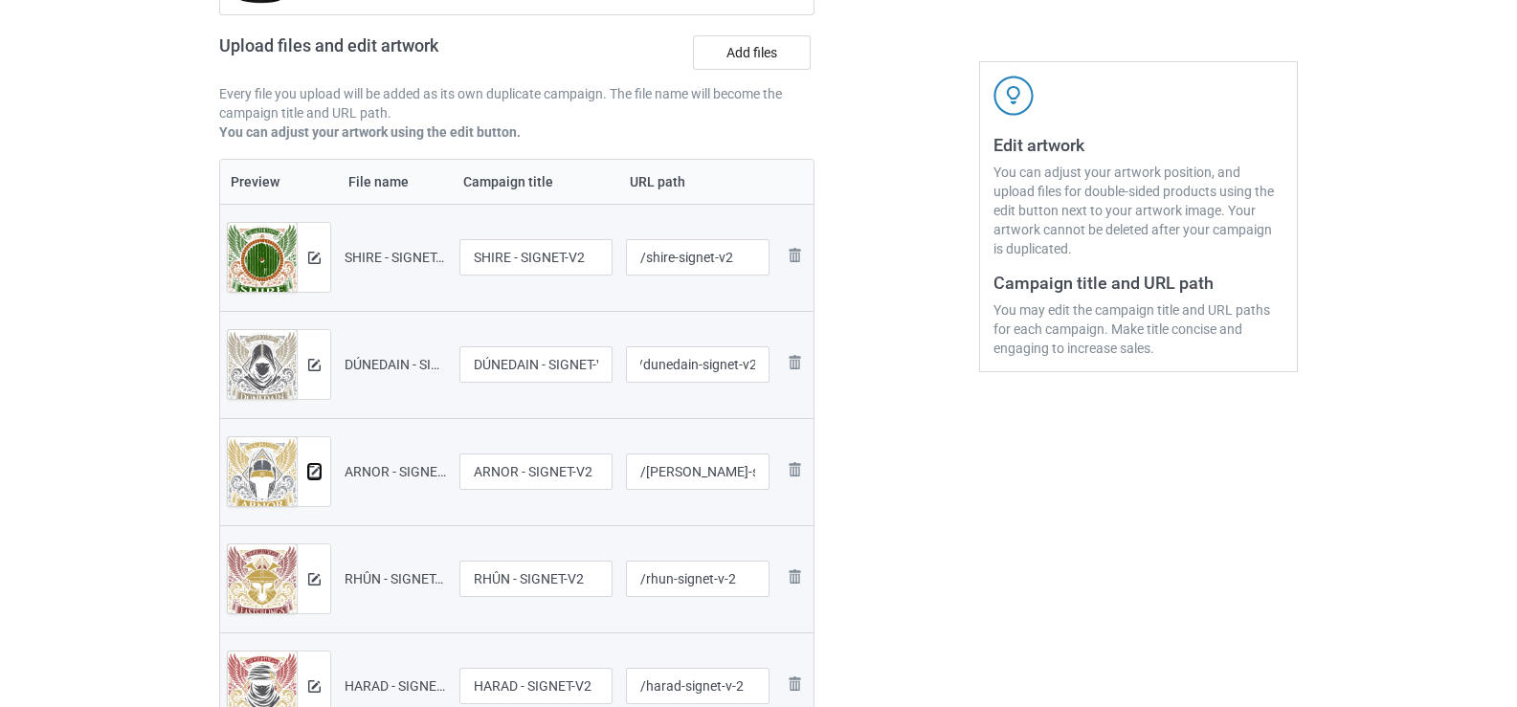
scroll to position [0, 0]
type input "/arnor-signet-v2"
type input "/rhun-signet-v2"
type input "/harad-signet-v2"
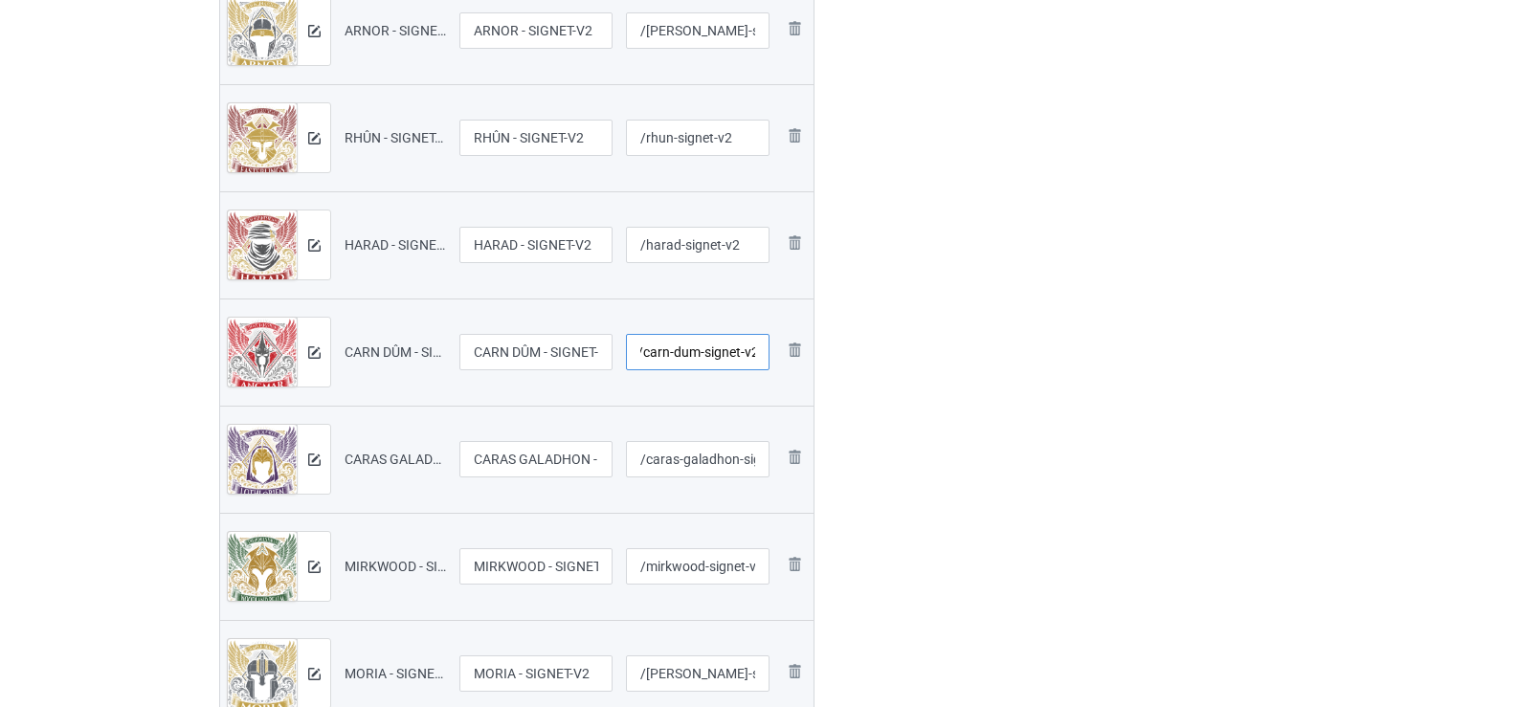
type input "/carn-dum-signet-v2"
type input "/caras-galadhon-signet-v2"
type input "/mirkwood-signet-v2"
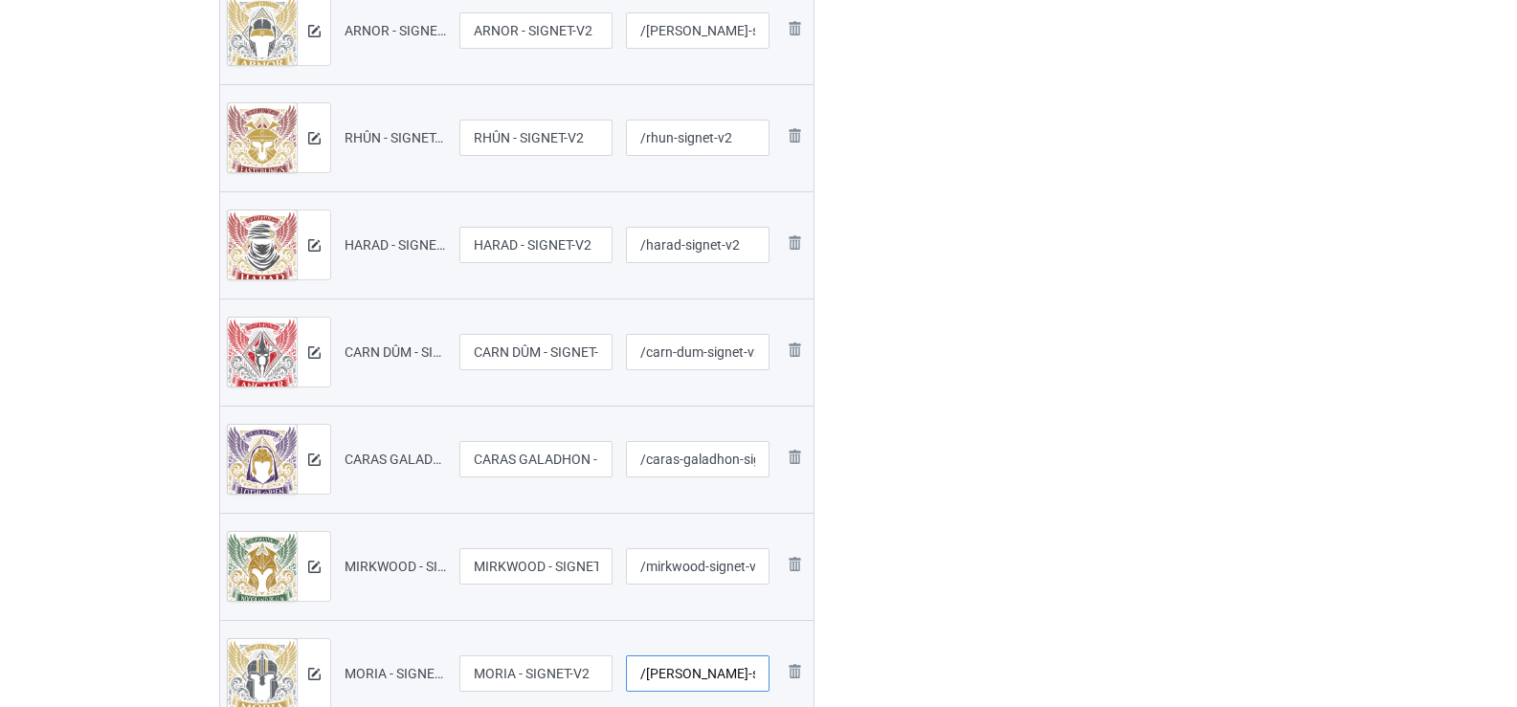
type input "/moria-signet-v2"
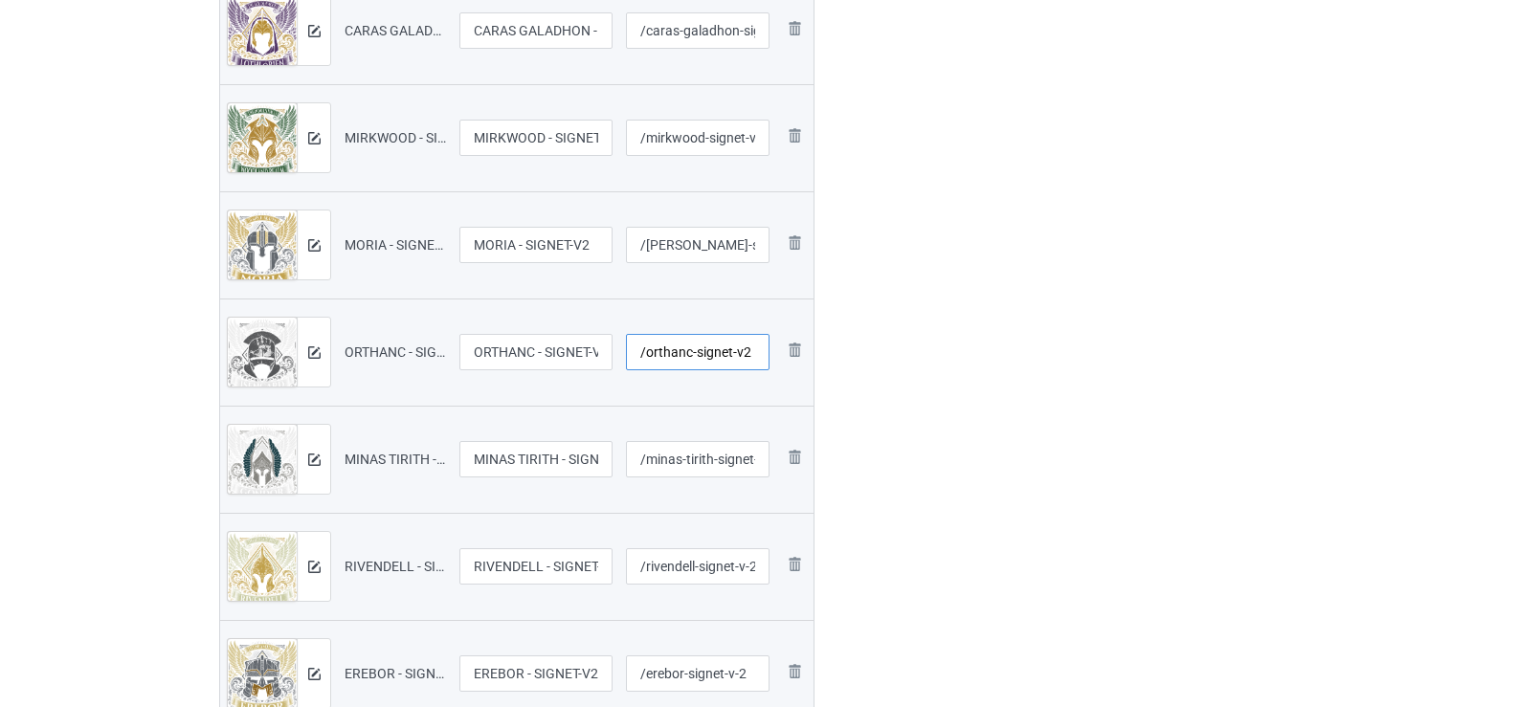
type input "/orthanc-signet-v2"
type input "/minas-tirith-signet-v2"
type input "/rivendell-signet-v2"
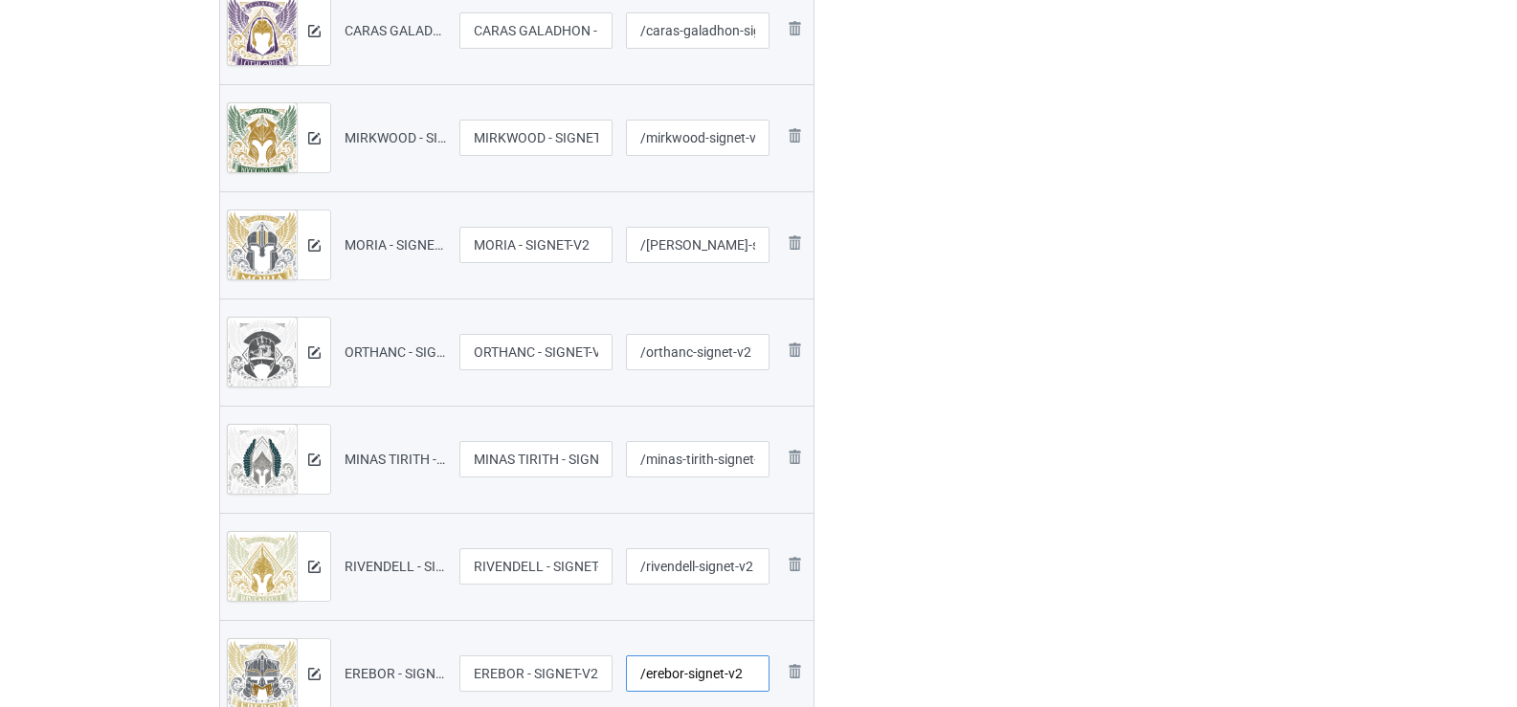
type input "/erebor-signet-v2"
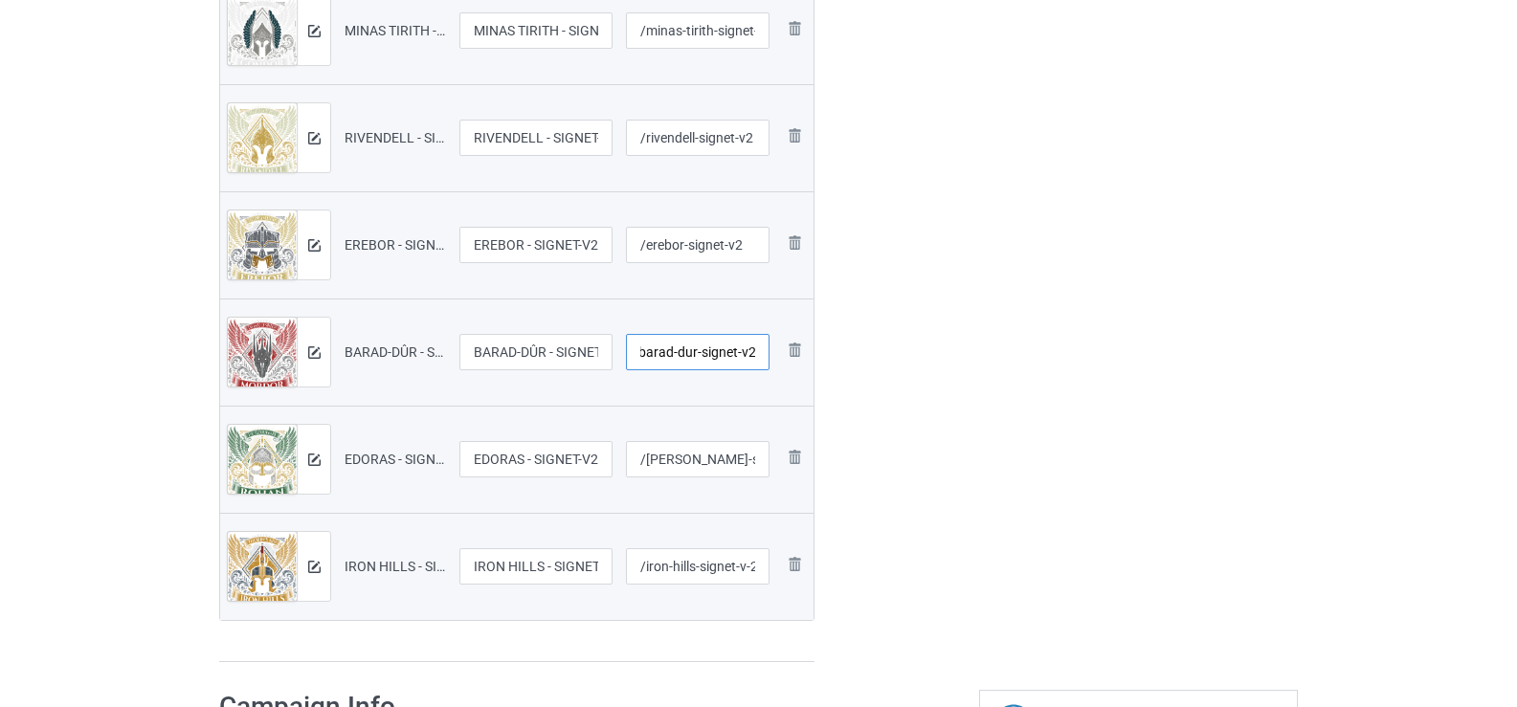
scroll to position [0, 5]
type input "/barad-dur-signet-v2"
type input "/edoras-signet-v2"
type input "/iron-hills-signet-v2"
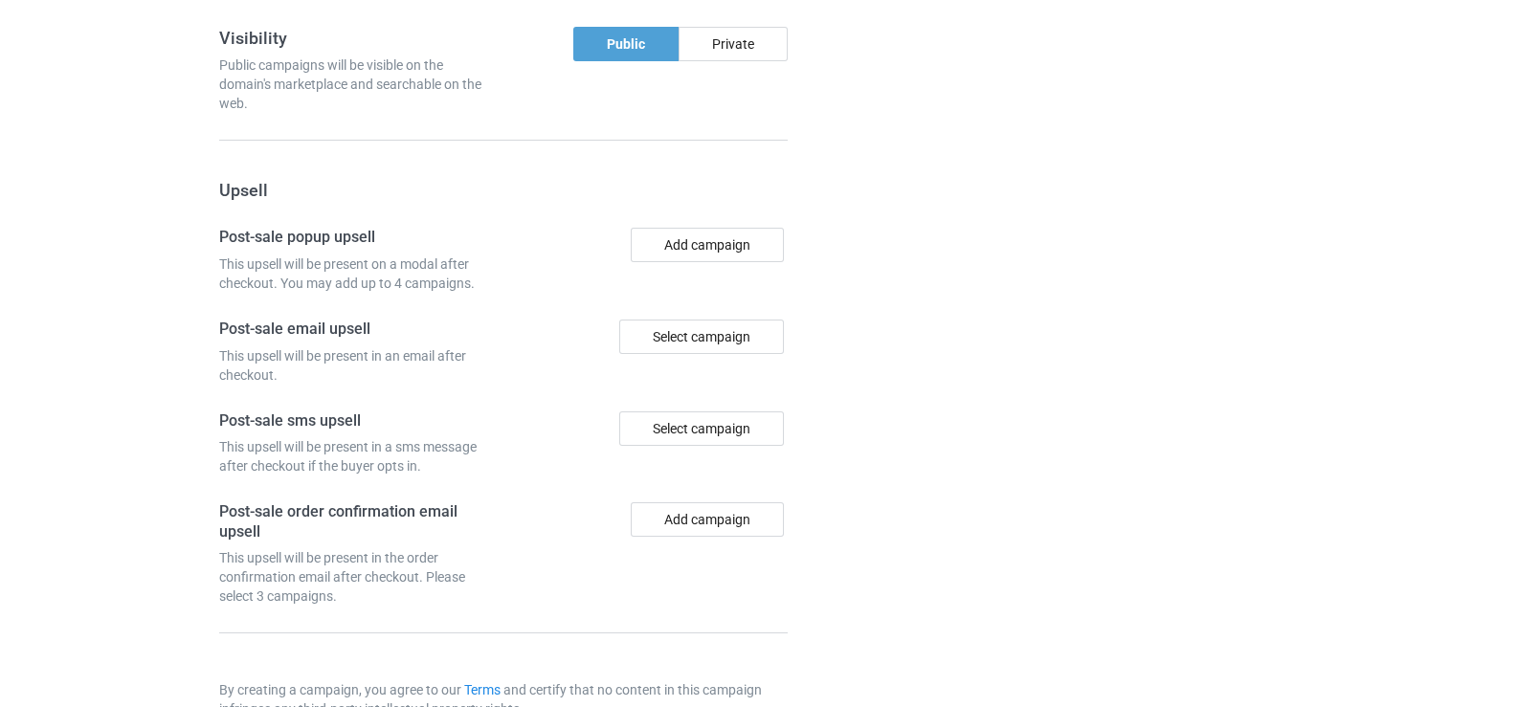
scroll to position [3339, 0]
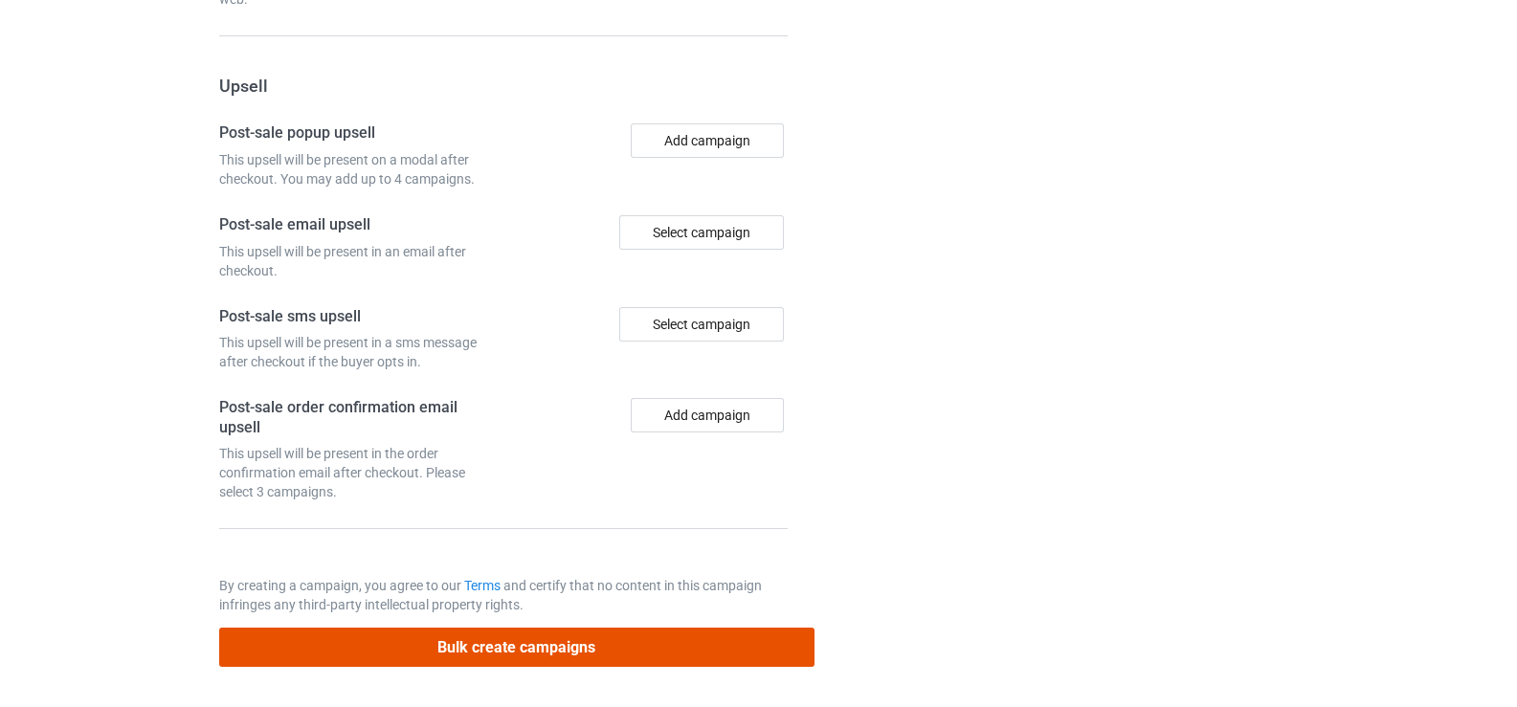
click at [558, 653] on button "Bulk create campaigns" at bounding box center [516, 647] width 595 height 39
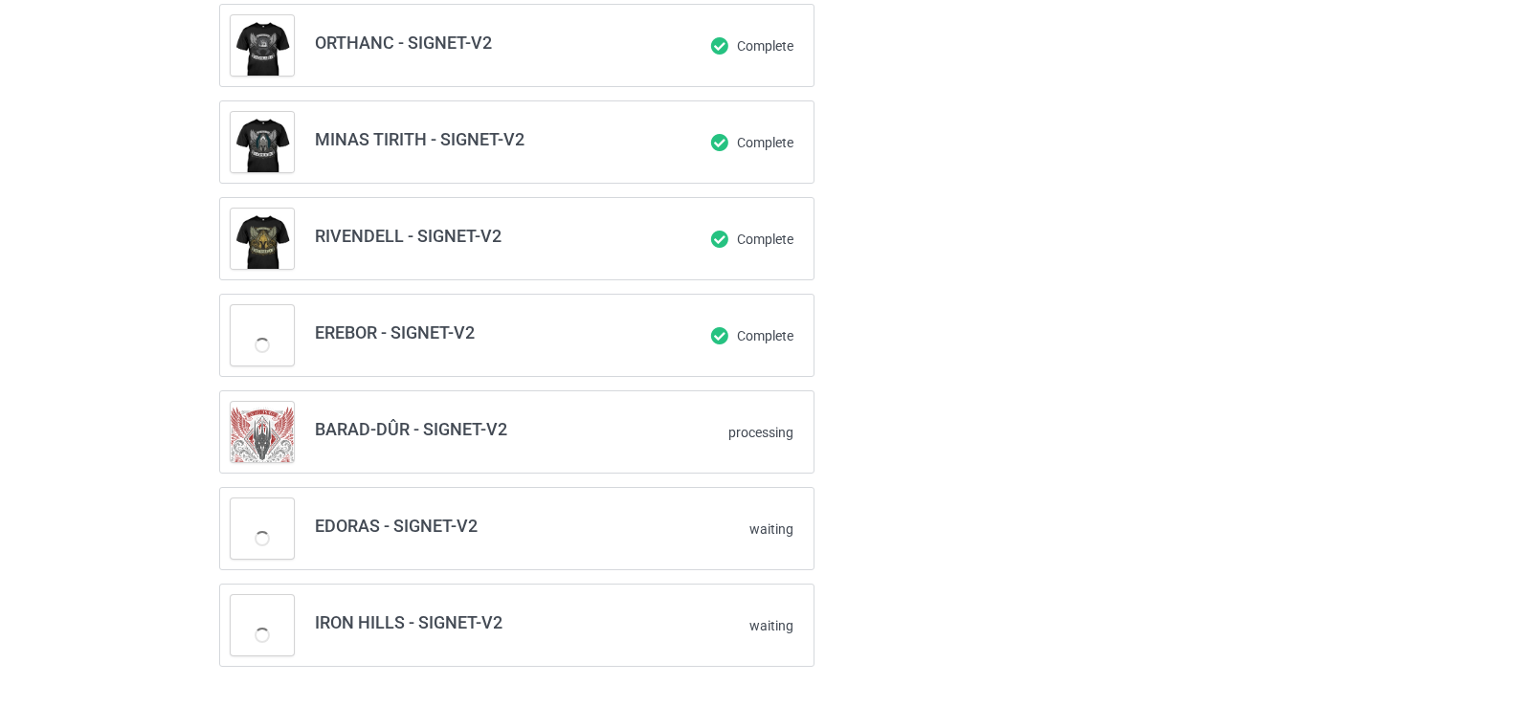
scroll to position [0, 0]
